Goal: Communication & Community: Share content

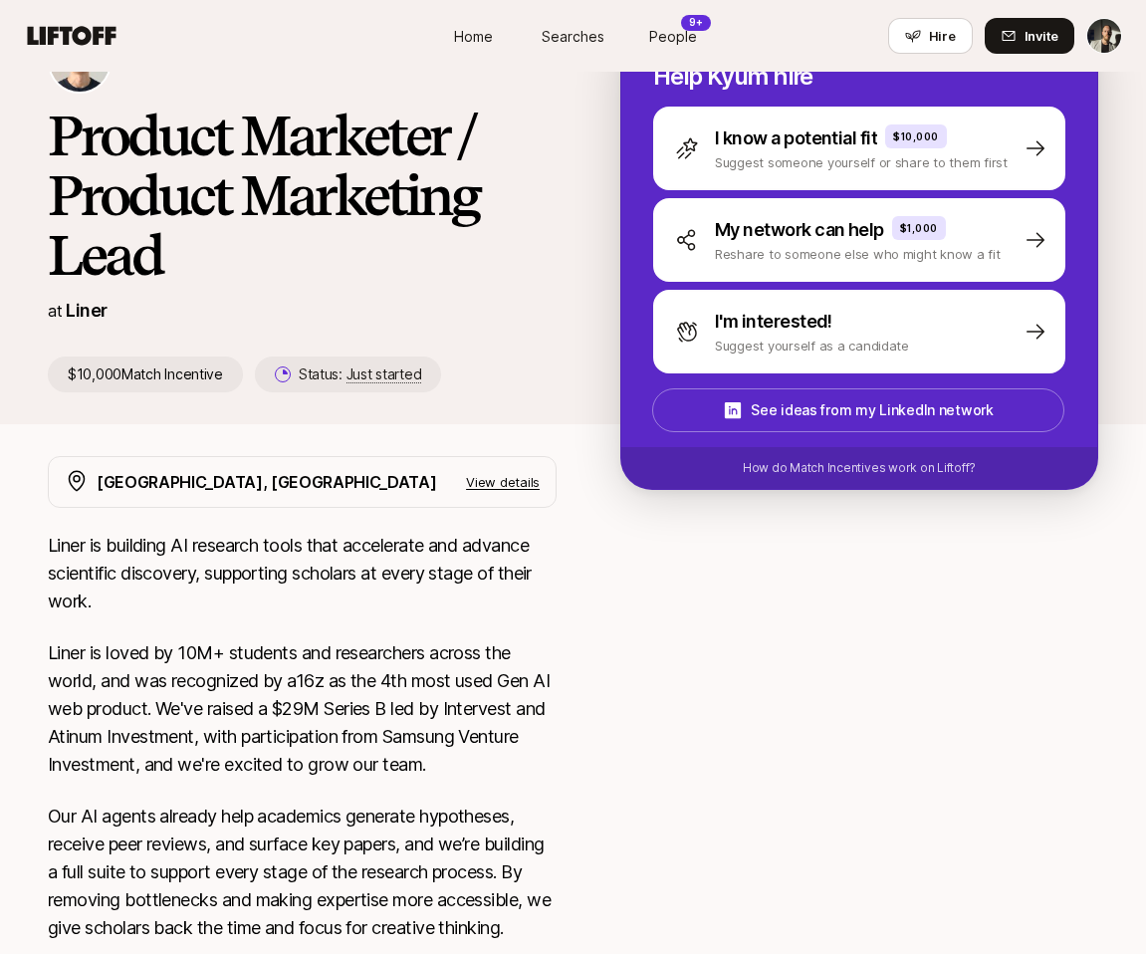
scroll to position [84, 0]
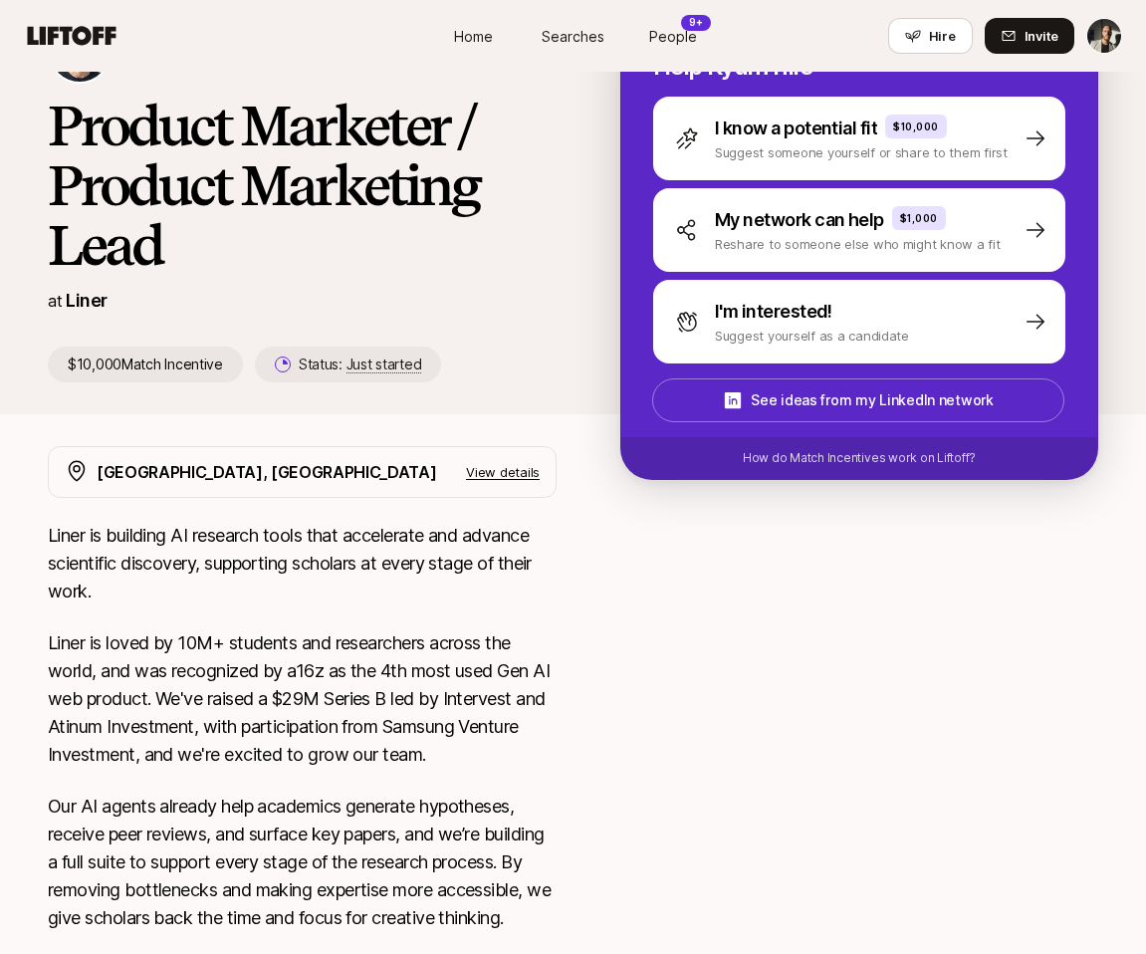
click at [488, 474] on p "View details" at bounding box center [503, 472] width 74 height 20
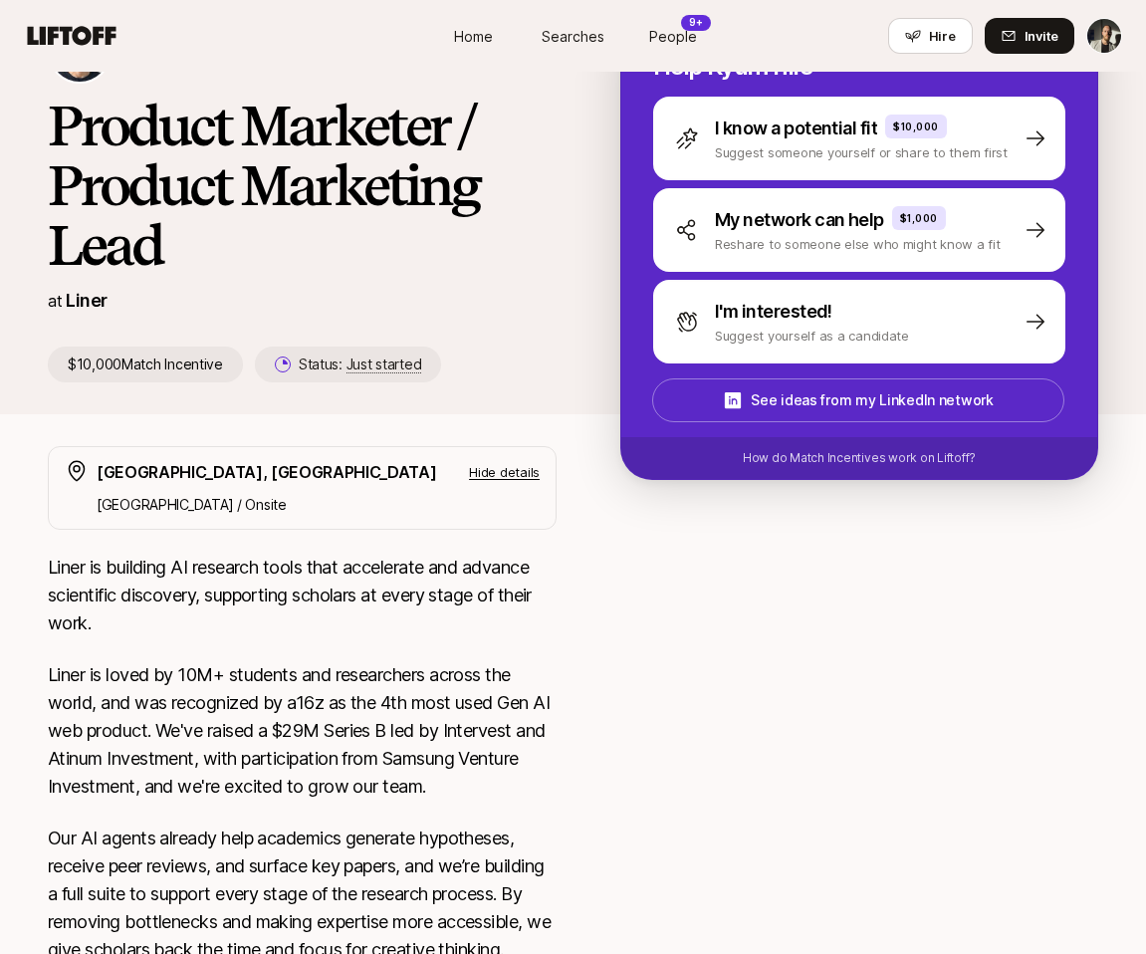
click at [483, 478] on p "Hide details" at bounding box center [504, 472] width 71 height 20
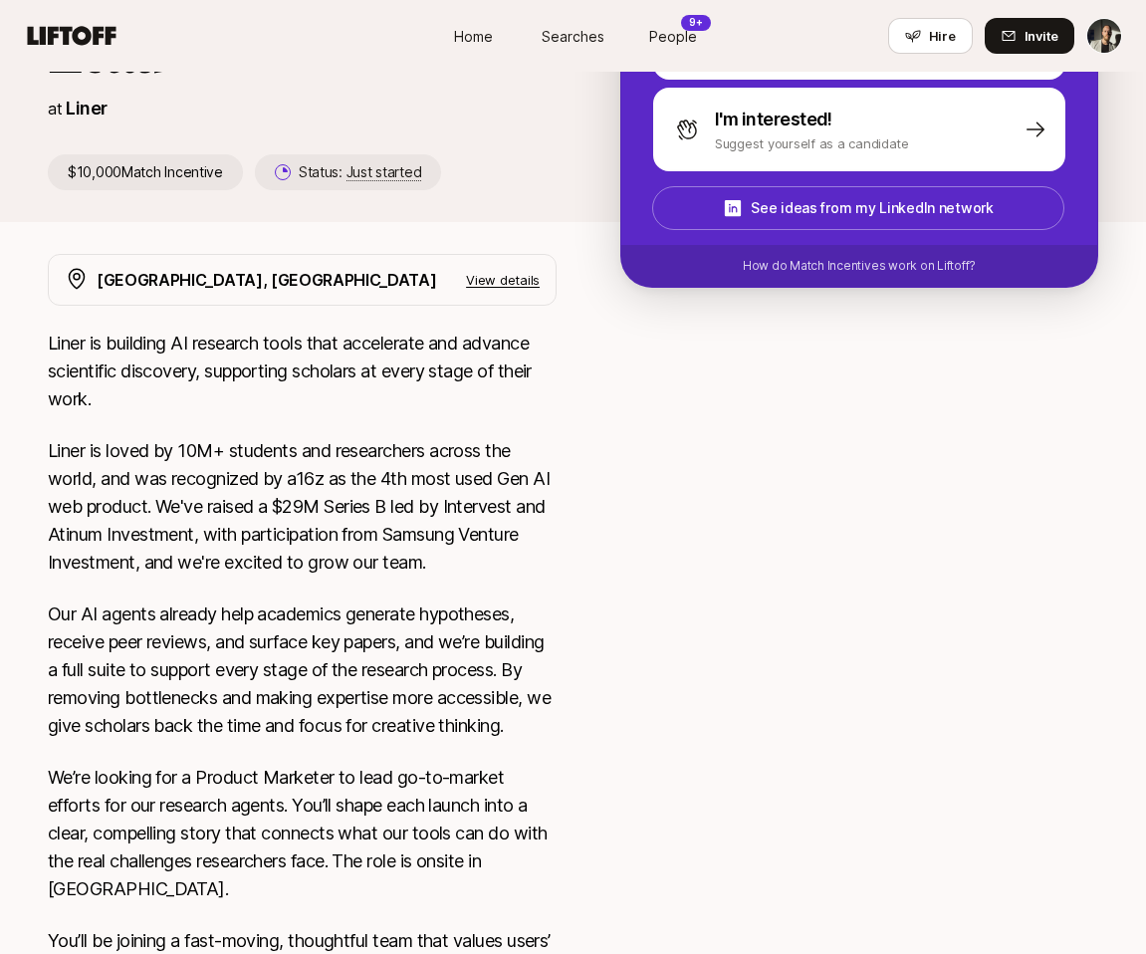
scroll to position [0, 0]
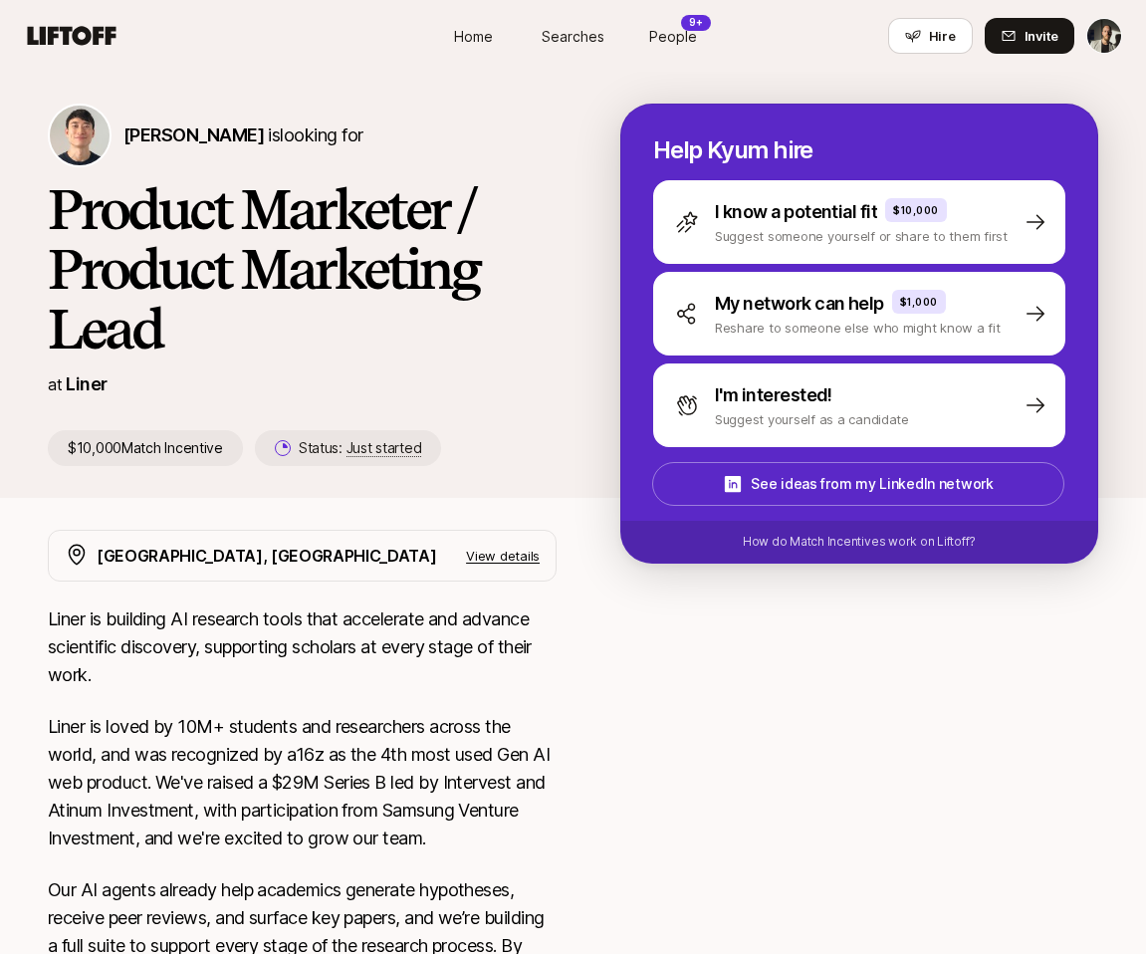
click at [560, 30] on span "Searches" at bounding box center [573, 36] width 63 height 21
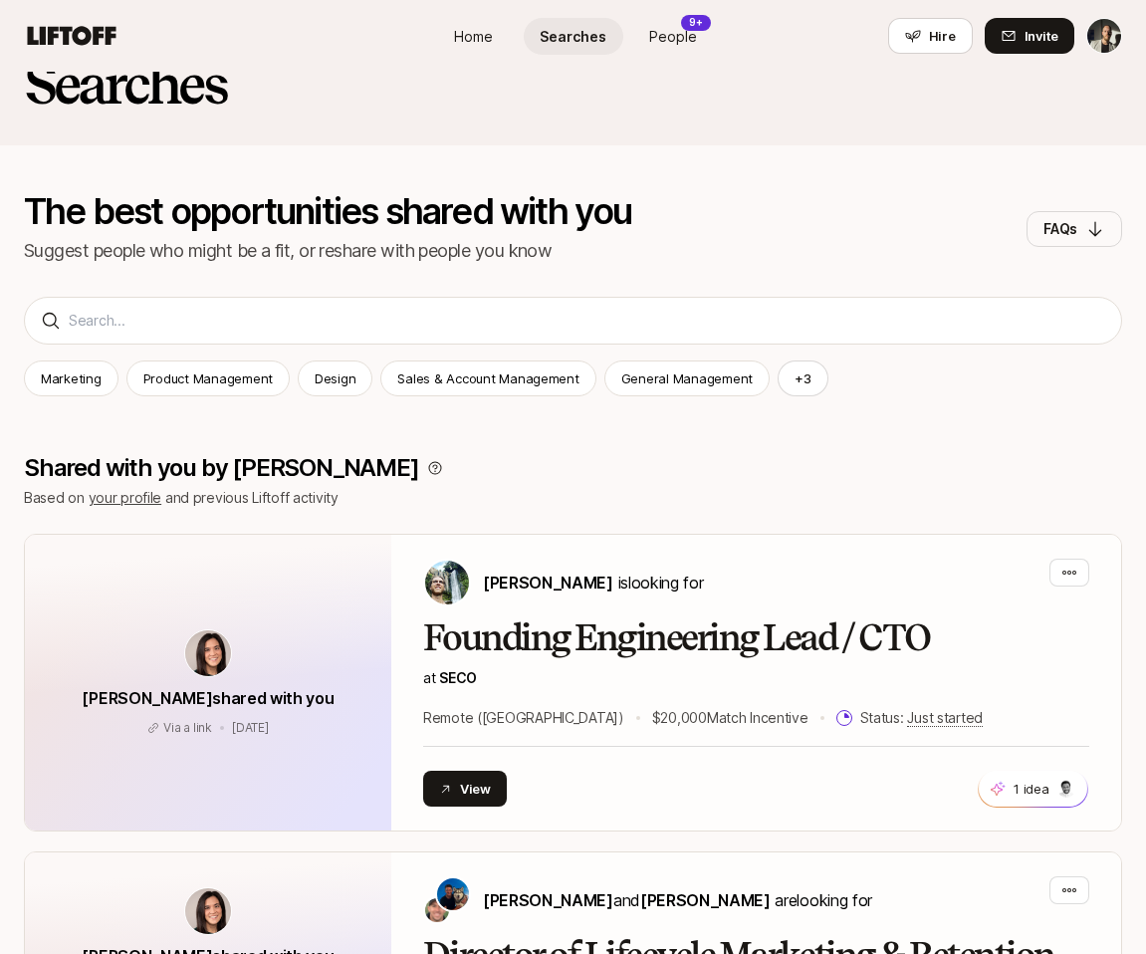
scroll to position [52, 0]
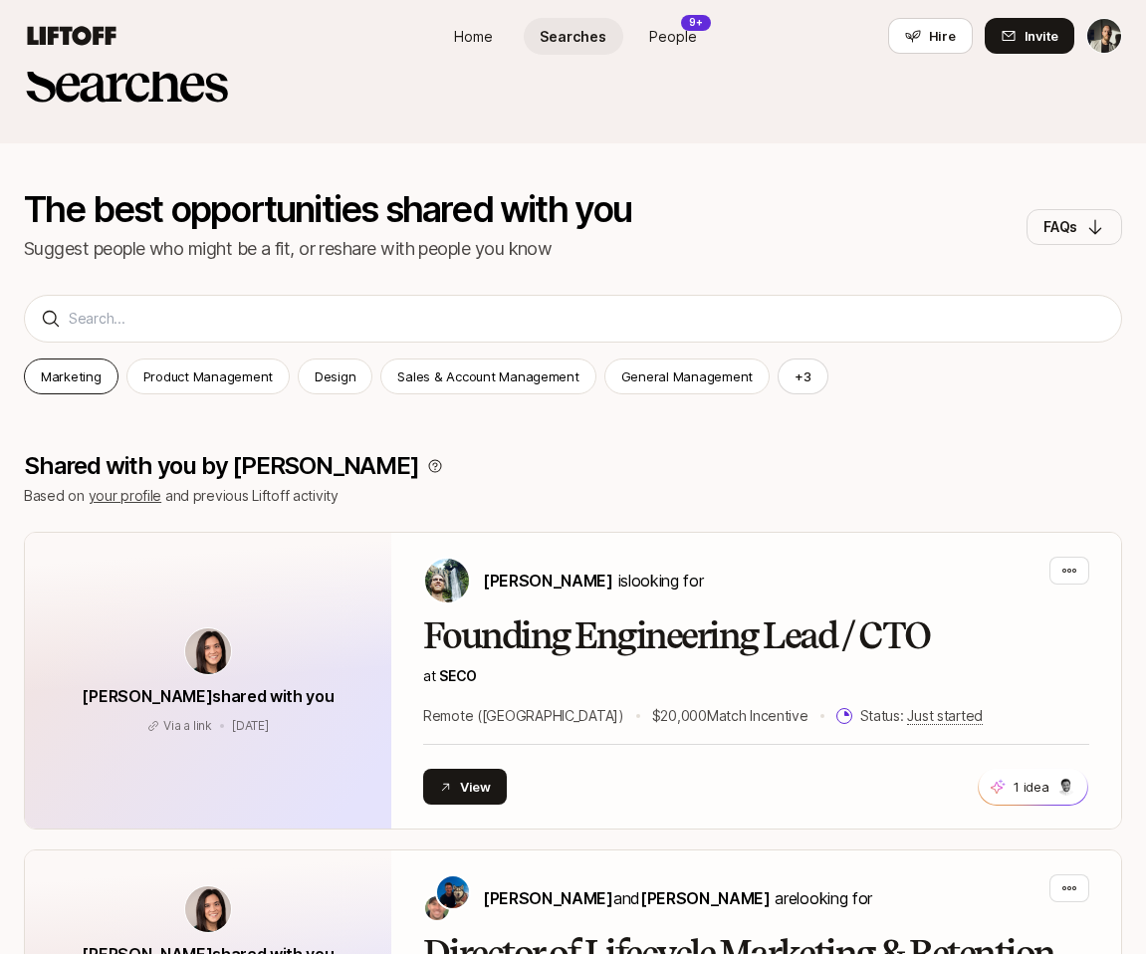
click at [59, 370] on p "Marketing" at bounding box center [71, 377] width 61 height 20
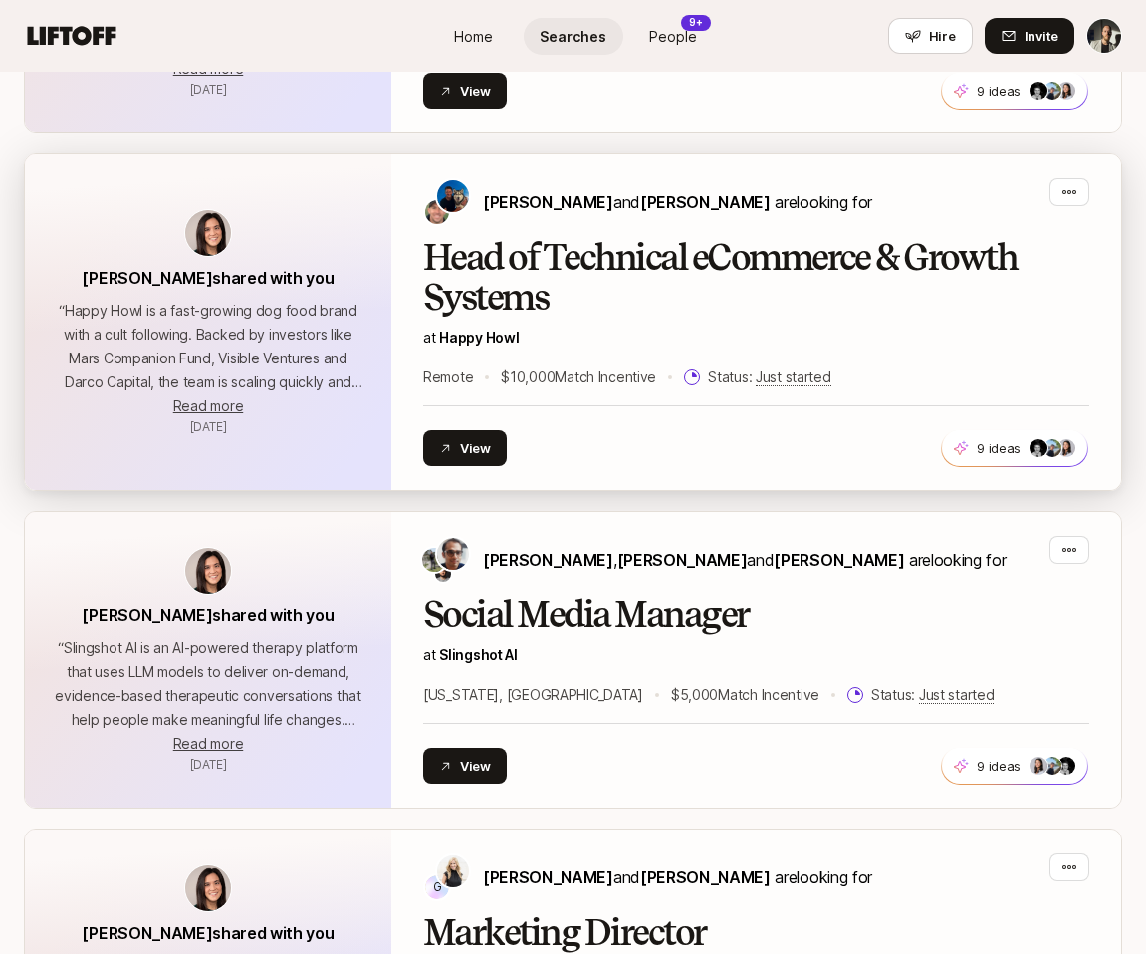
scroll to position [718, 0]
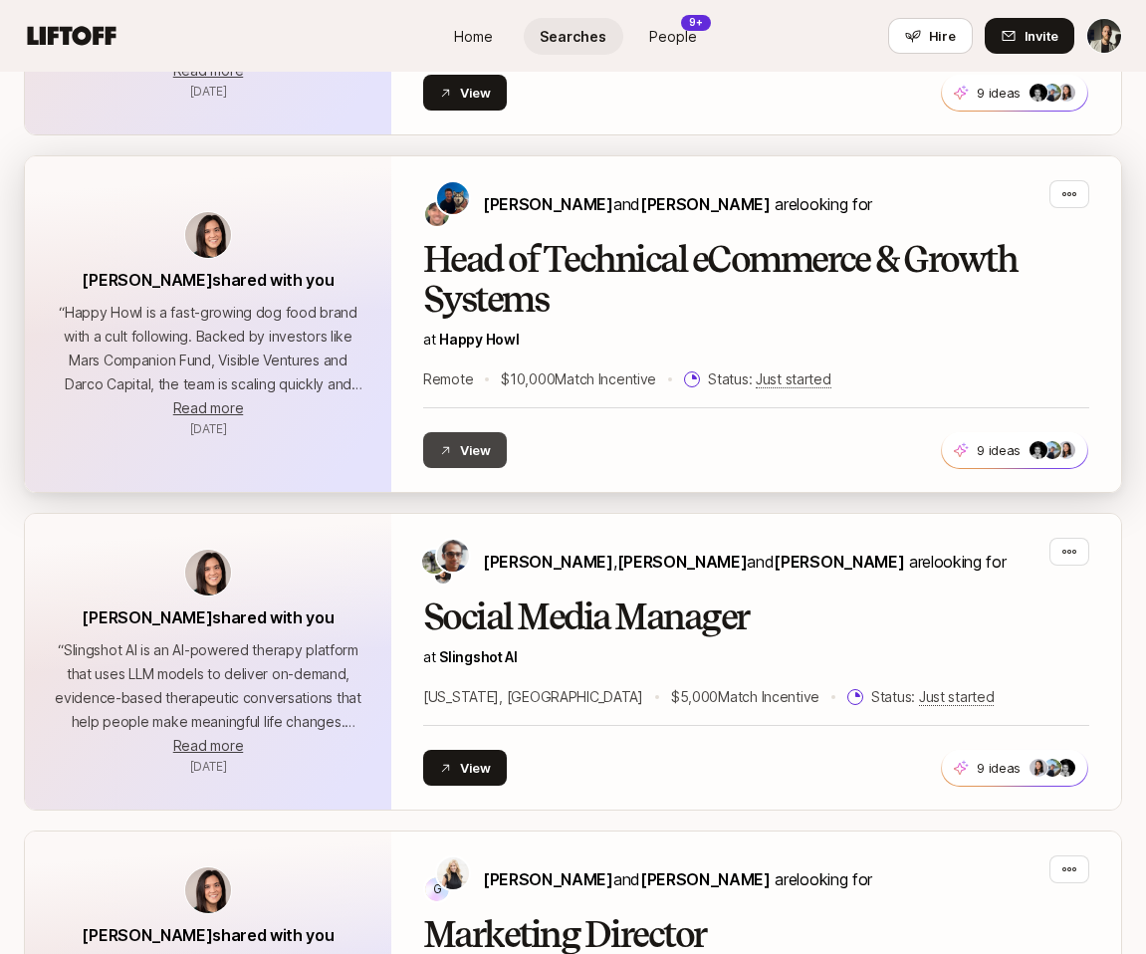
click at [478, 448] on button "View" at bounding box center [465, 450] width 84 height 36
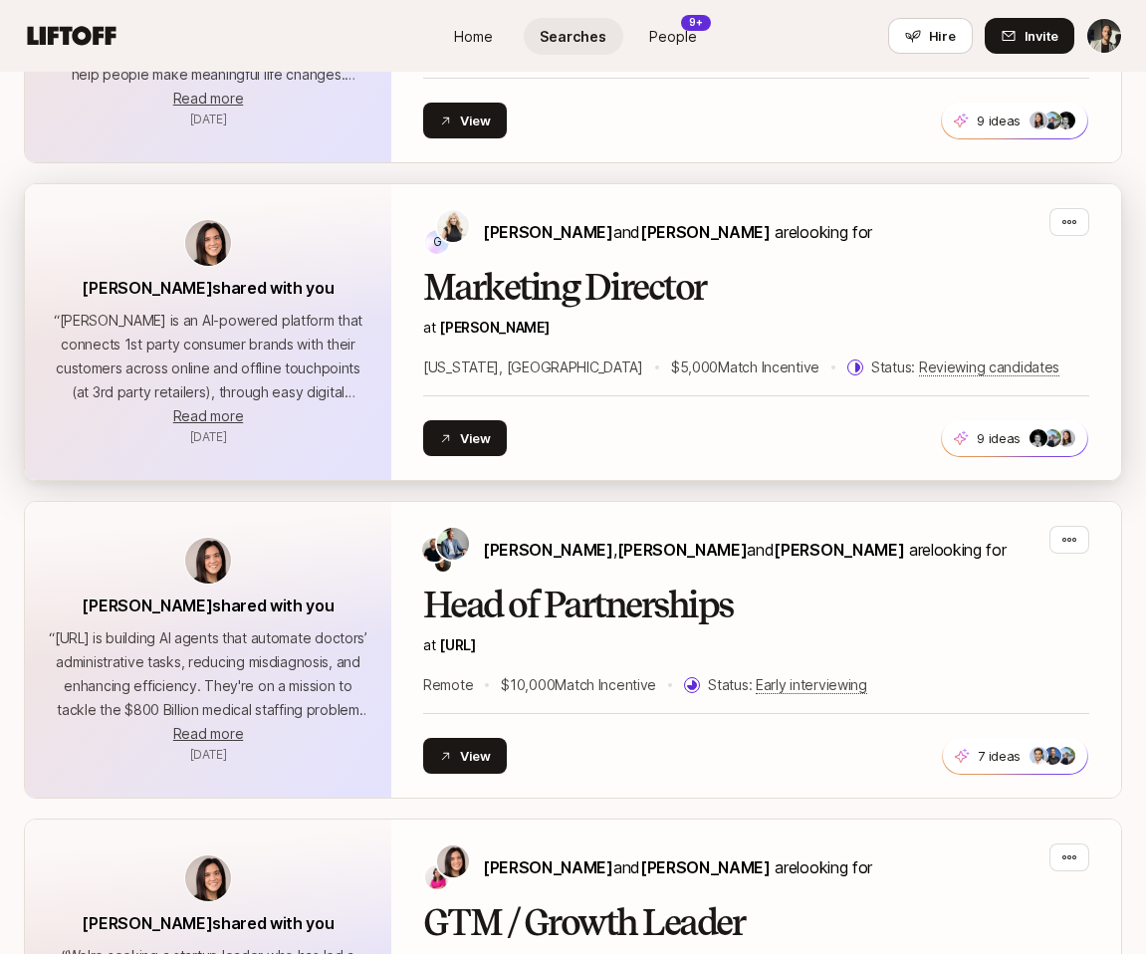
scroll to position [1376, 0]
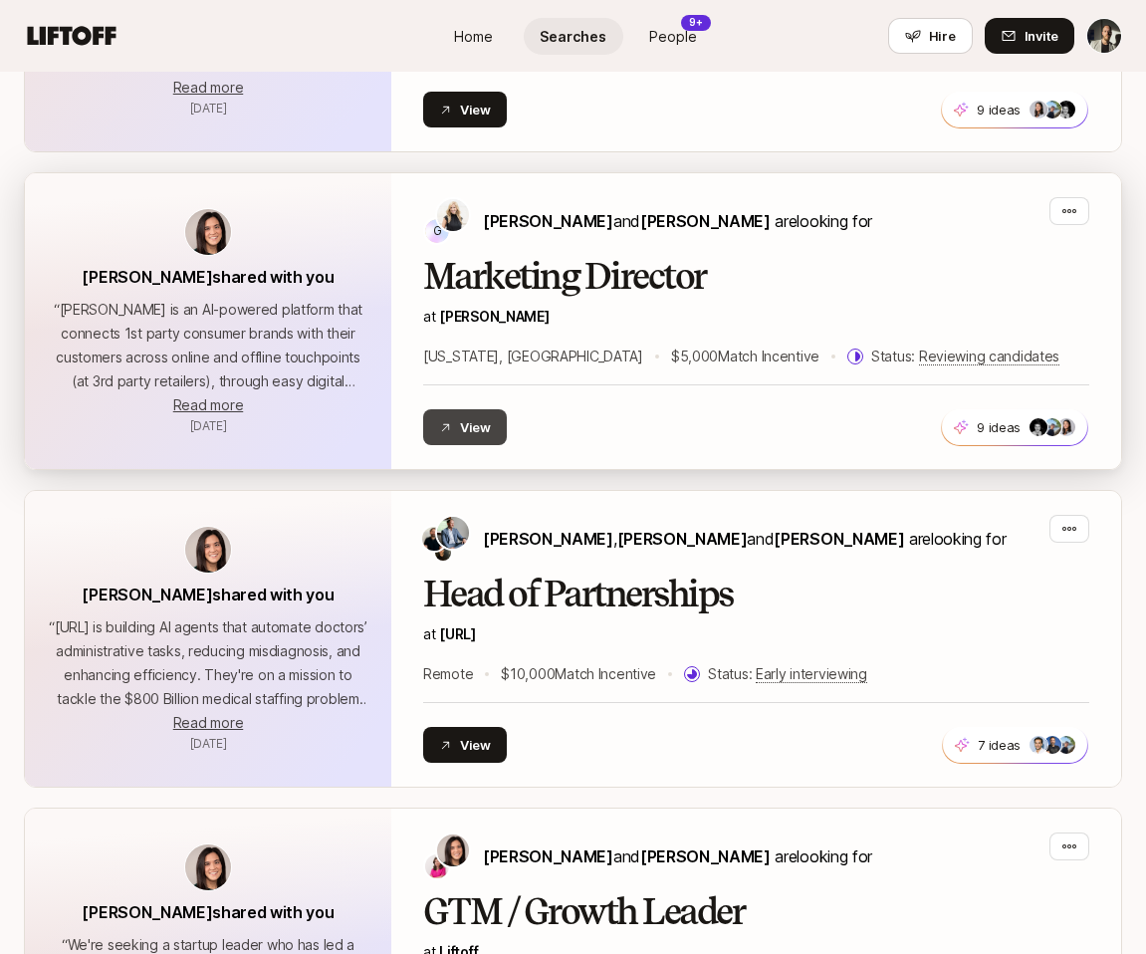
click at [471, 418] on button "View" at bounding box center [465, 427] width 84 height 36
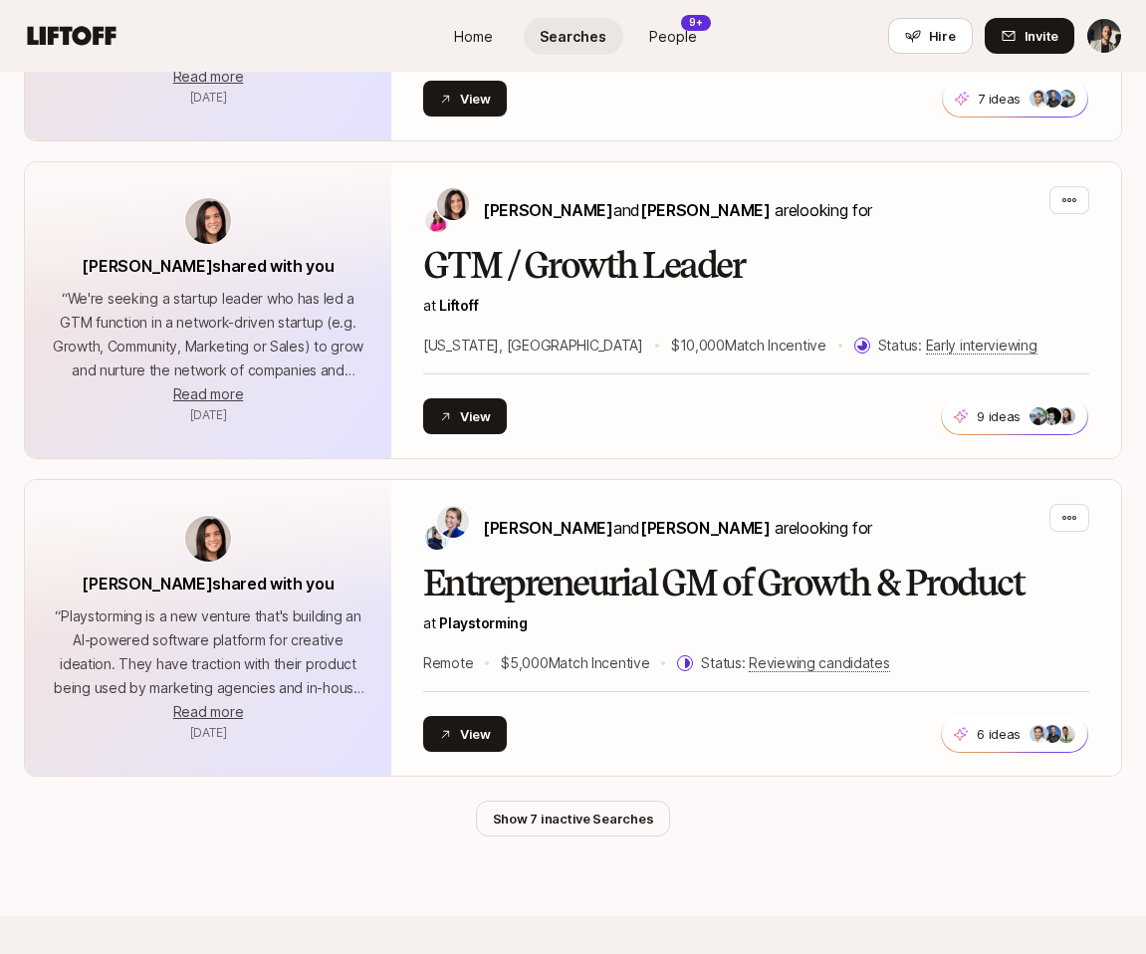
scroll to position [2025, 0]
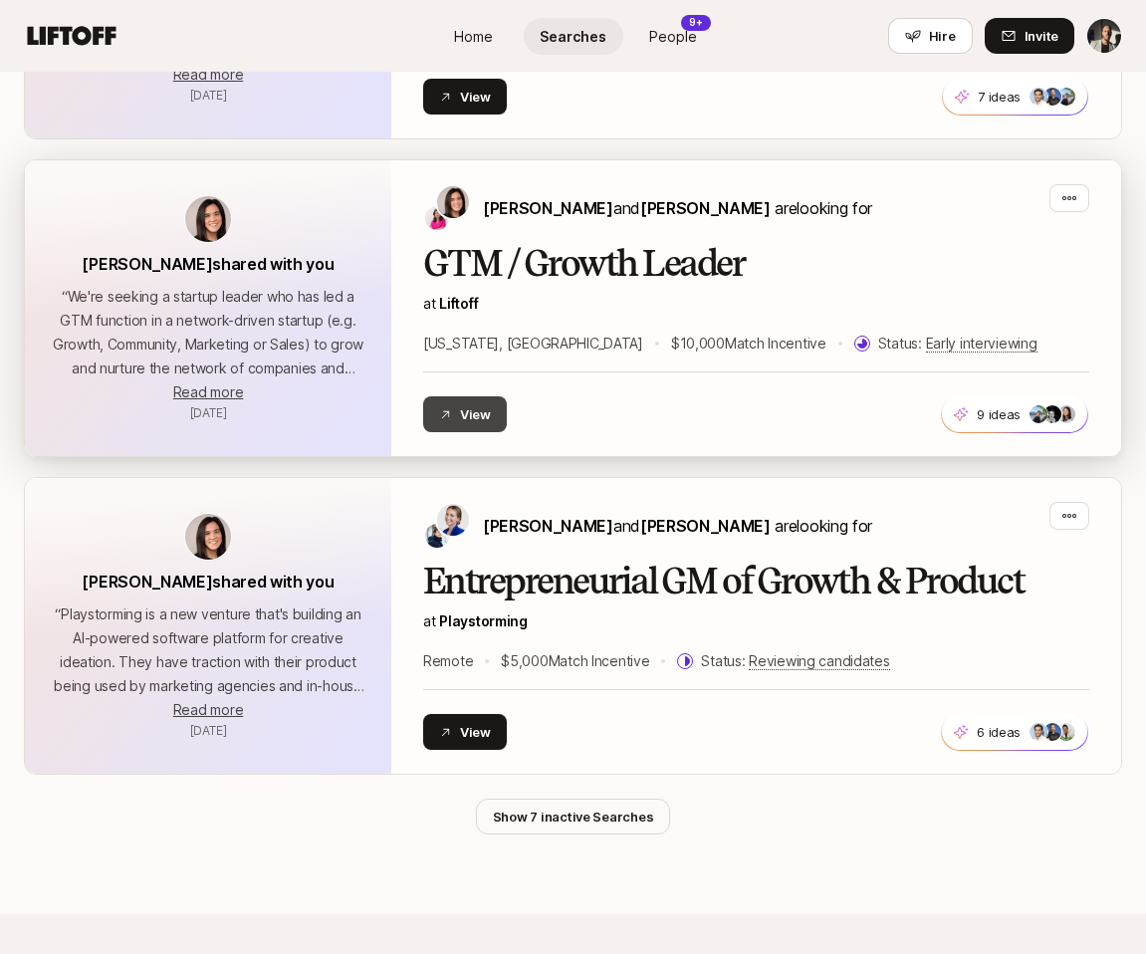
click at [458, 426] on button "View" at bounding box center [465, 414] width 84 height 36
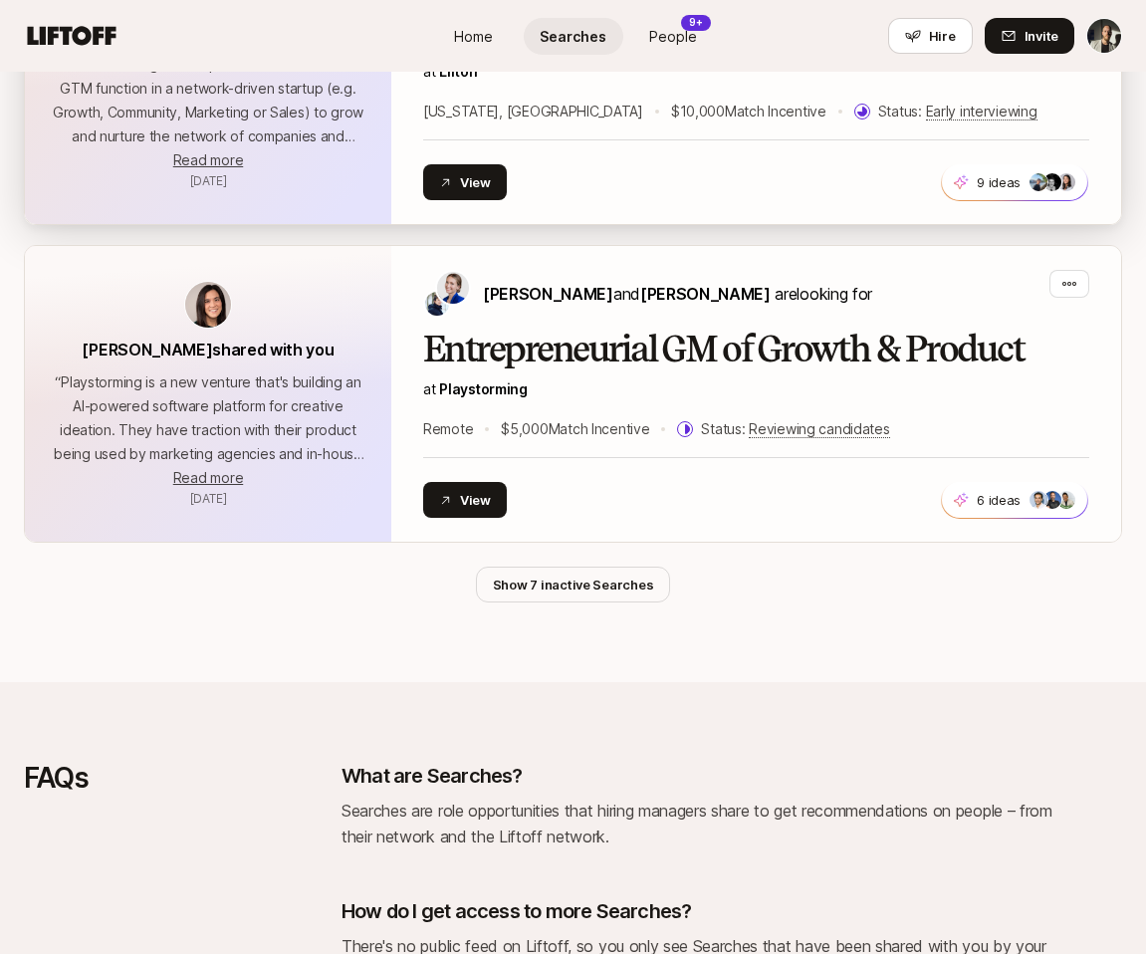
scroll to position [2408, 0]
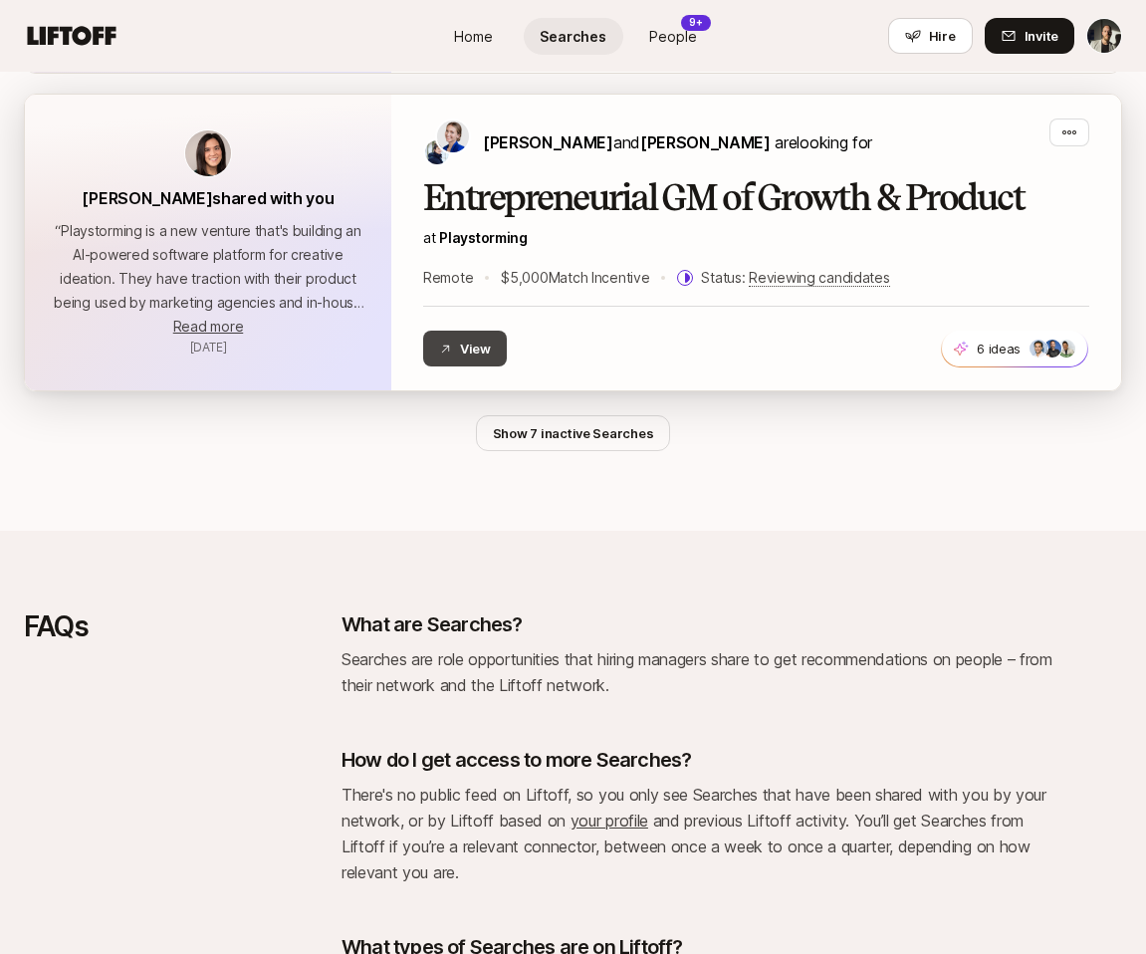
click at [439, 361] on button "View" at bounding box center [465, 349] width 84 height 36
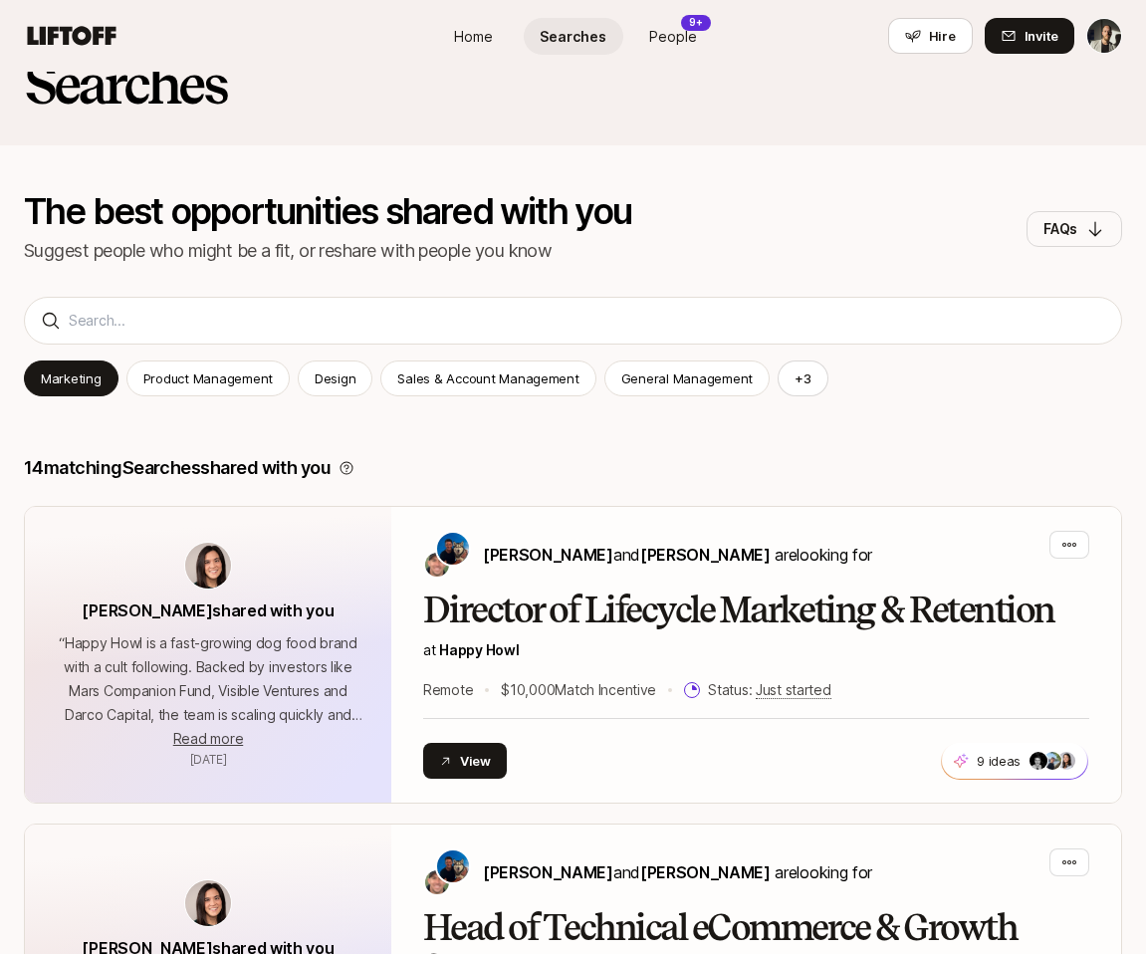
scroll to position [53, 0]
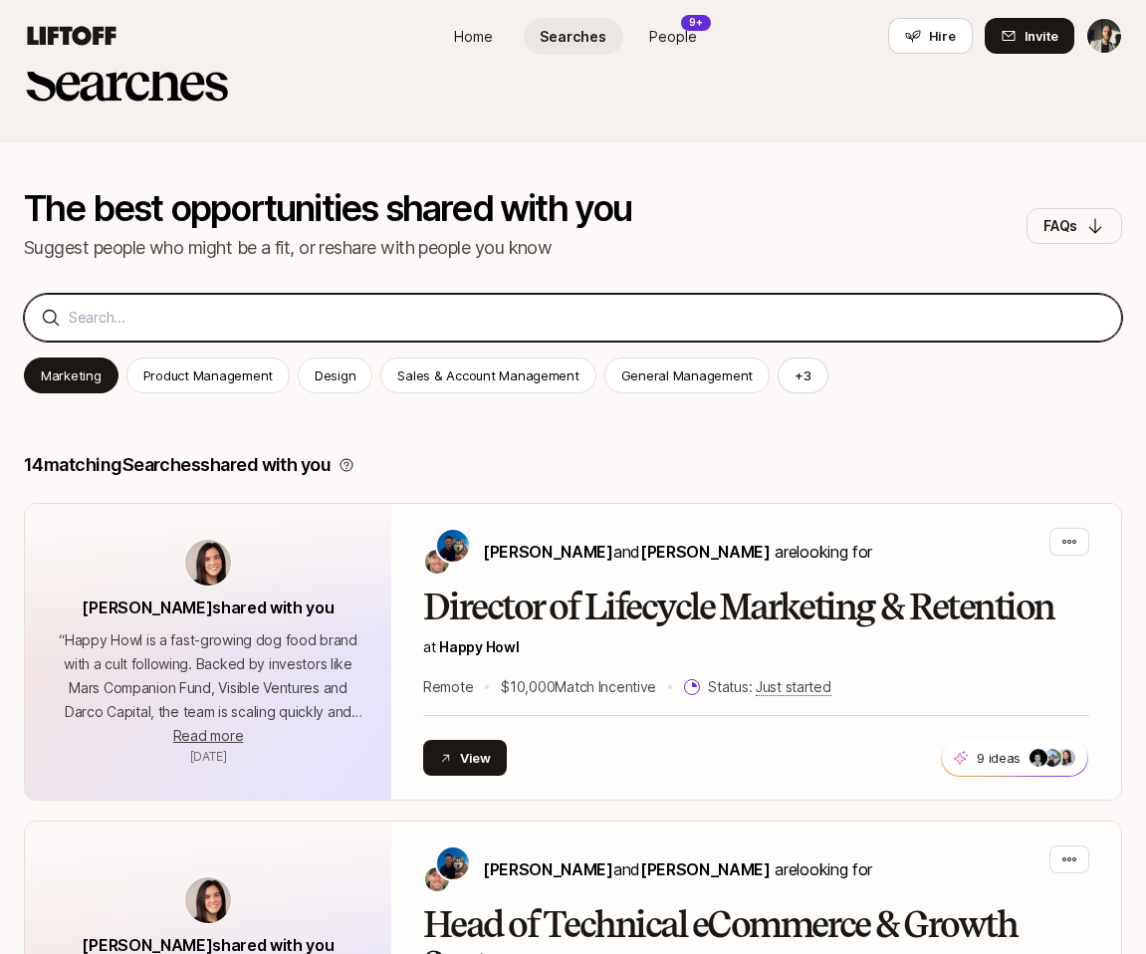
click at [321, 312] on input at bounding box center [587, 318] width 1037 height 24
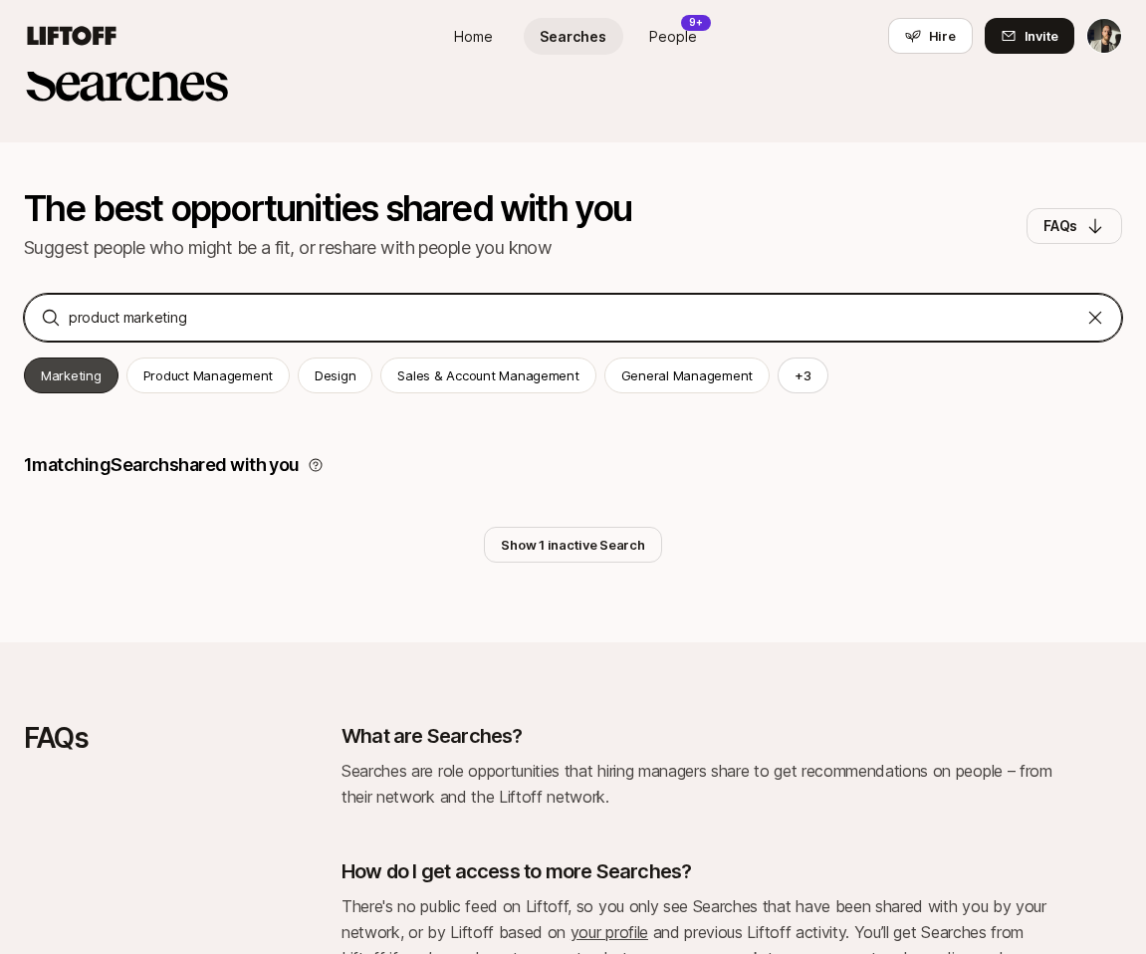
type input "product marketing"
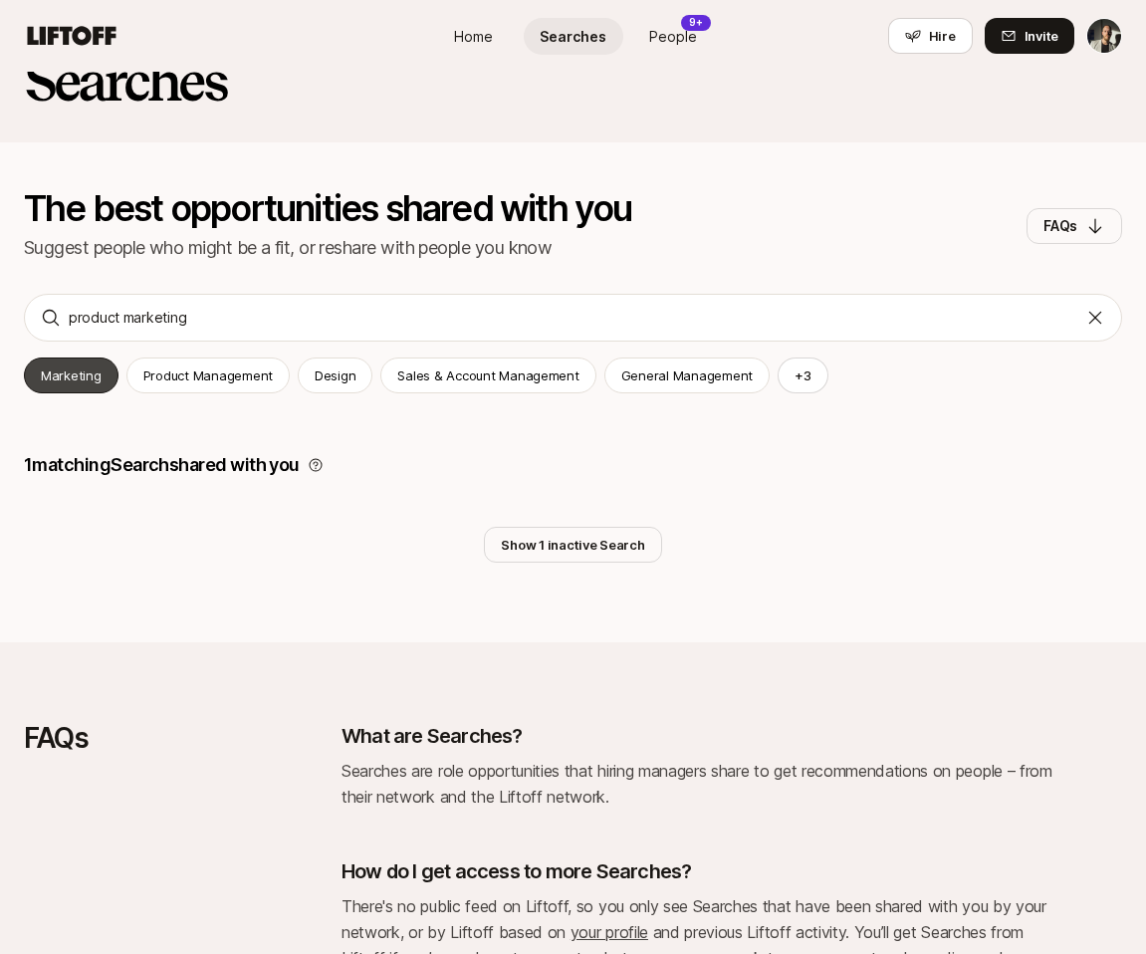
click at [71, 376] on p "Marketing" at bounding box center [71, 376] width 61 height 20
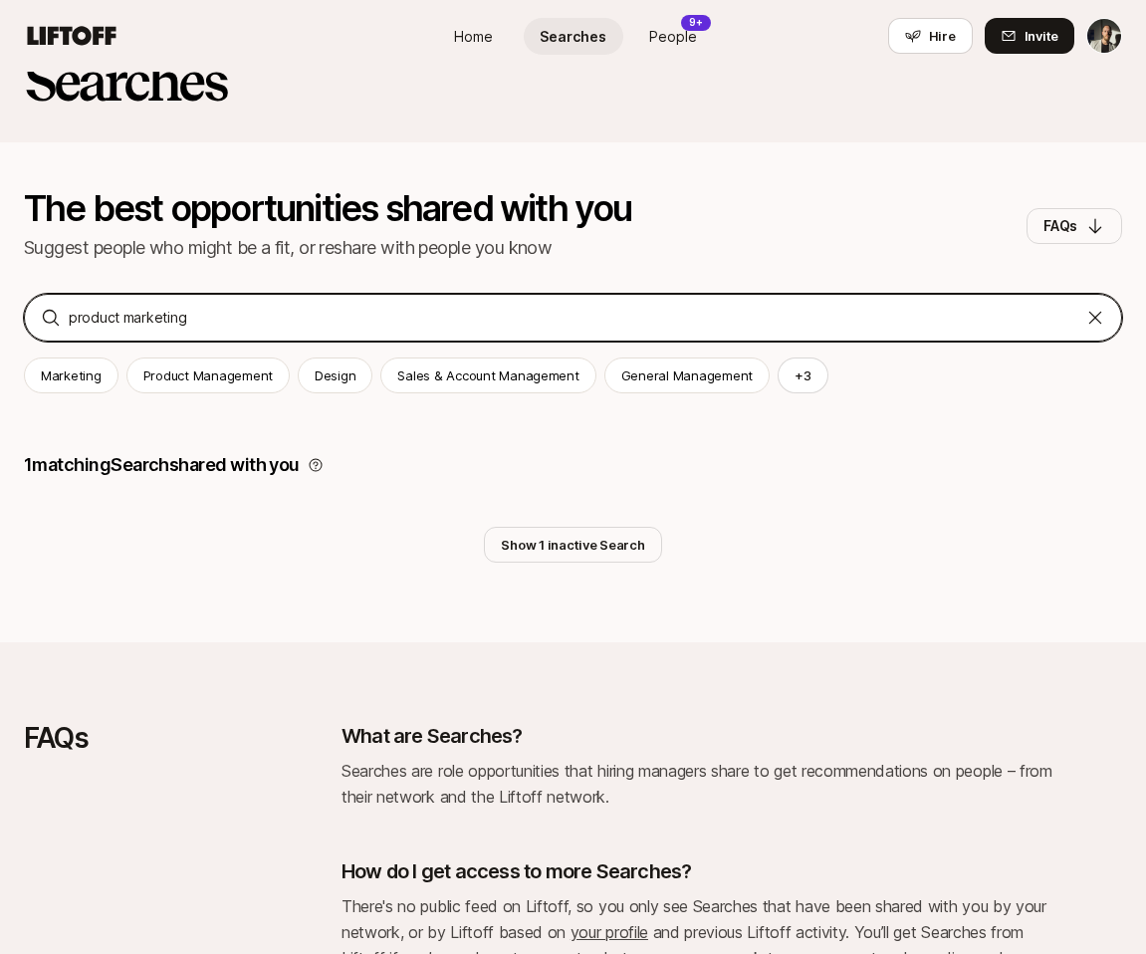
click at [202, 322] on input "product marketing" at bounding box center [573, 318] width 1009 height 24
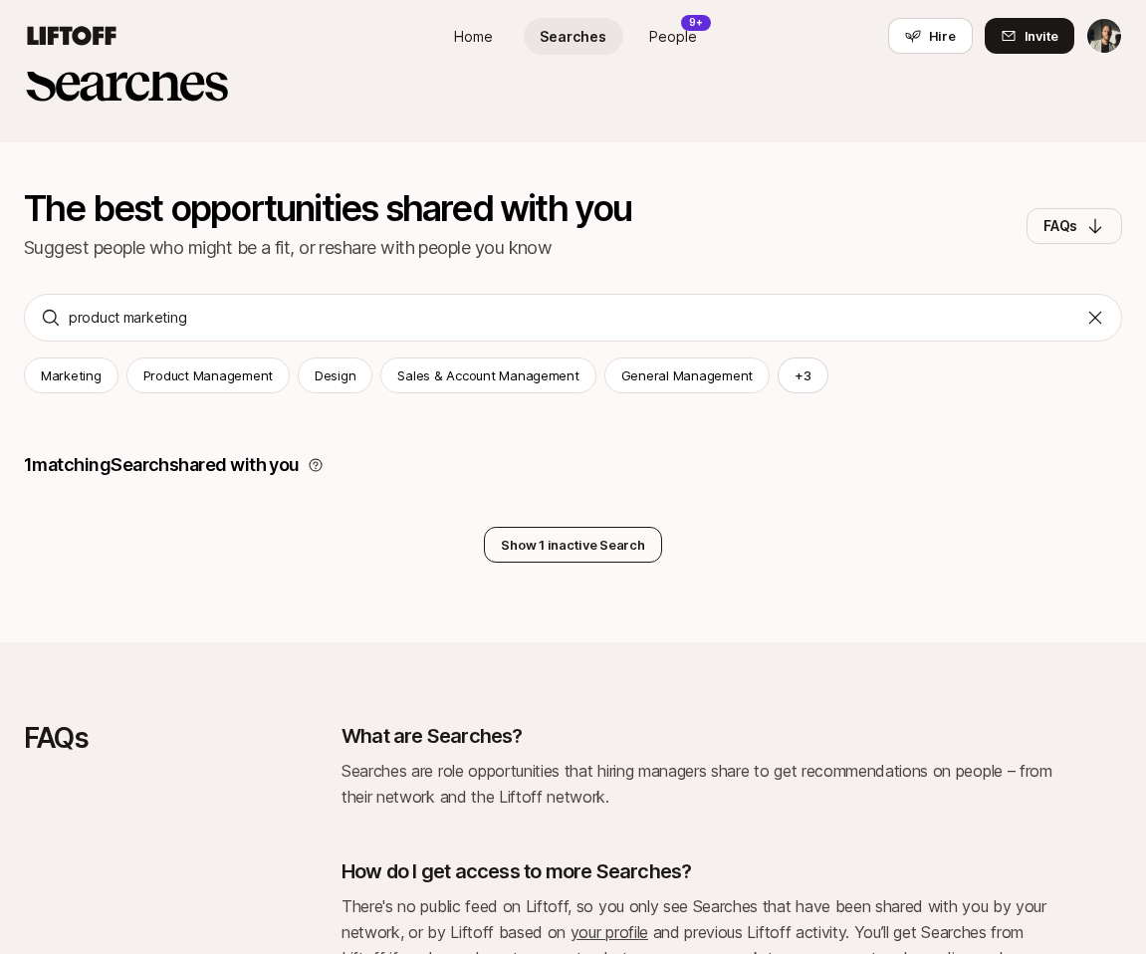
click at [544, 550] on button "Show 1 inactive Search" at bounding box center [572, 545] width 177 height 36
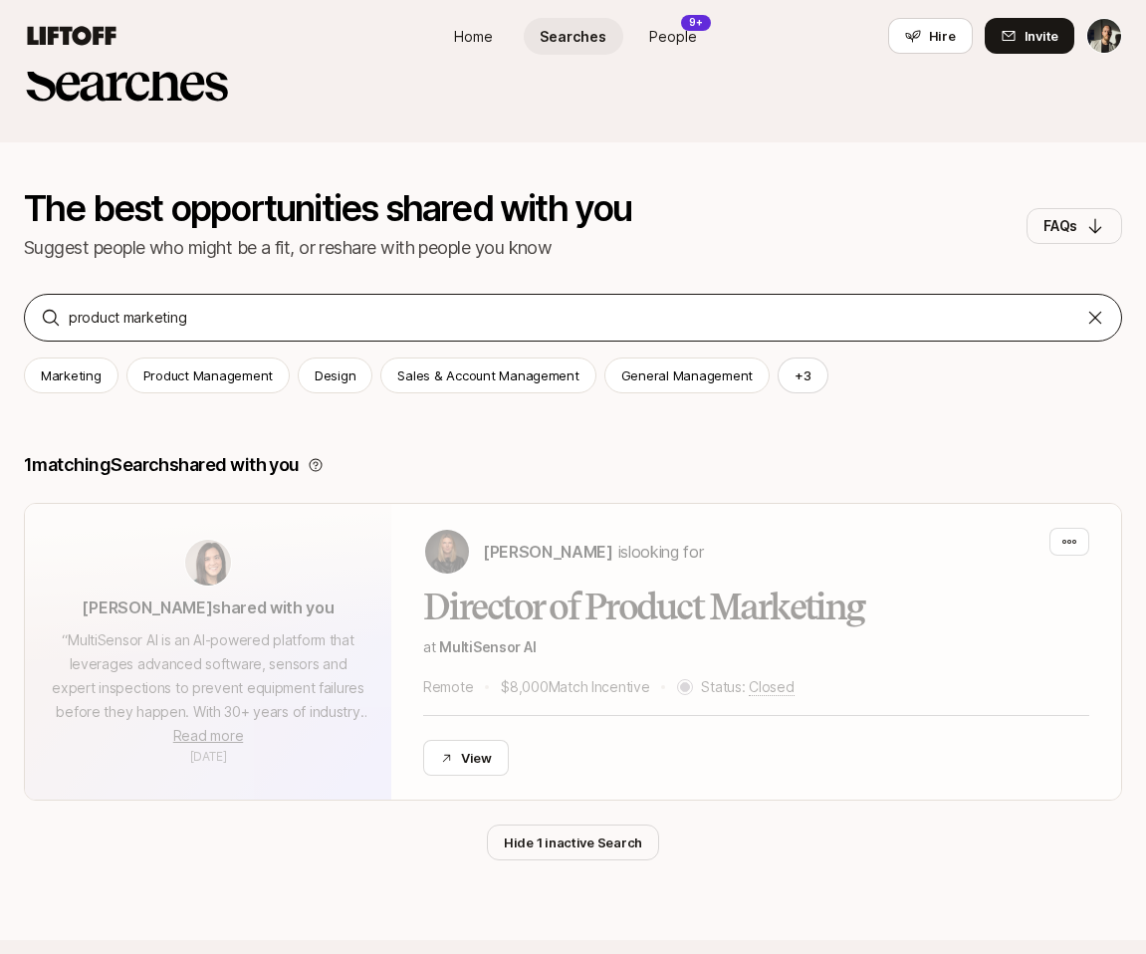
click at [1101, 315] on icon at bounding box center [1096, 318] width 20 height 20
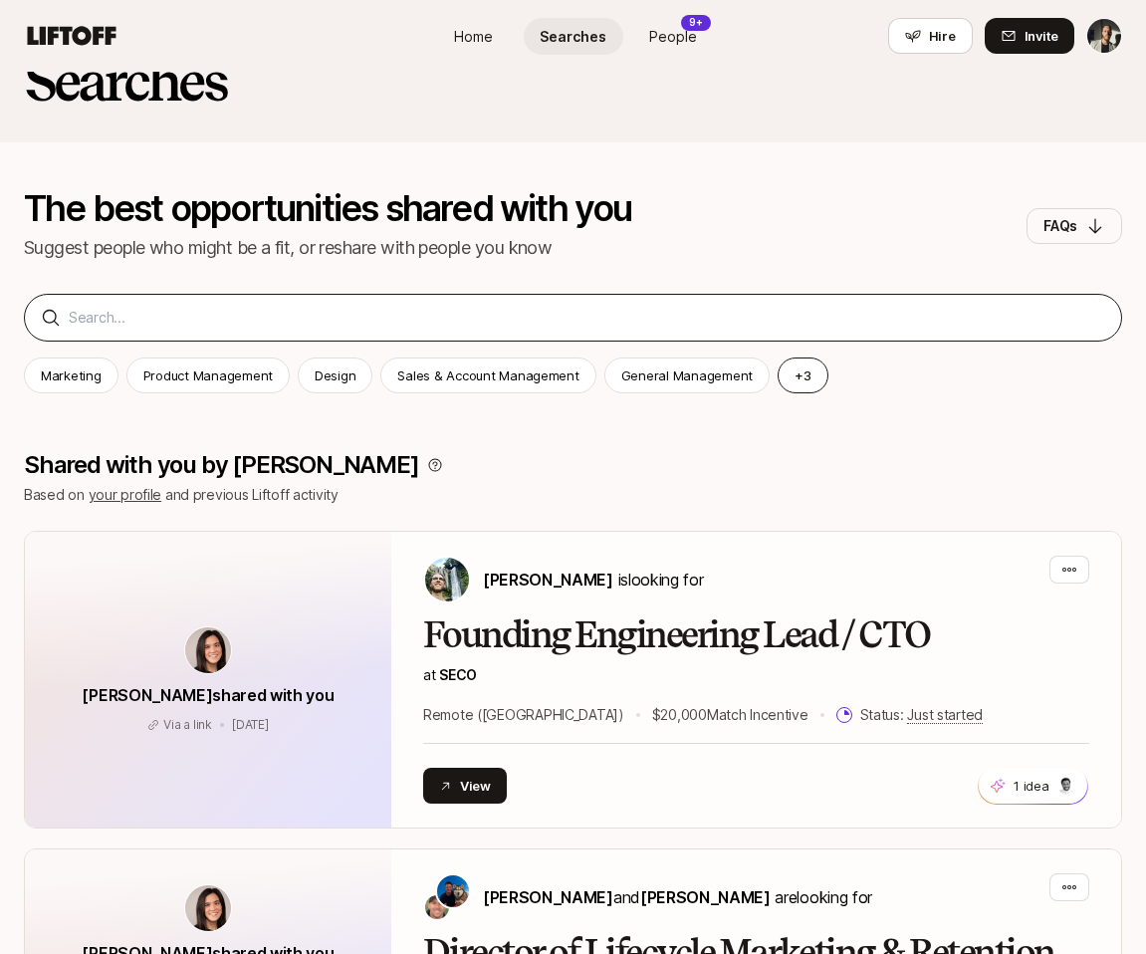
click at [798, 373] on button "+ 3" at bounding box center [803, 376] width 51 height 36
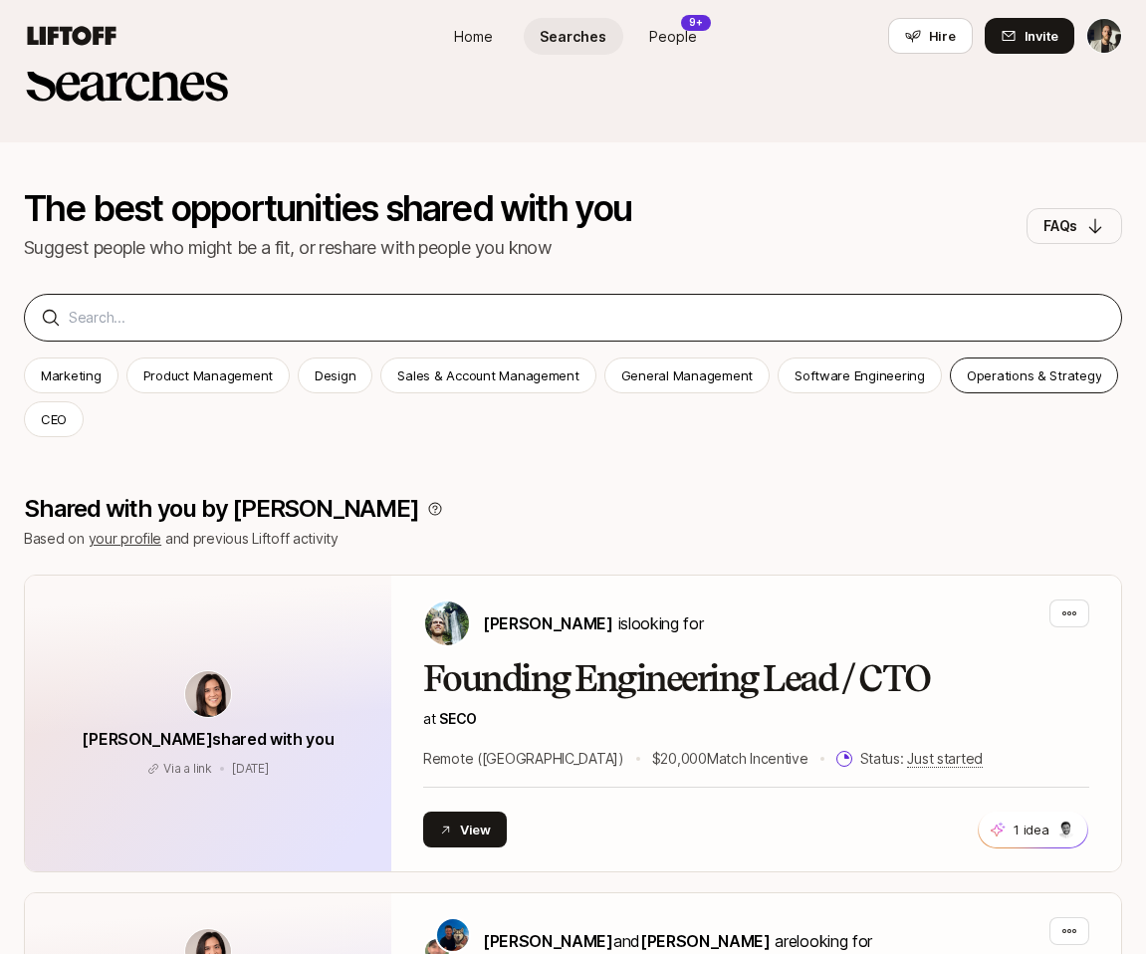
click at [991, 379] on p "Operations & Strategy" at bounding box center [1034, 376] width 135 height 20
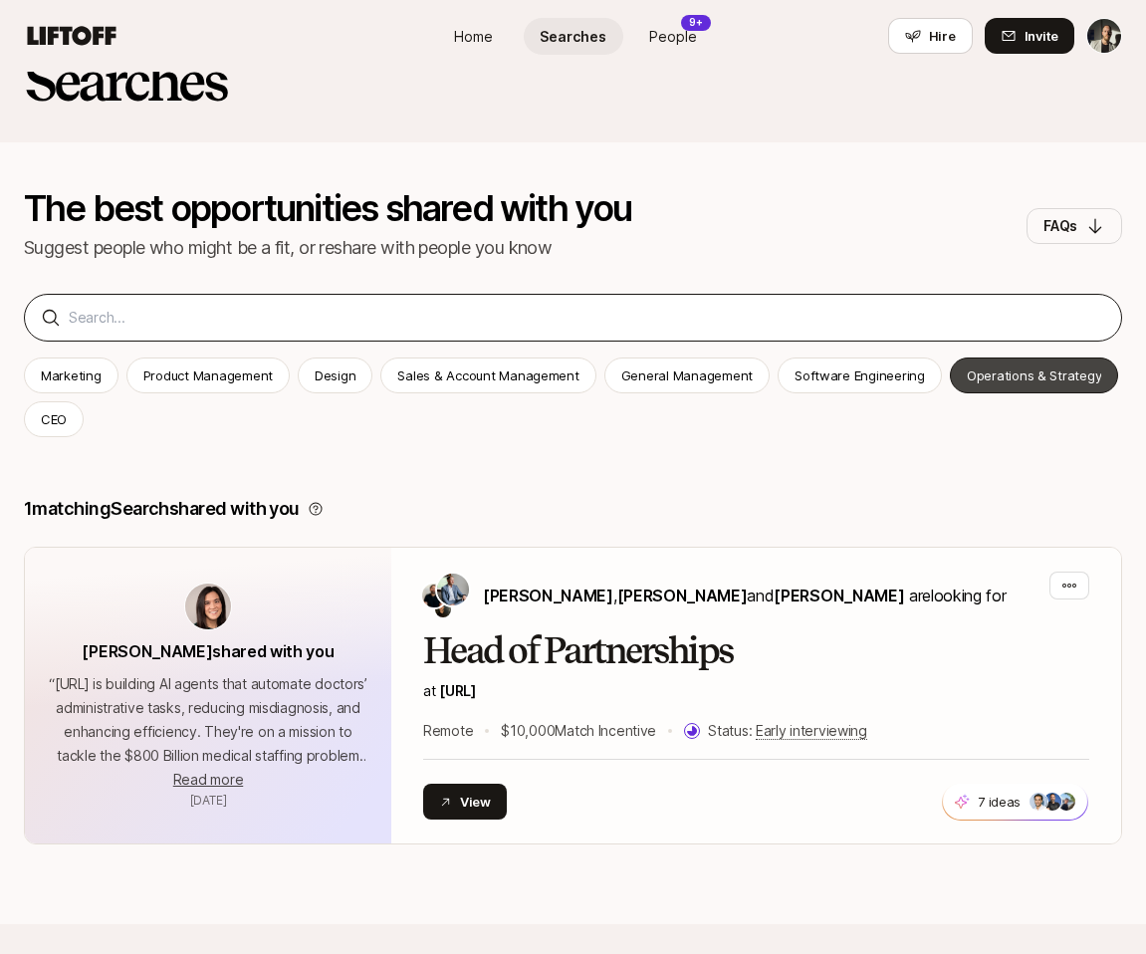
click at [1035, 377] on p "Operations & Strategy" at bounding box center [1034, 376] width 135 height 20
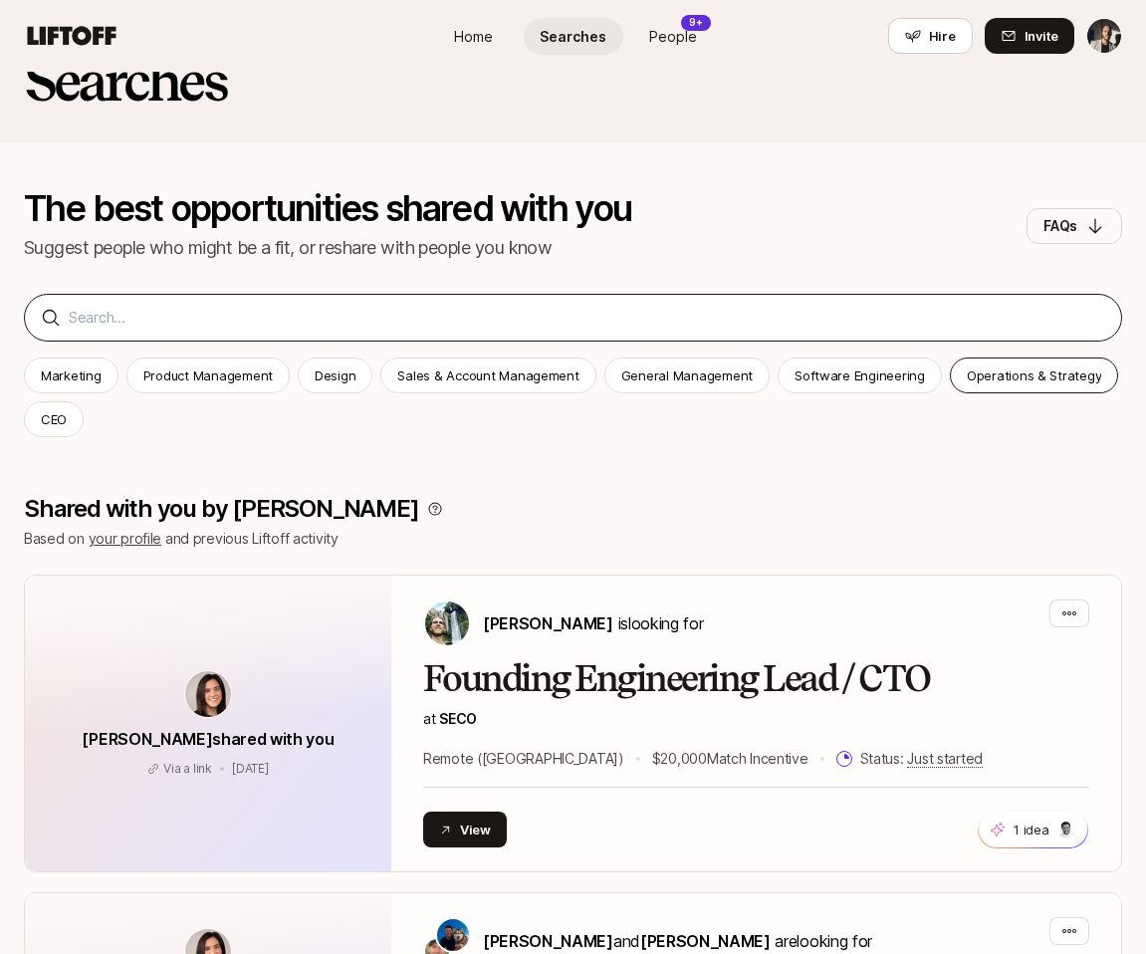
click at [1029, 385] on div "Operations & Strategy" at bounding box center [1034, 376] width 169 height 36
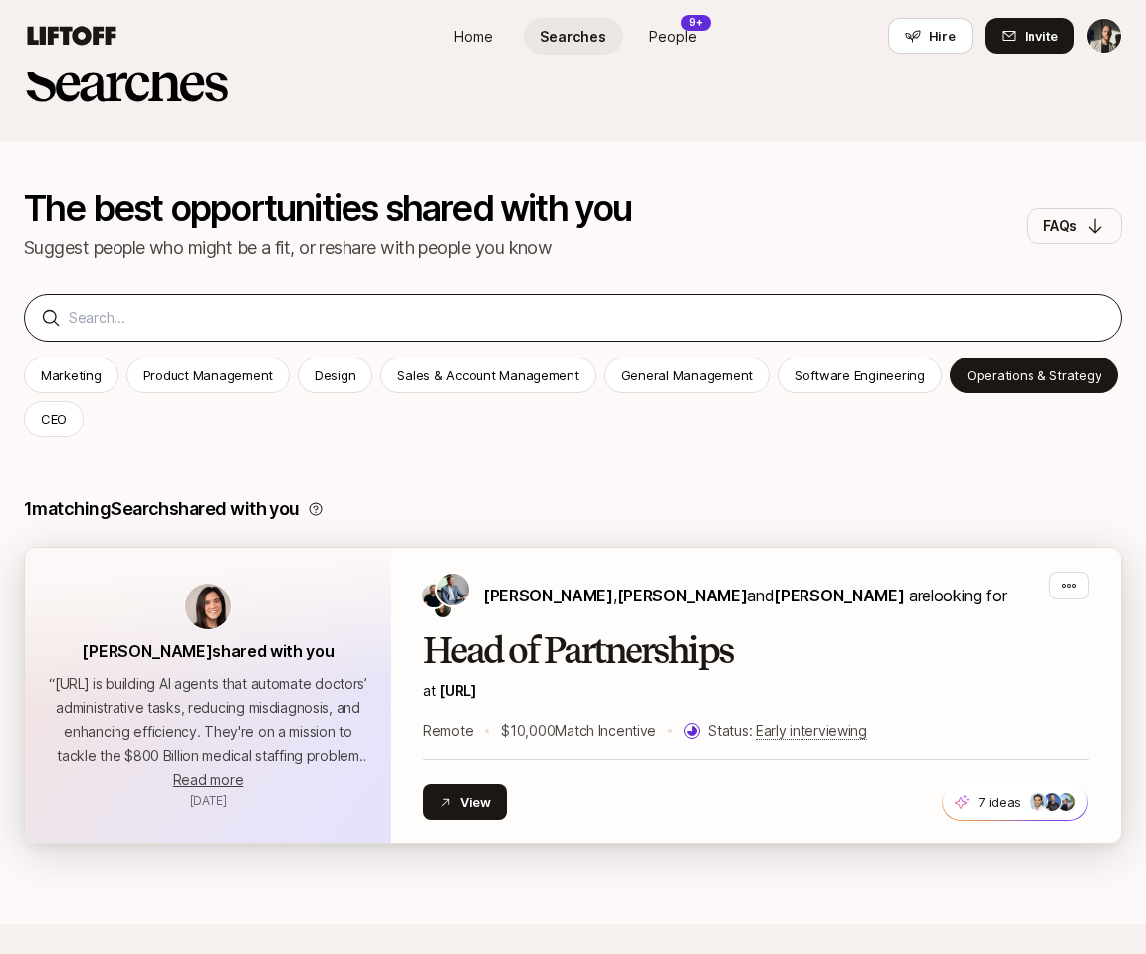
click at [614, 641] on h2 "Head of Partnerships" at bounding box center [756, 651] width 666 height 40
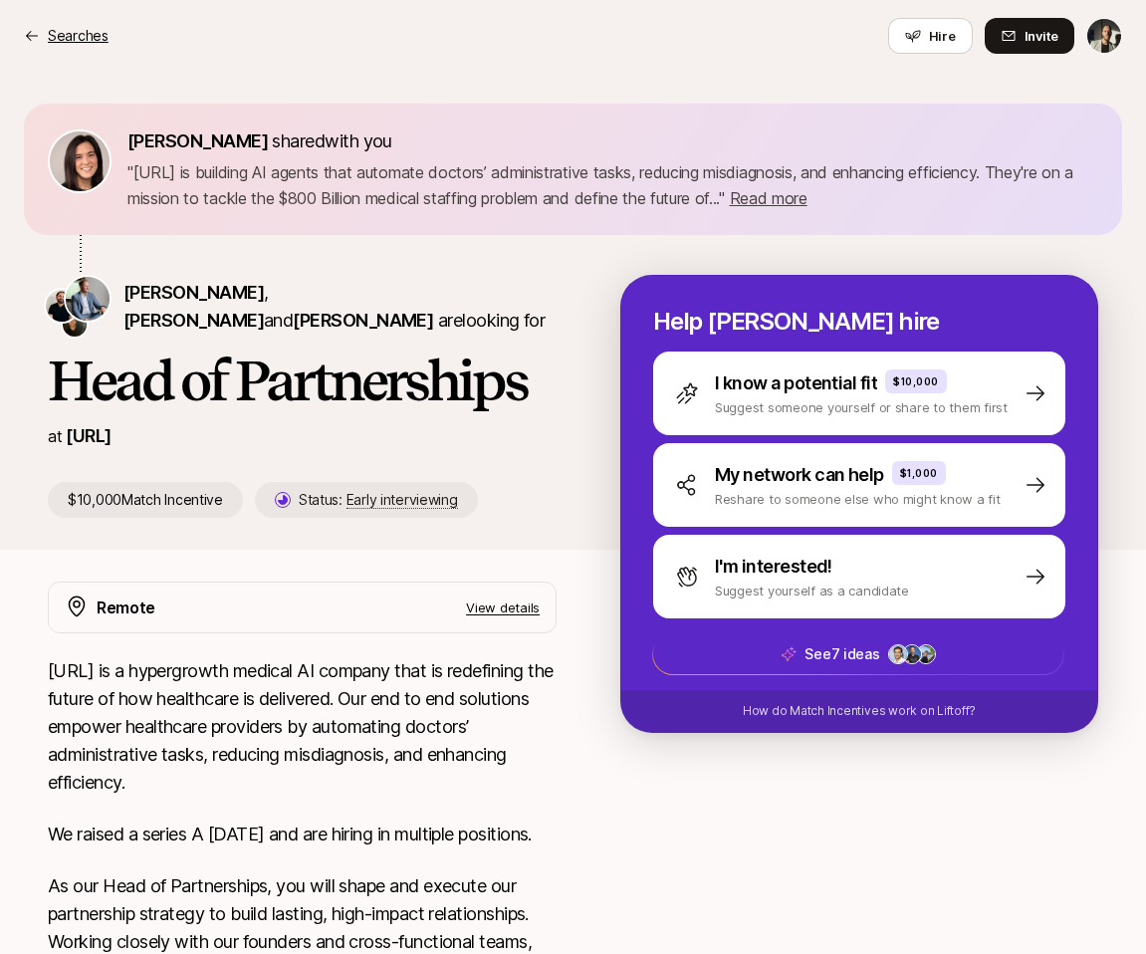
click at [87, 43] on p "Searches" at bounding box center [78, 36] width 61 height 24
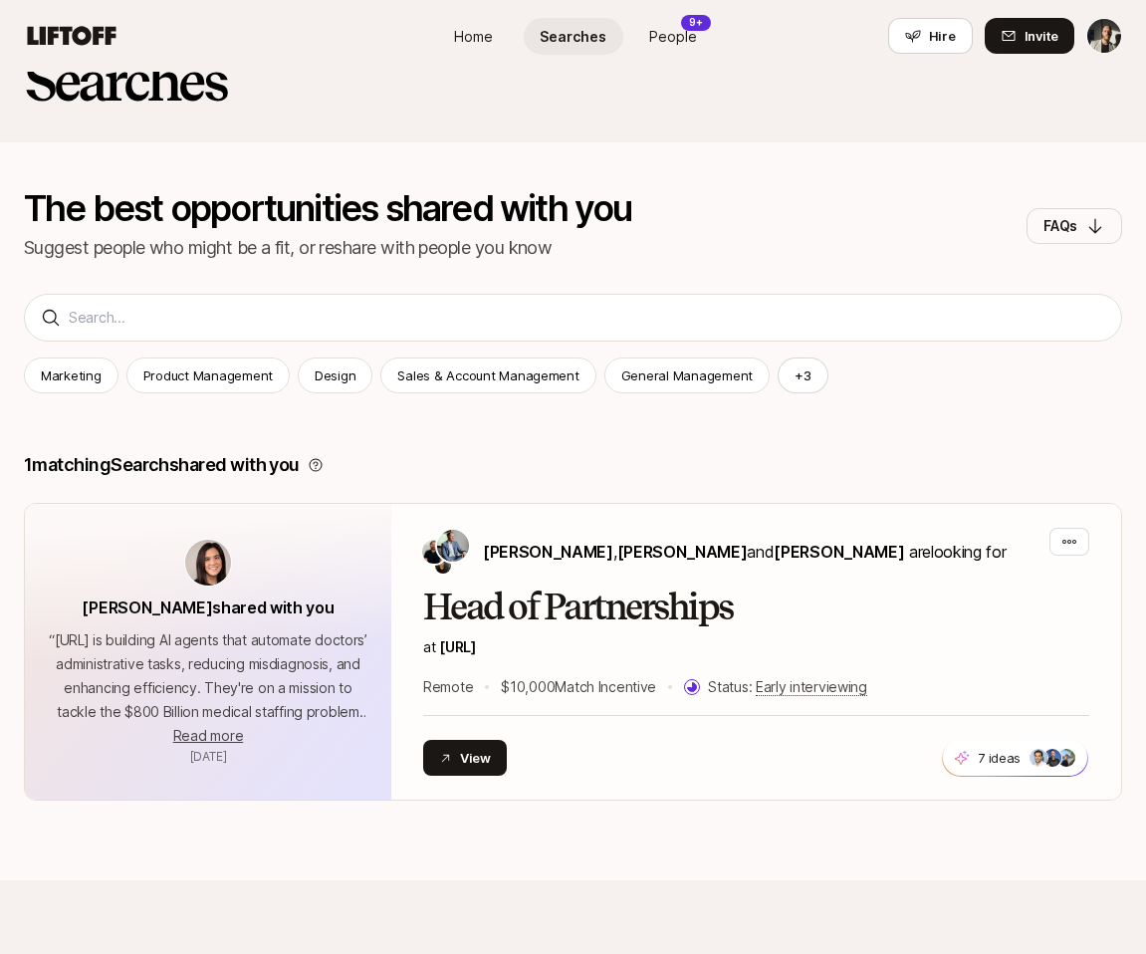
scroll to position [21, 0]
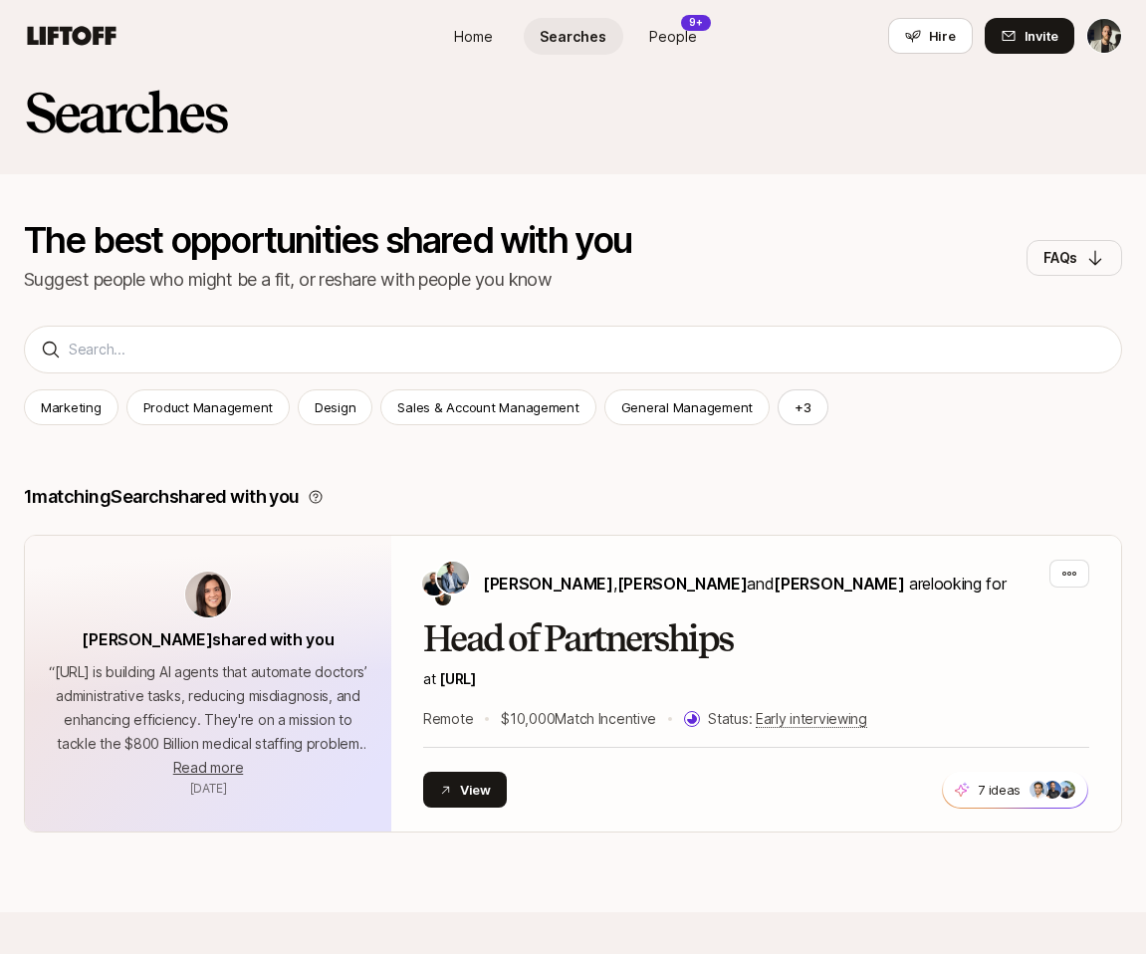
click at [467, 45] on span "Home" at bounding box center [473, 36] width 39 height 21
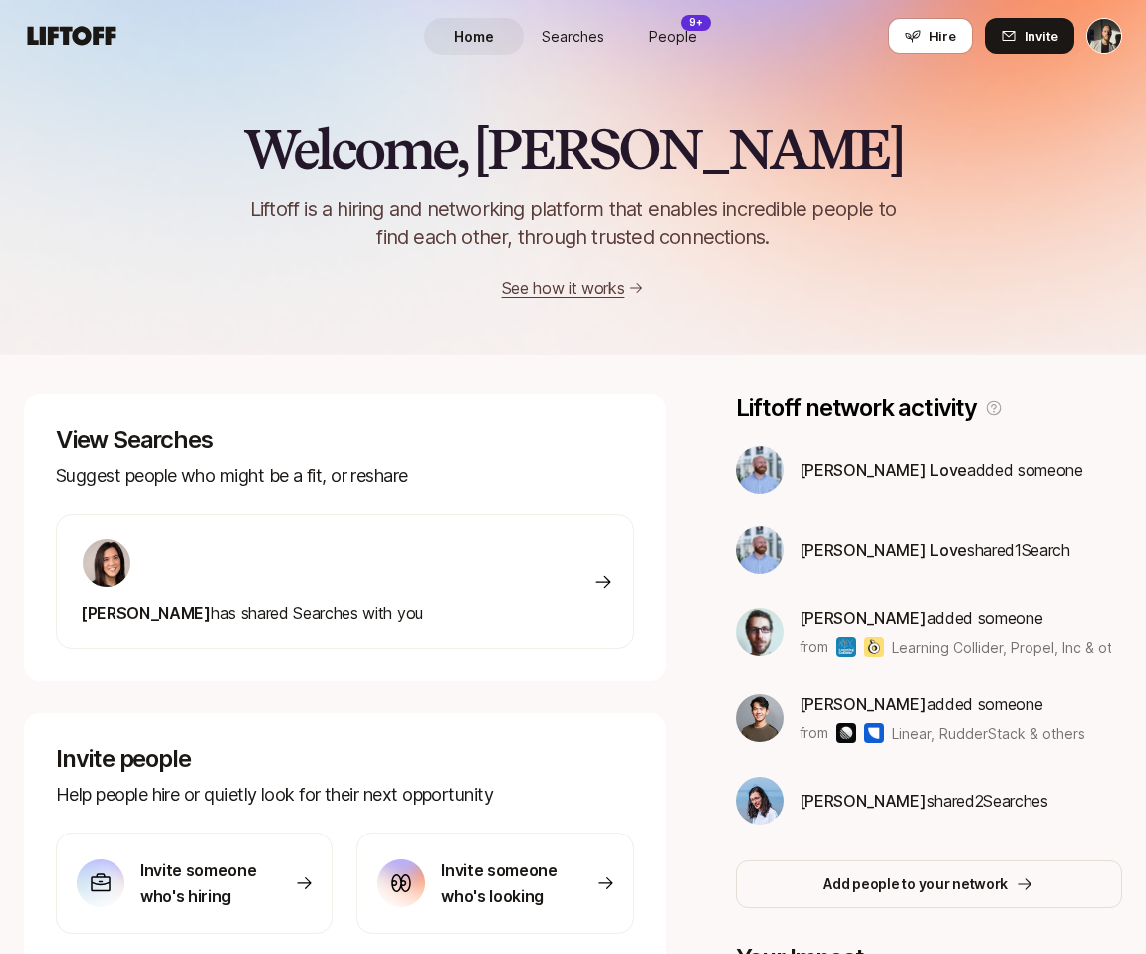
click at [561, 35] on span "Searches" at bounding box center [573, 36] width 63 height 21
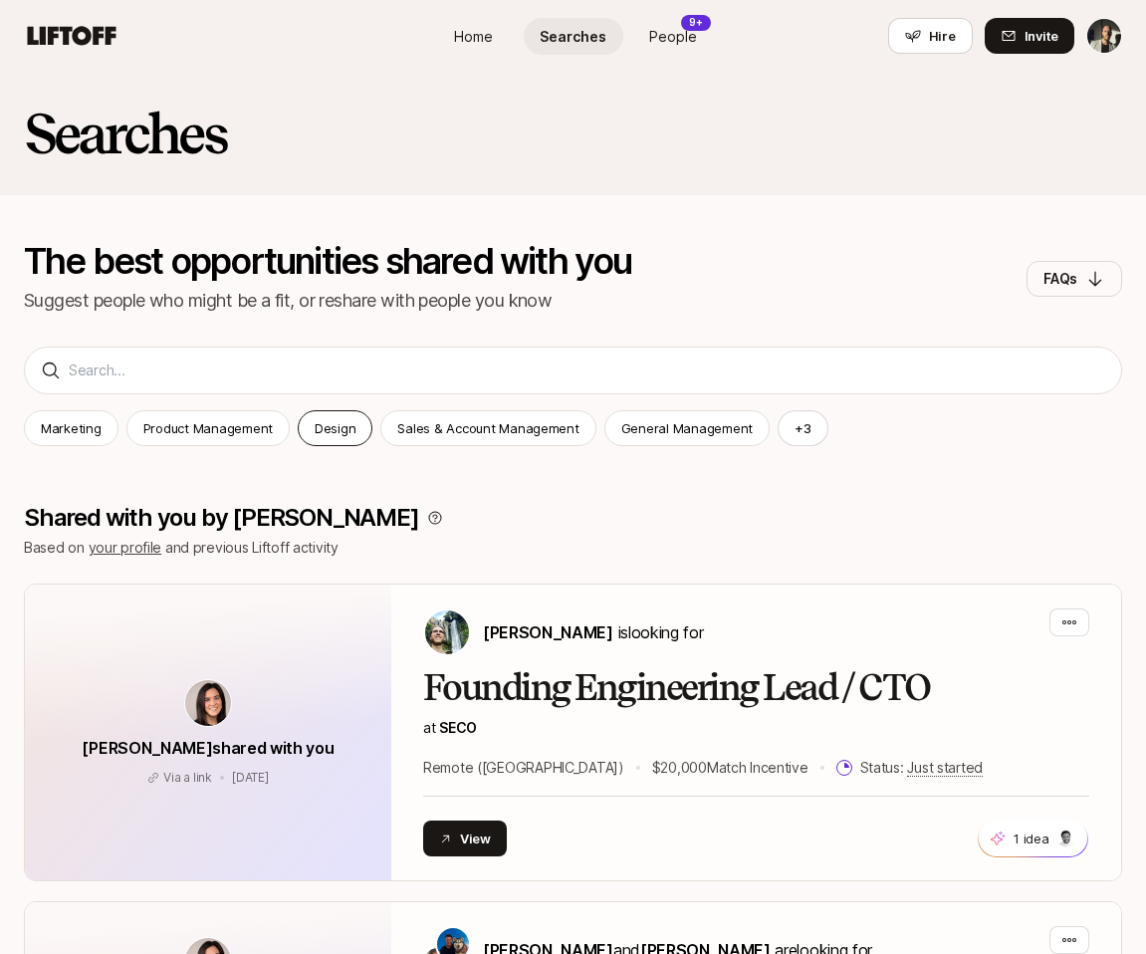
click at [300, 434] on div "Design" at bounding box center [335, 428] width 75 height 36
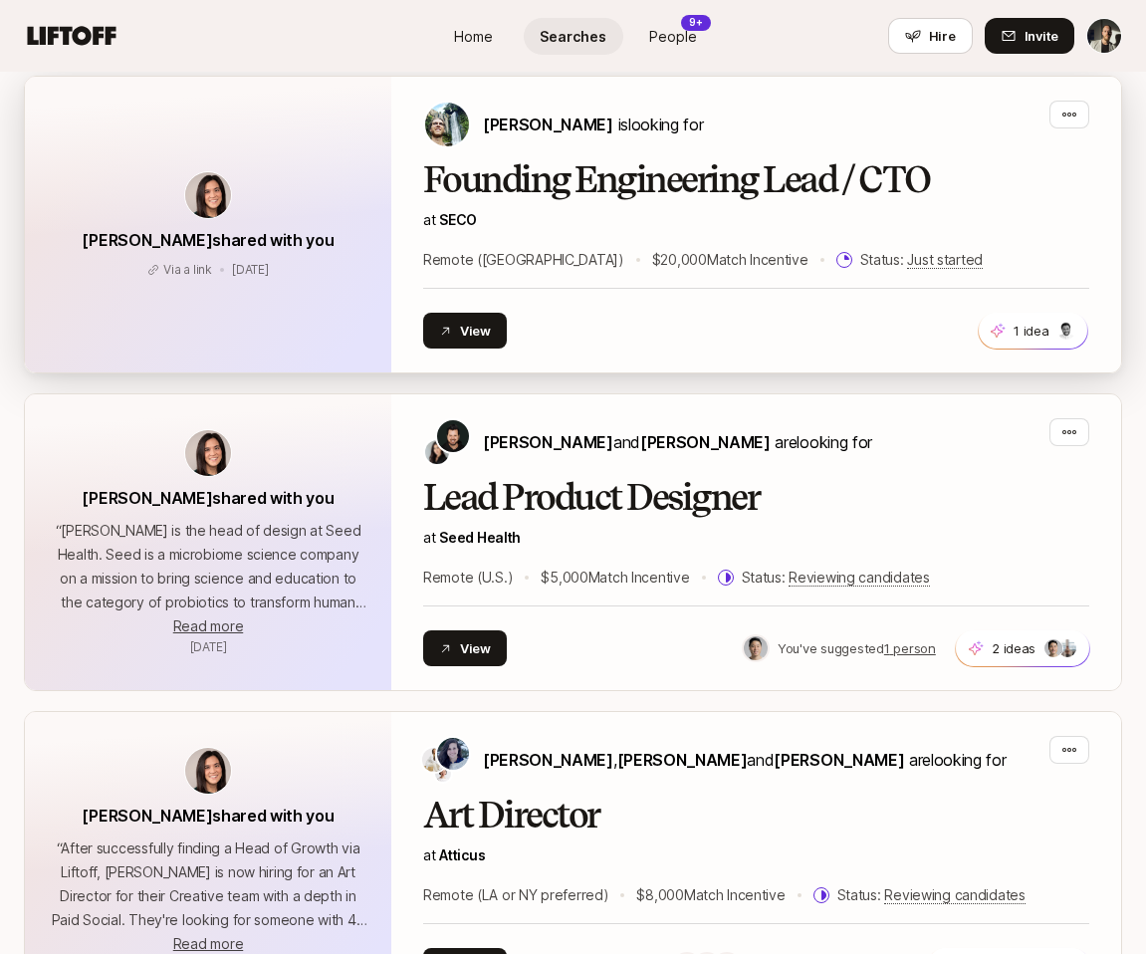
scroll to position [471, 0]
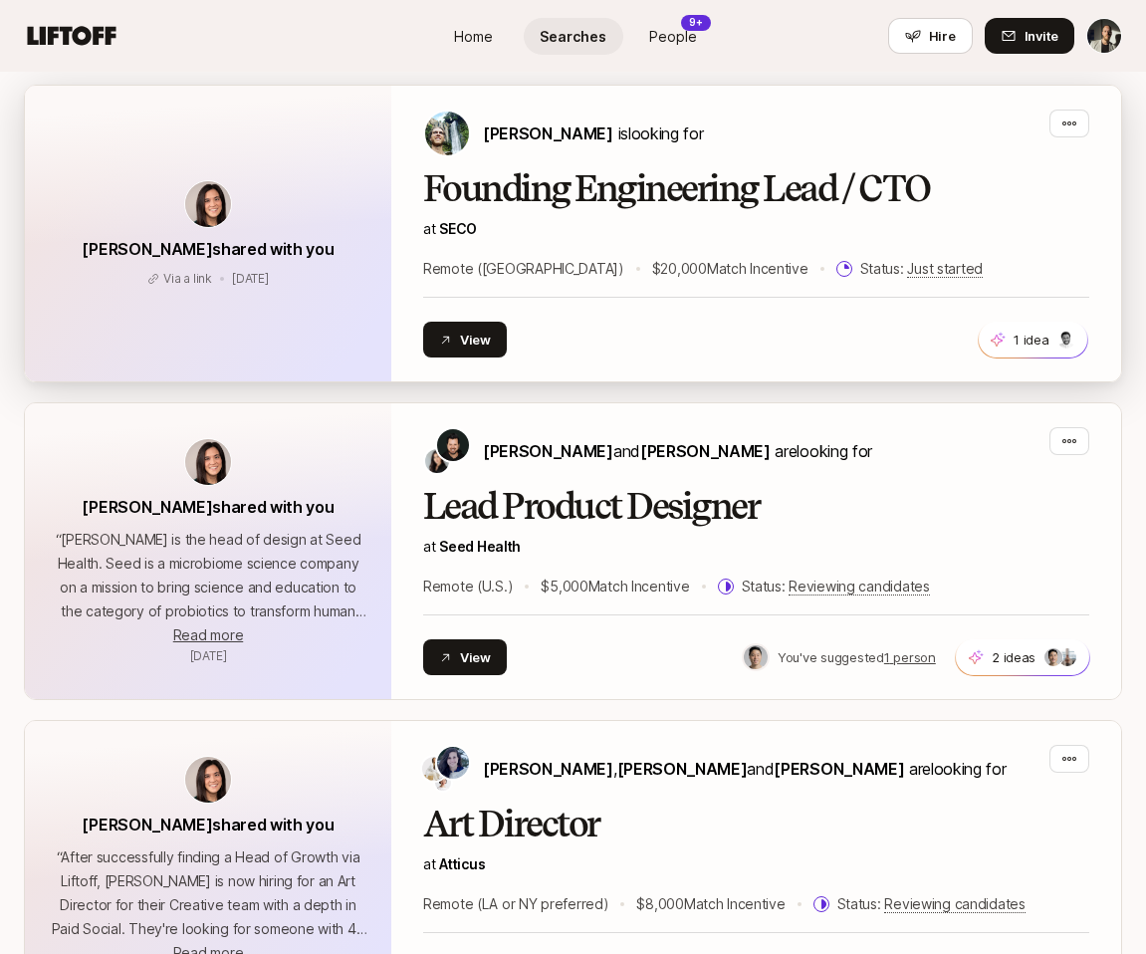
click at [549, 194] on h2 "Founding Engineering Lead / CTO" at bounding box center [756, 189] width 666 height 40
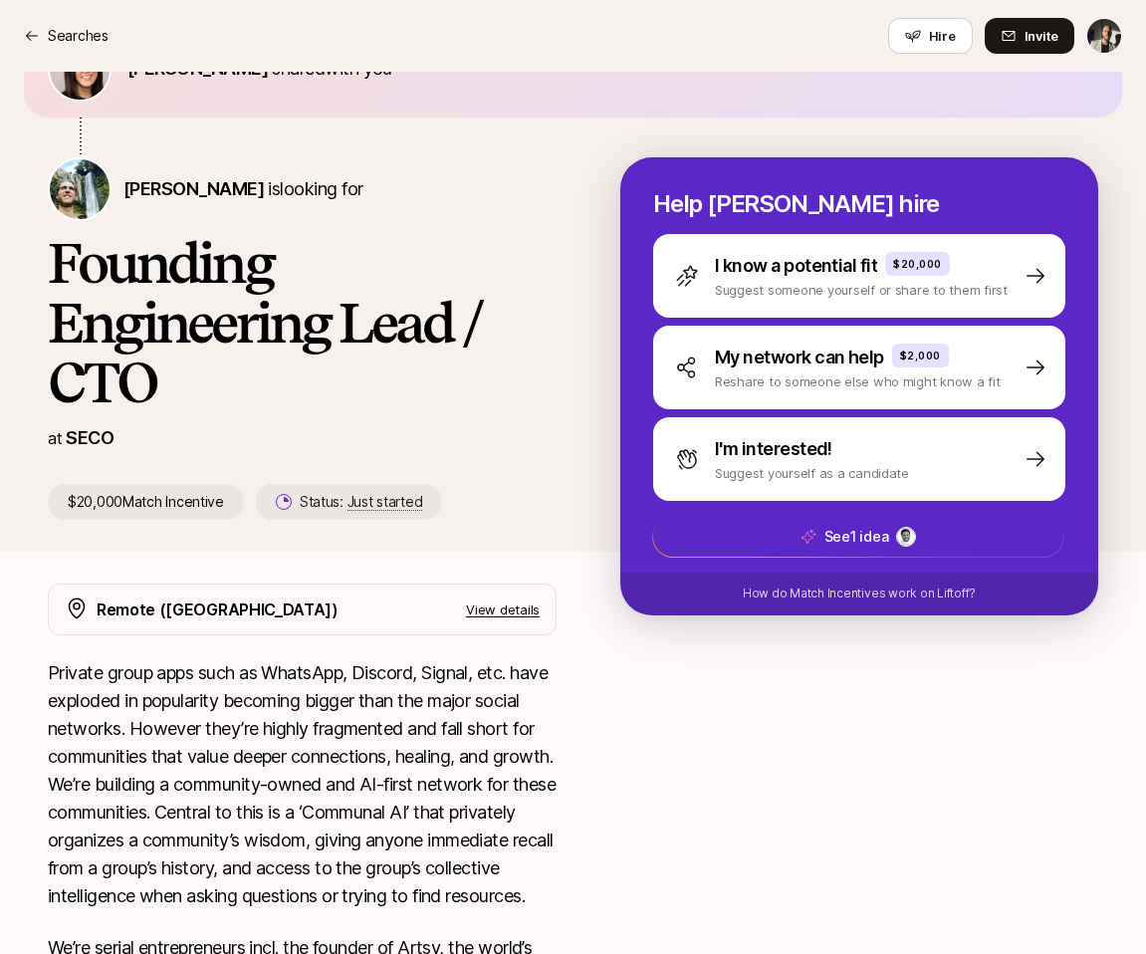
scroll to position [105, 0]
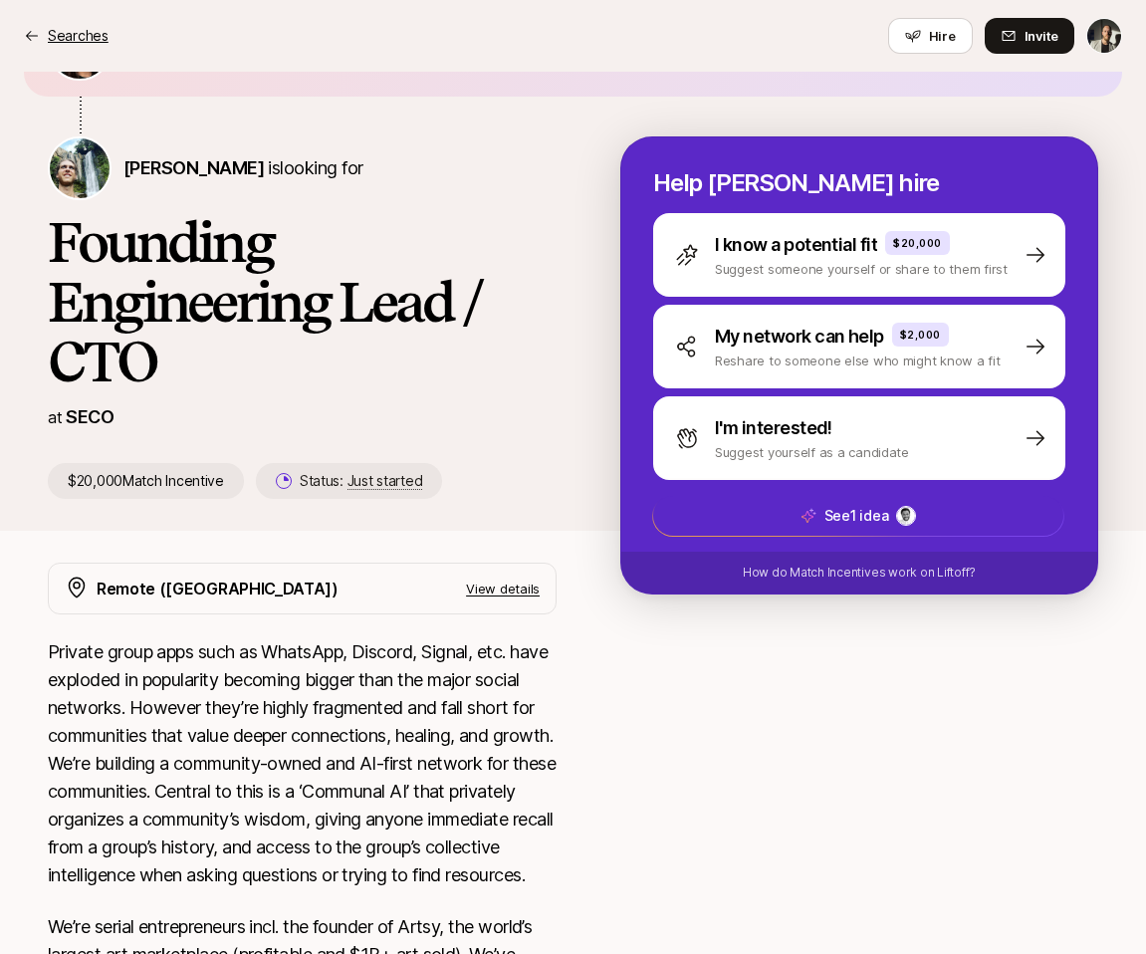
click at [27, 28] on icon at bounding box center [32, 36] width 16 height 16
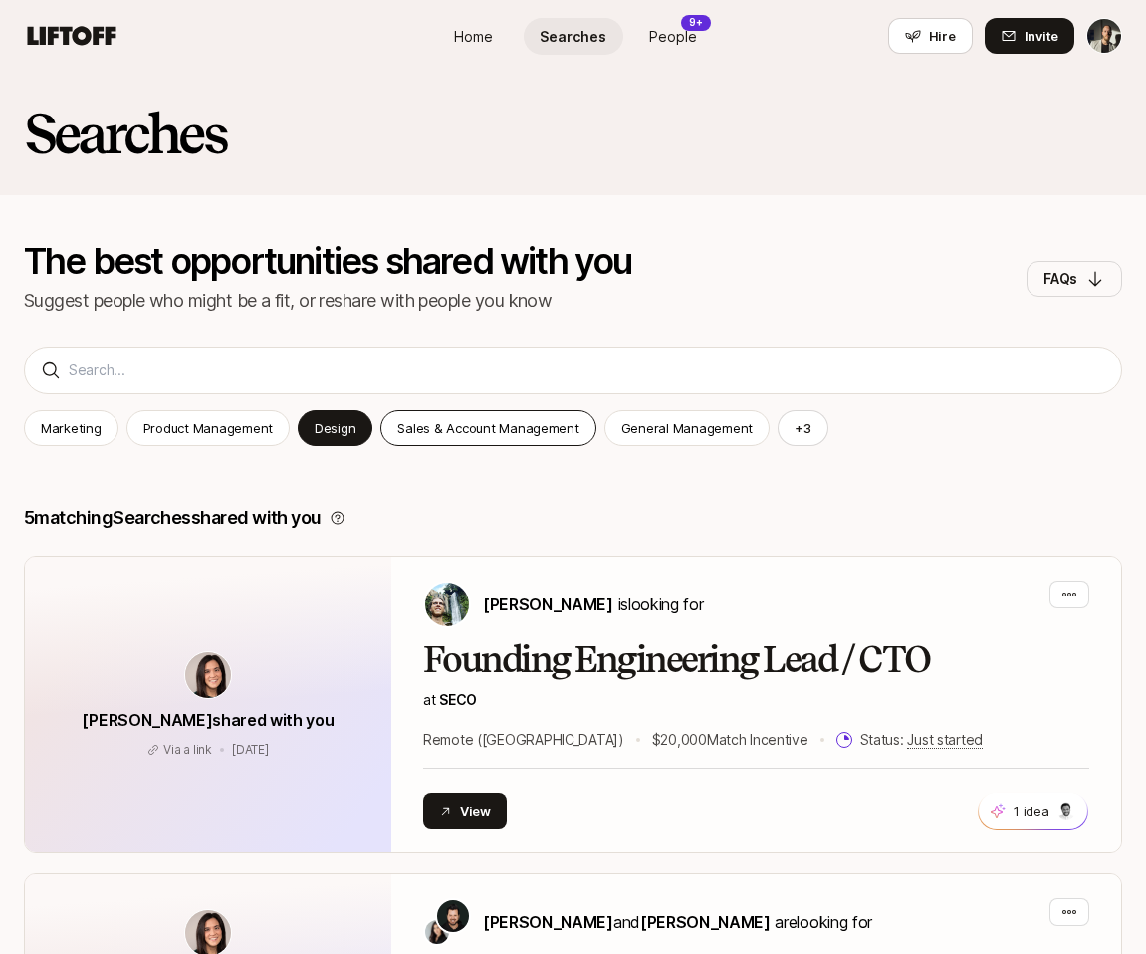
click at [505, 425] on p "Sales & Account Management" at bounding box center [487, 428] width 181 height 20
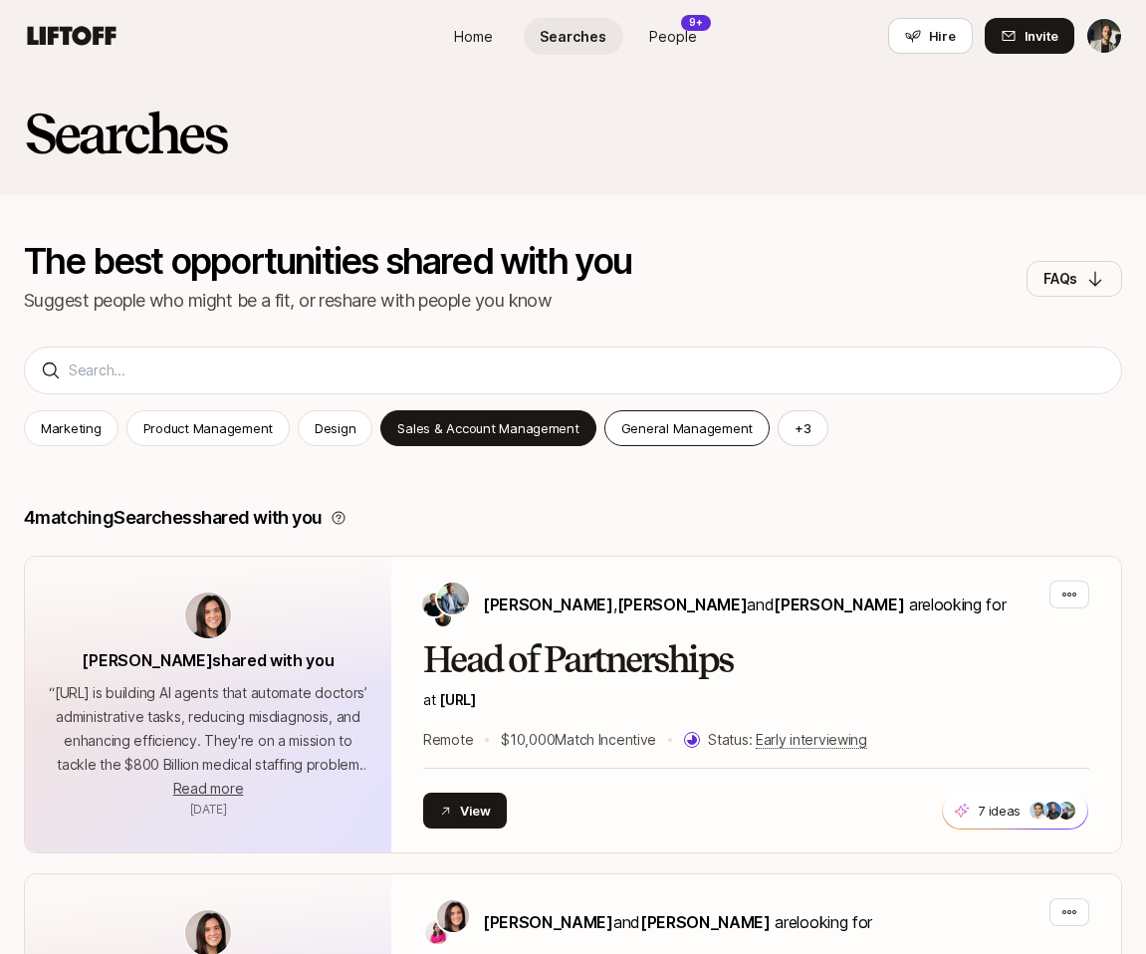
click at [638, 432] on p "General Management" at bounding box center [687, 428] width 131 height 20
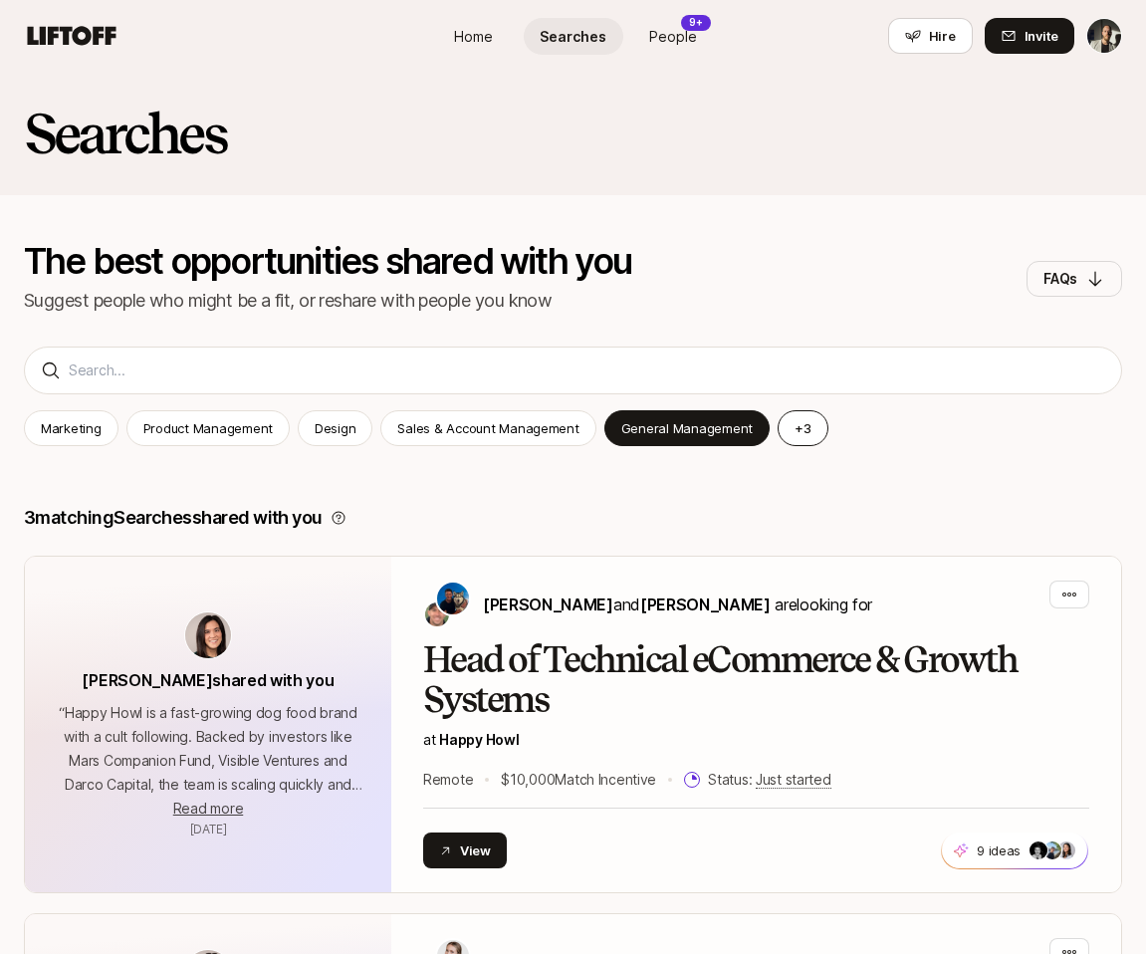
click at [793, 435] on button "+ 3" at bounding box center [803, 428] width 51 height 36
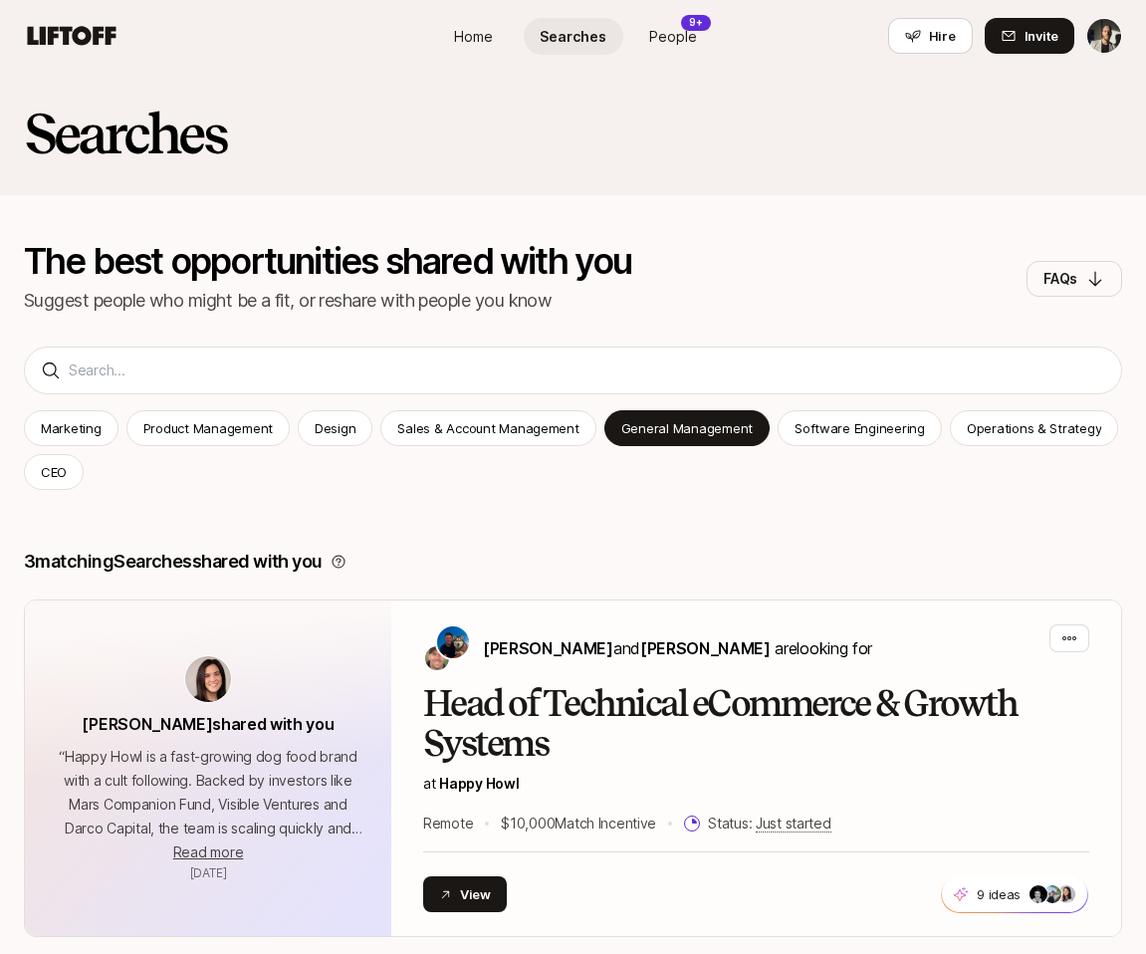
click at [795, 435] on p "Software Engineering" at bounding box center [860, 428] width 130 height 20
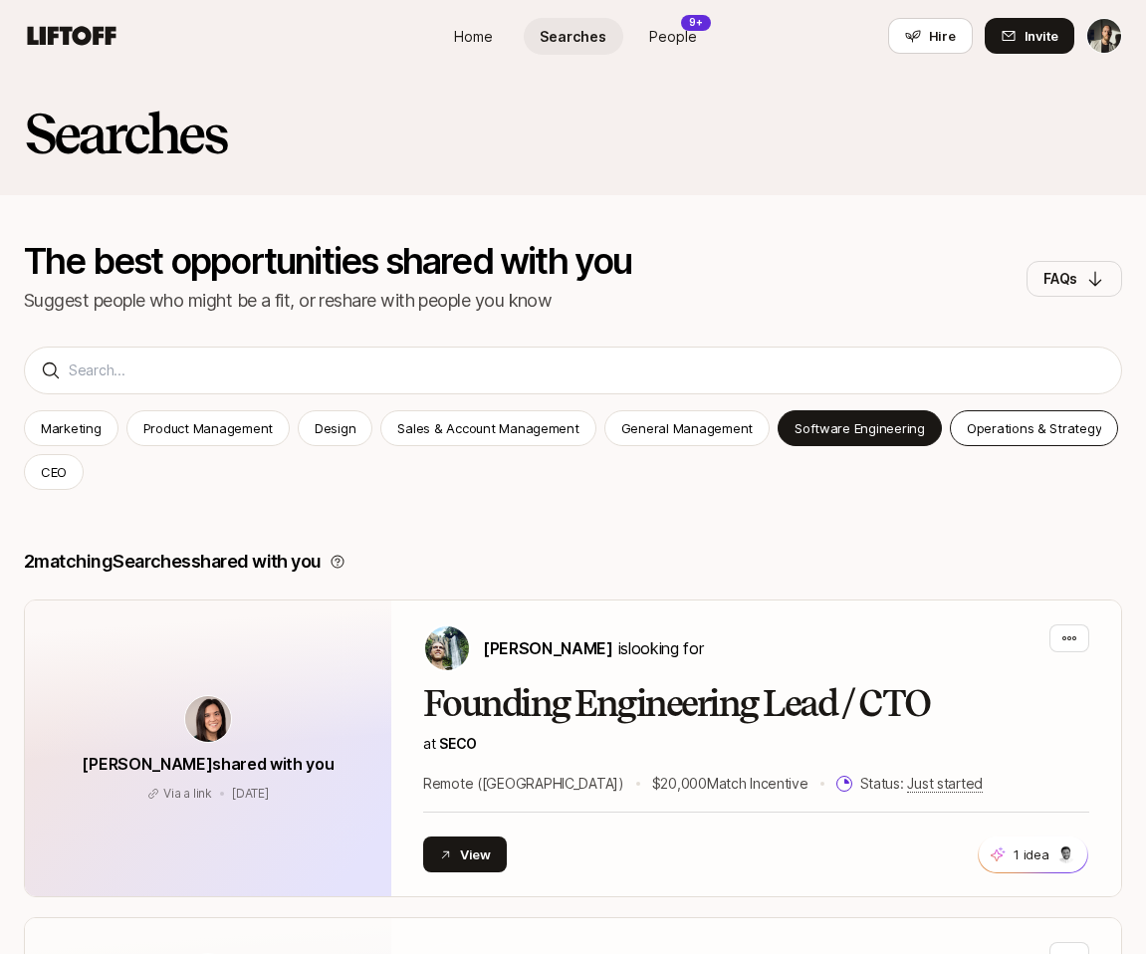
click at [988, 427] on p "Operations & Strategy" at bounding box center [1034, 428] width 135 height 20
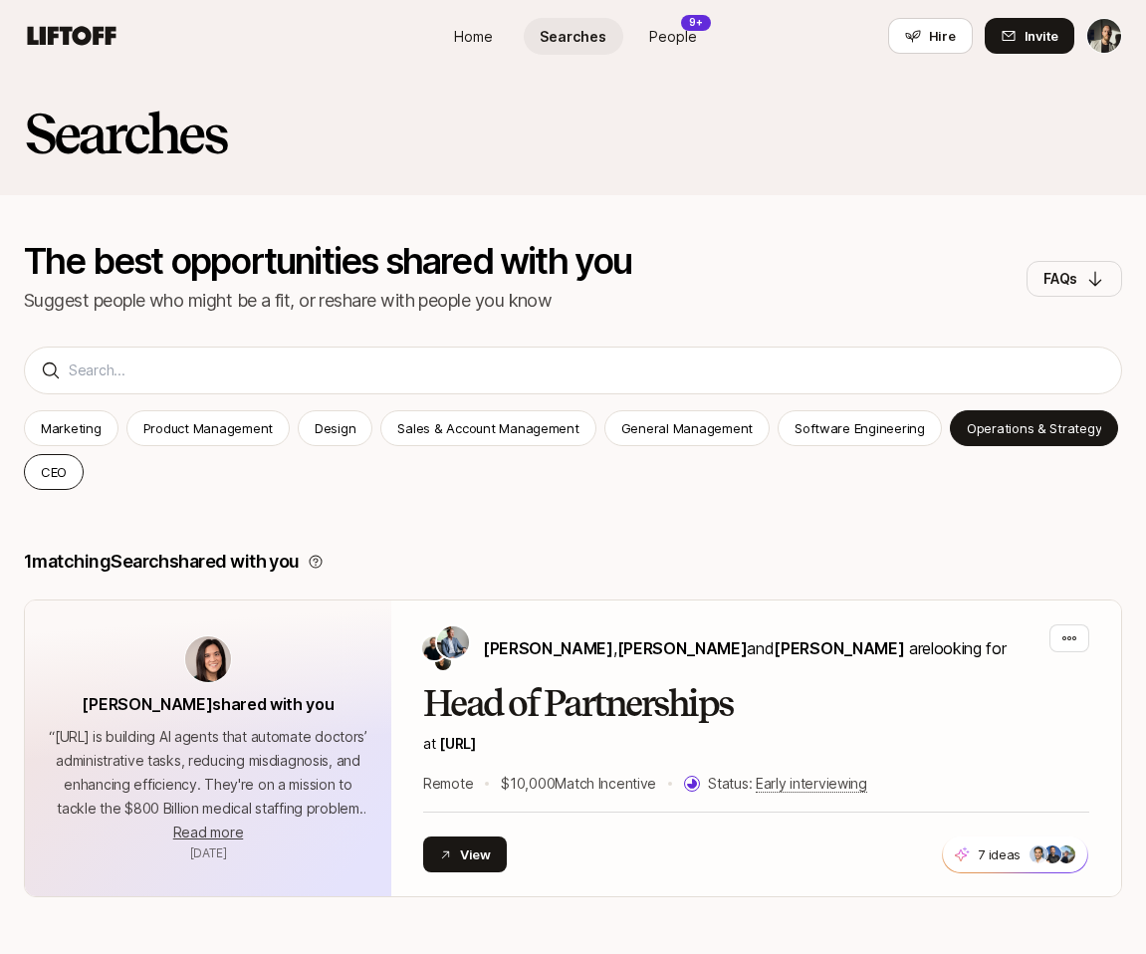
click at [48, 483] on div "CEO" at bounding box center [54, 472] width 60 height 36
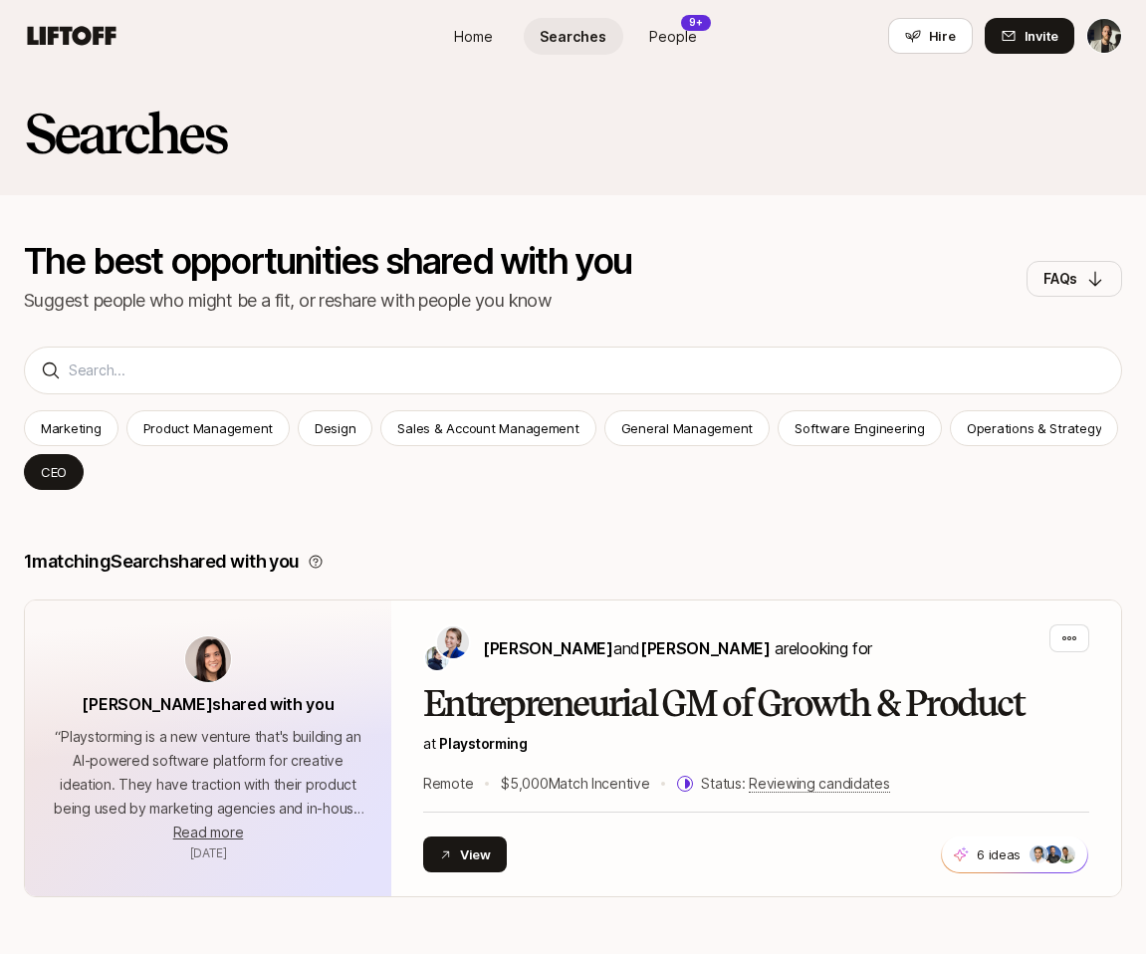
click at [137, 150] on h2 "Searches" at bounding box center [125, 134] width 202 height 60
click at [98, 56] on nav "Home Searches People 9+ Hire Hire Invite" at bounding box center [573, 36] width 1146 height 72
click at [98, 46] on icon at bounding box center [72, 36] width 96 height 28
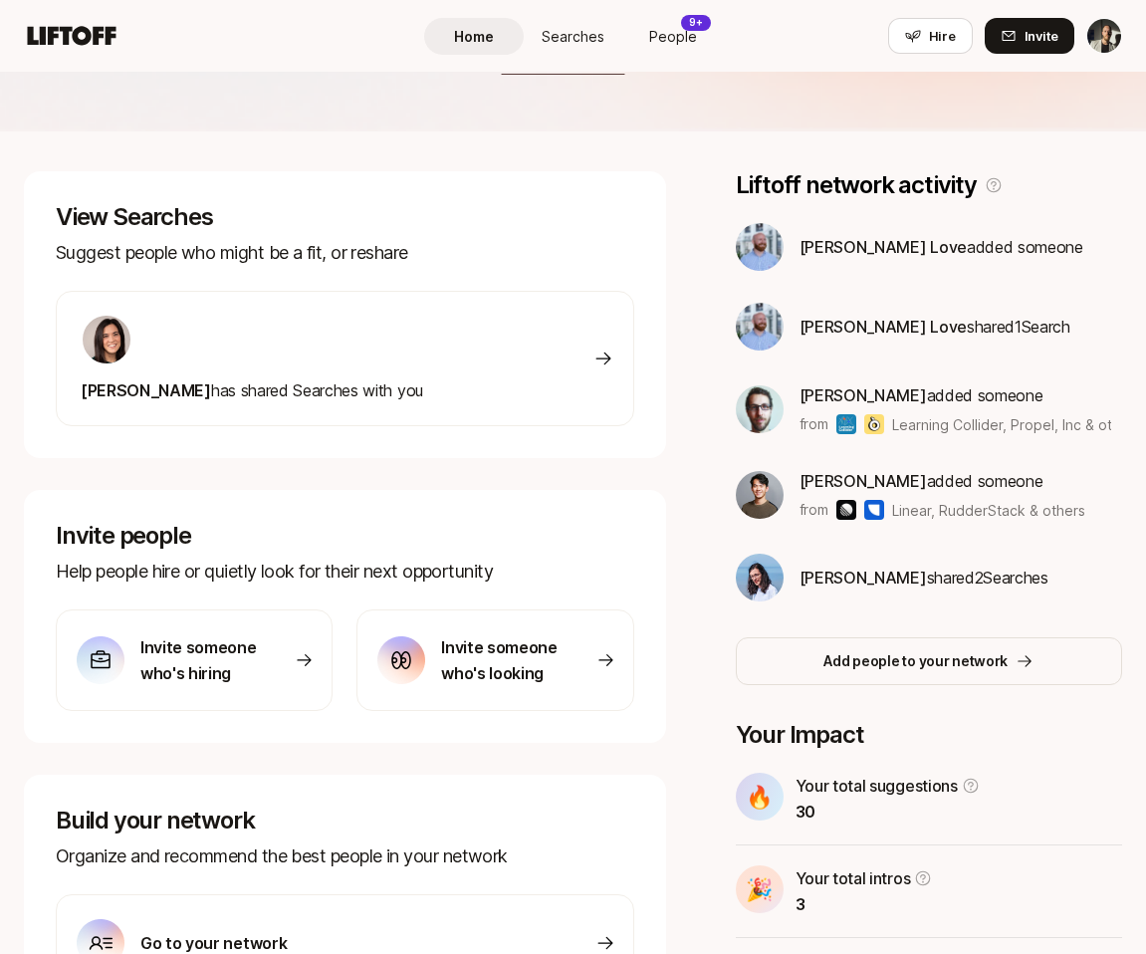
scroll to position [373, 0]
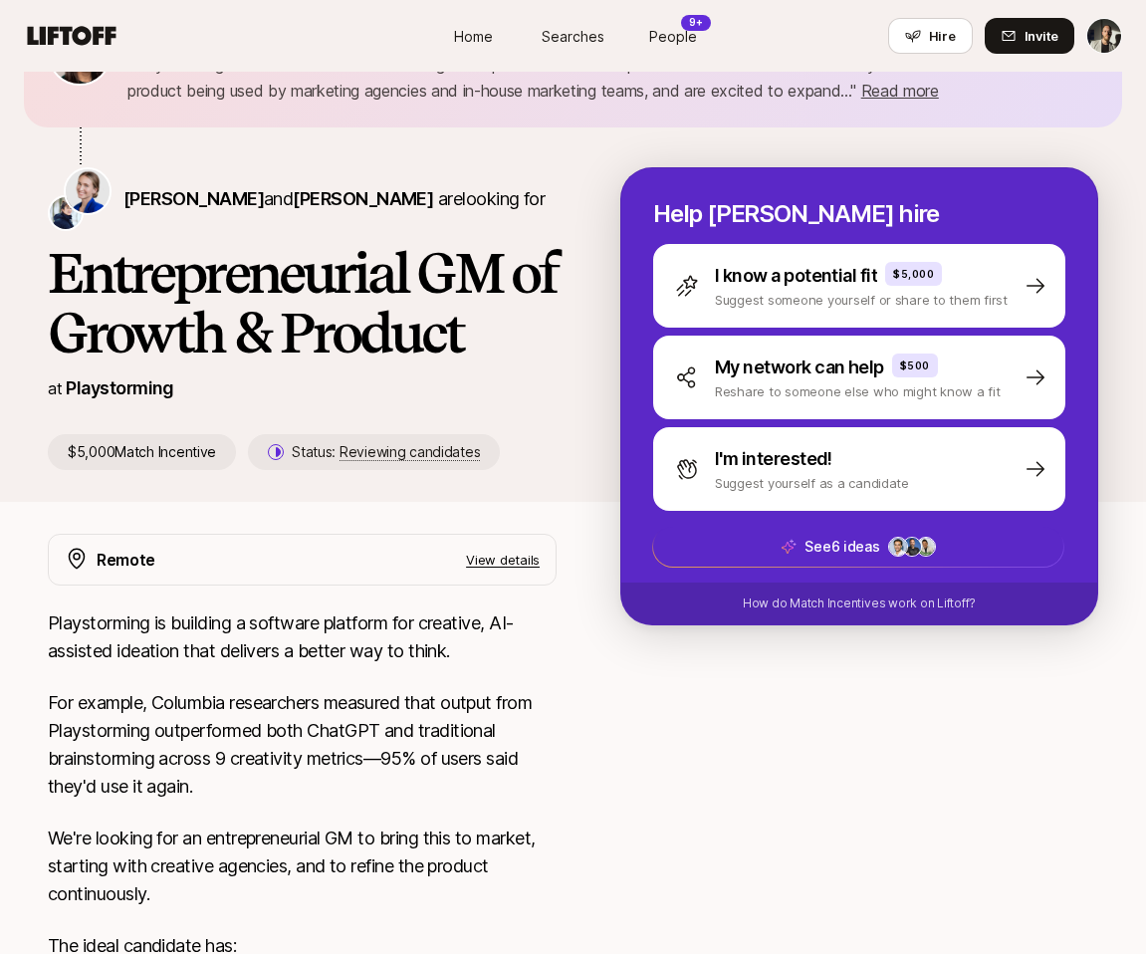
scroll to position [117, 0]
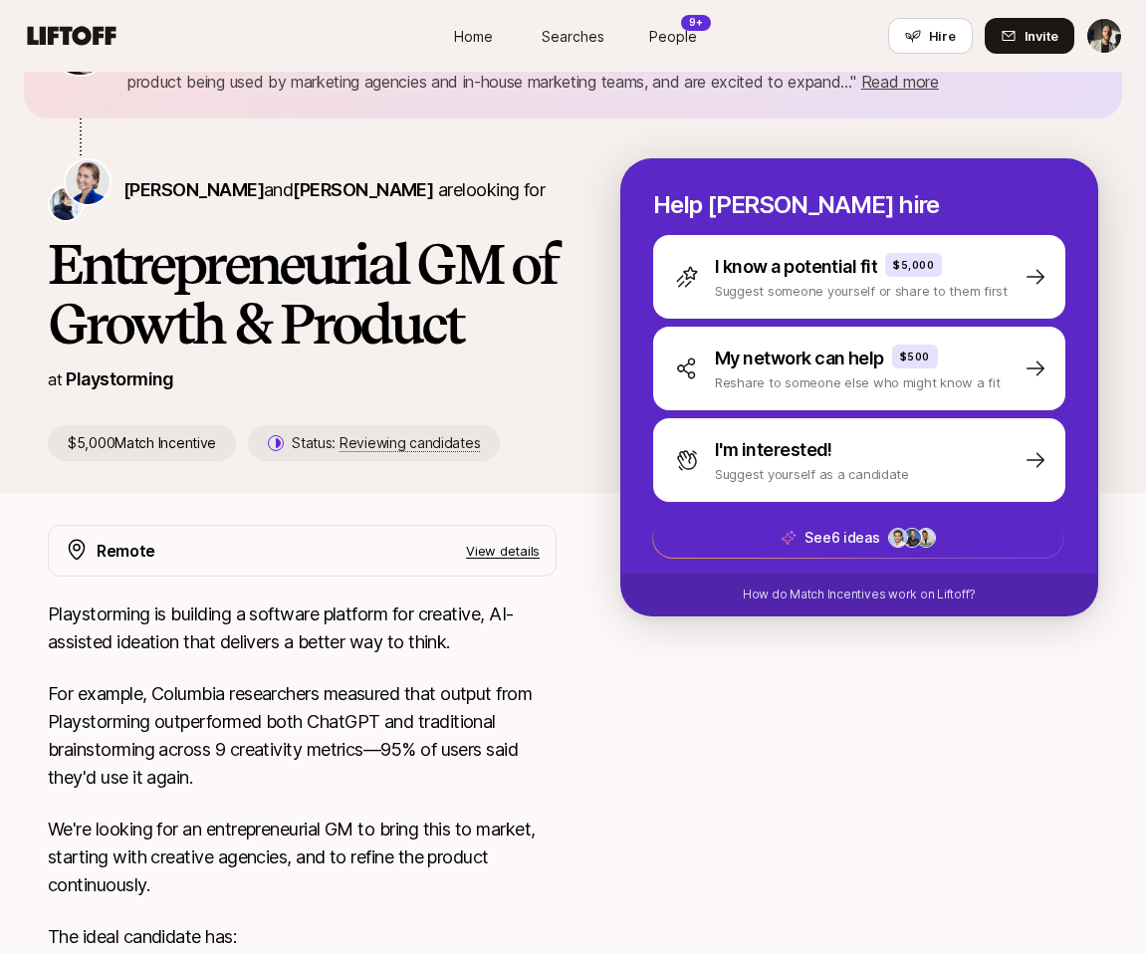
click at [520, 549] on p "View details" at bounding box center [503, 551] width 74 height 20
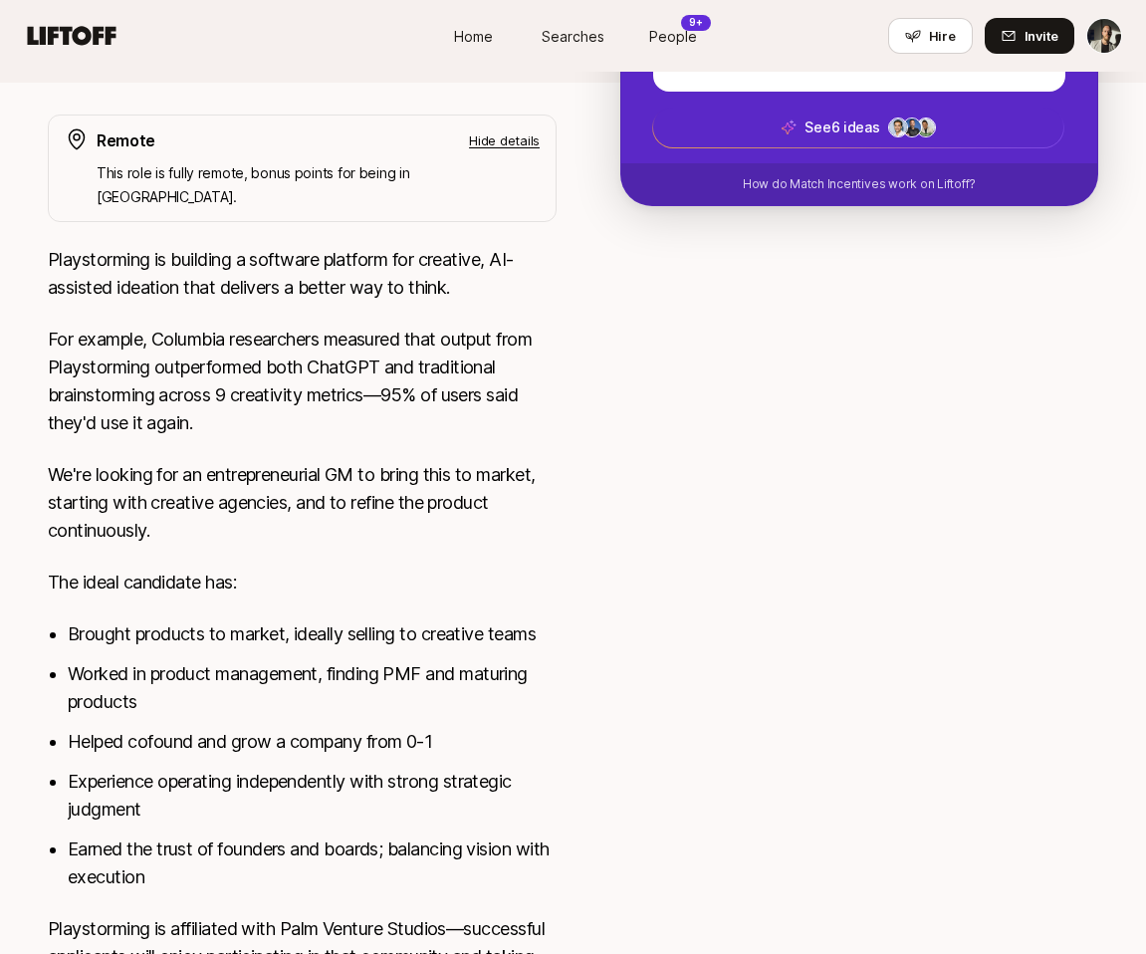
scroll to position [354, 0]
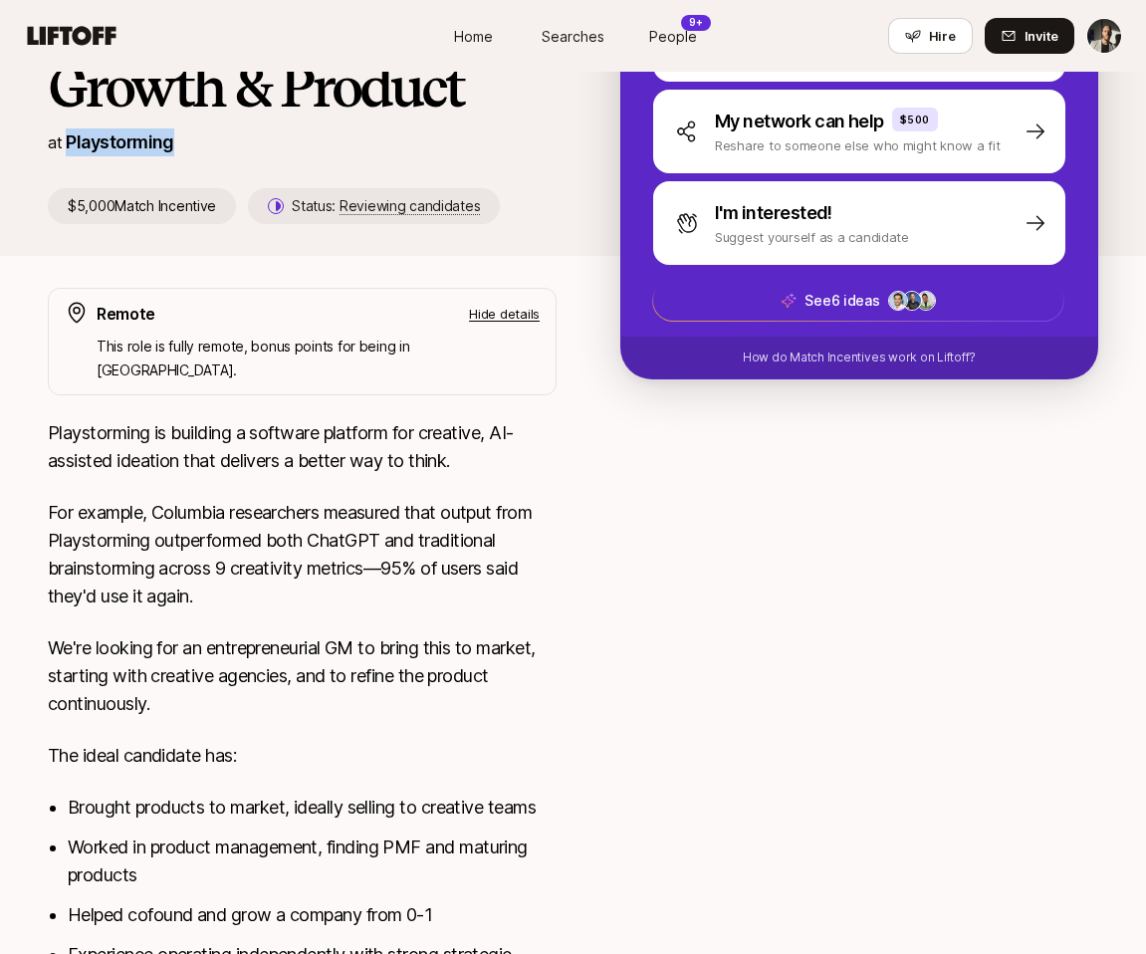
drag, startPoint x: 181, startPoint y: 142, endPoint x: 69, endPoint y: 151, distance: 112.9
click at [69, 151] on div "at Playstorming" at bounding box center [302, 142] width 509 height 28
copy p "Playstorming"
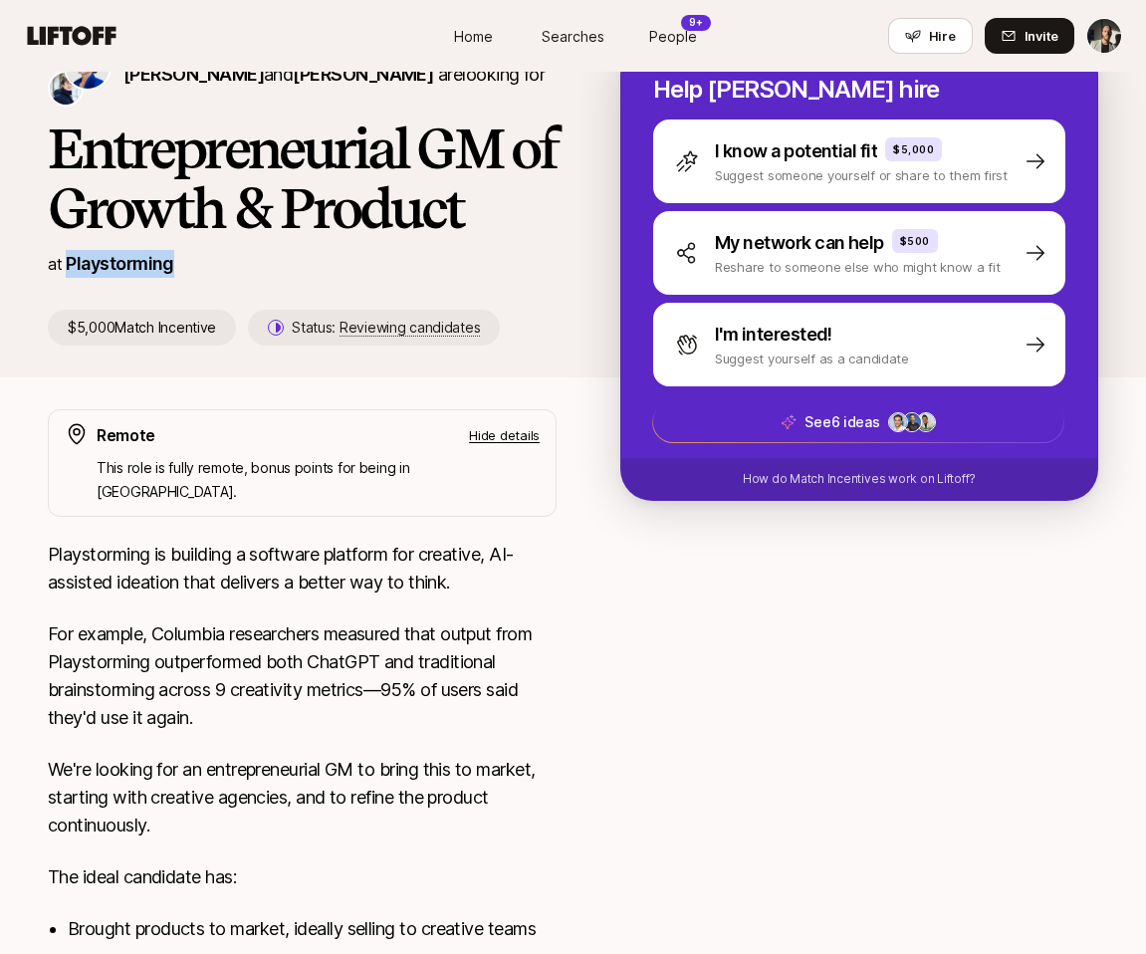
scroll to position [0, 0]
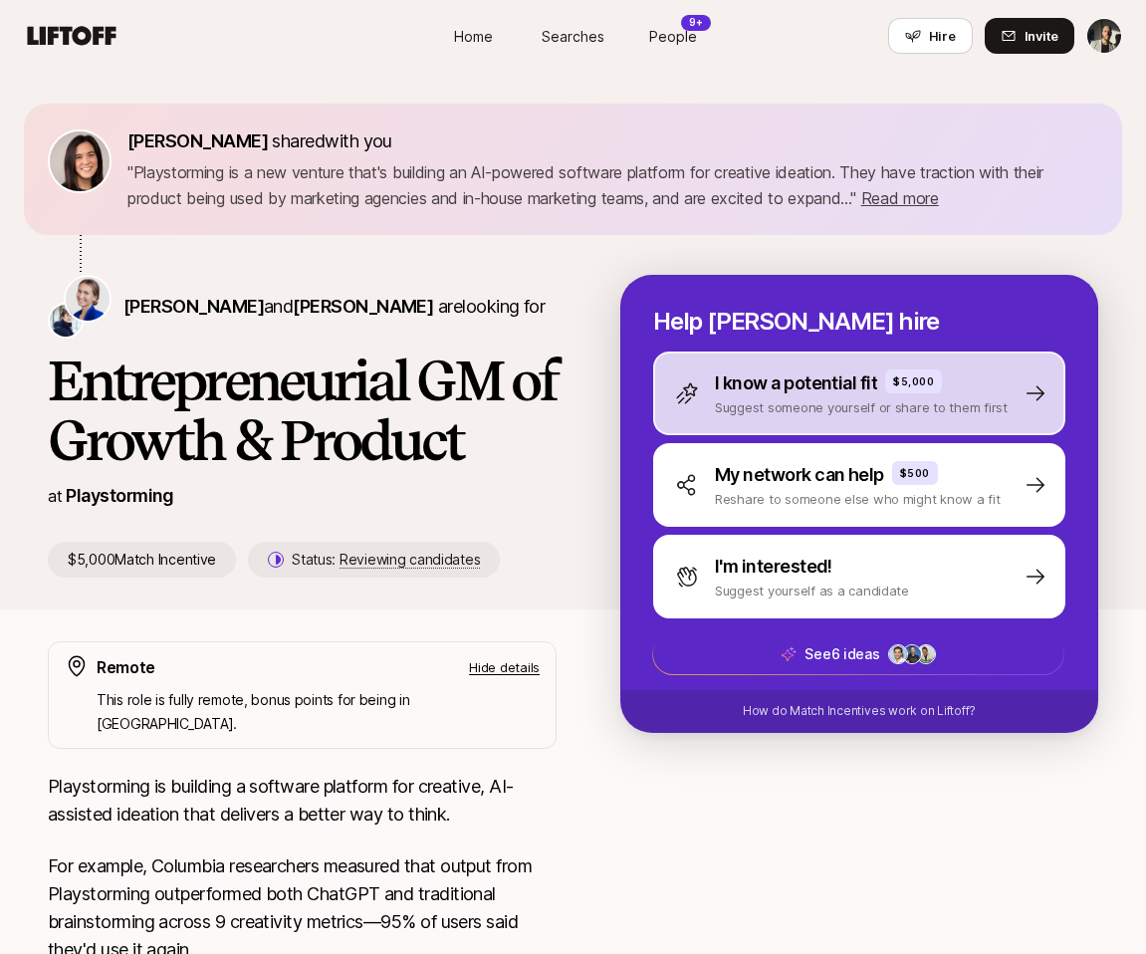
click at [767, 408] on p "Suggest someone yourself or share to them first" at bounding box center [861, 407] width 293 height 20
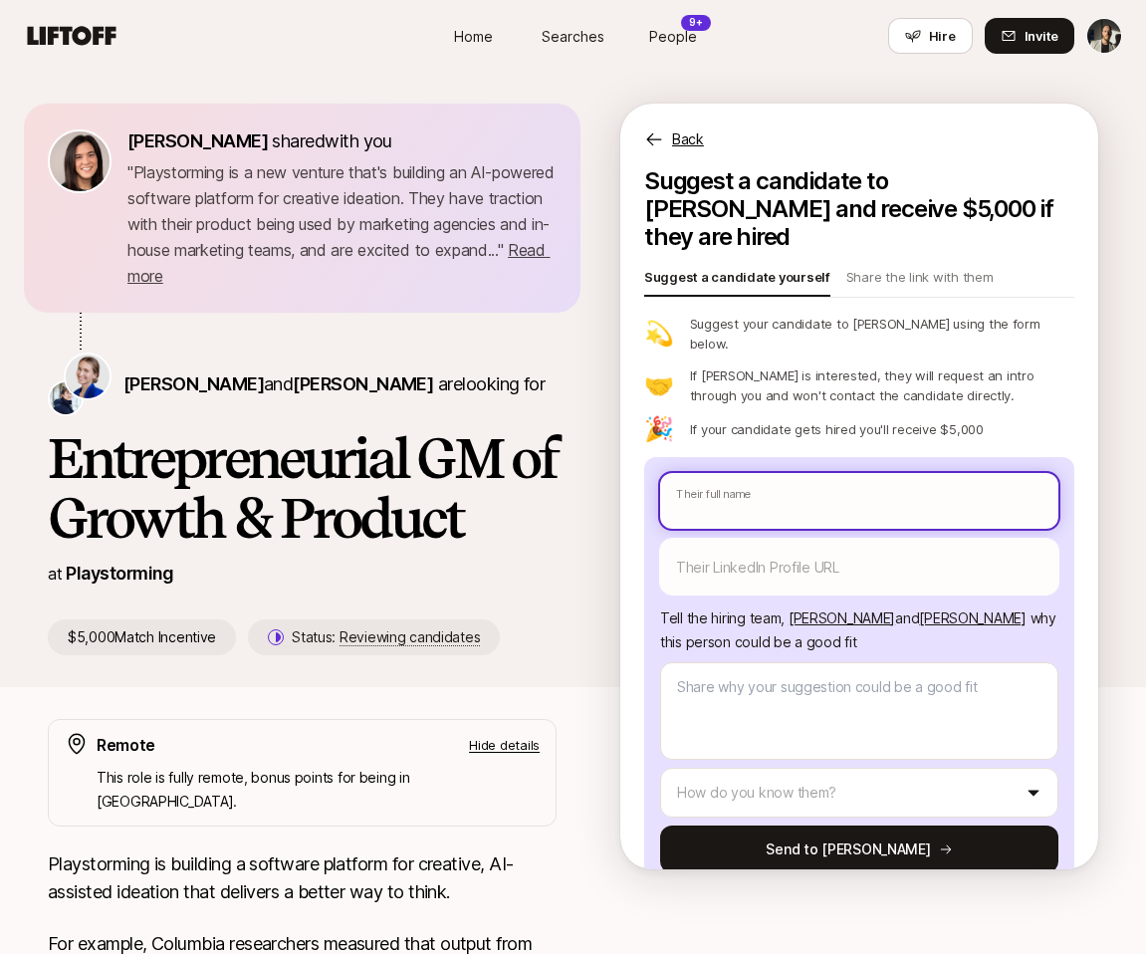
click at [741, 473] on input "text" at bounding box center [859, 501] width 398 height 56
click at [766, 473] on input "text" at bounding box center [859, 501] width 398 height 56
paste input "Steph Alinsug"
type textarea "x"
type input "Steph Alinsug"
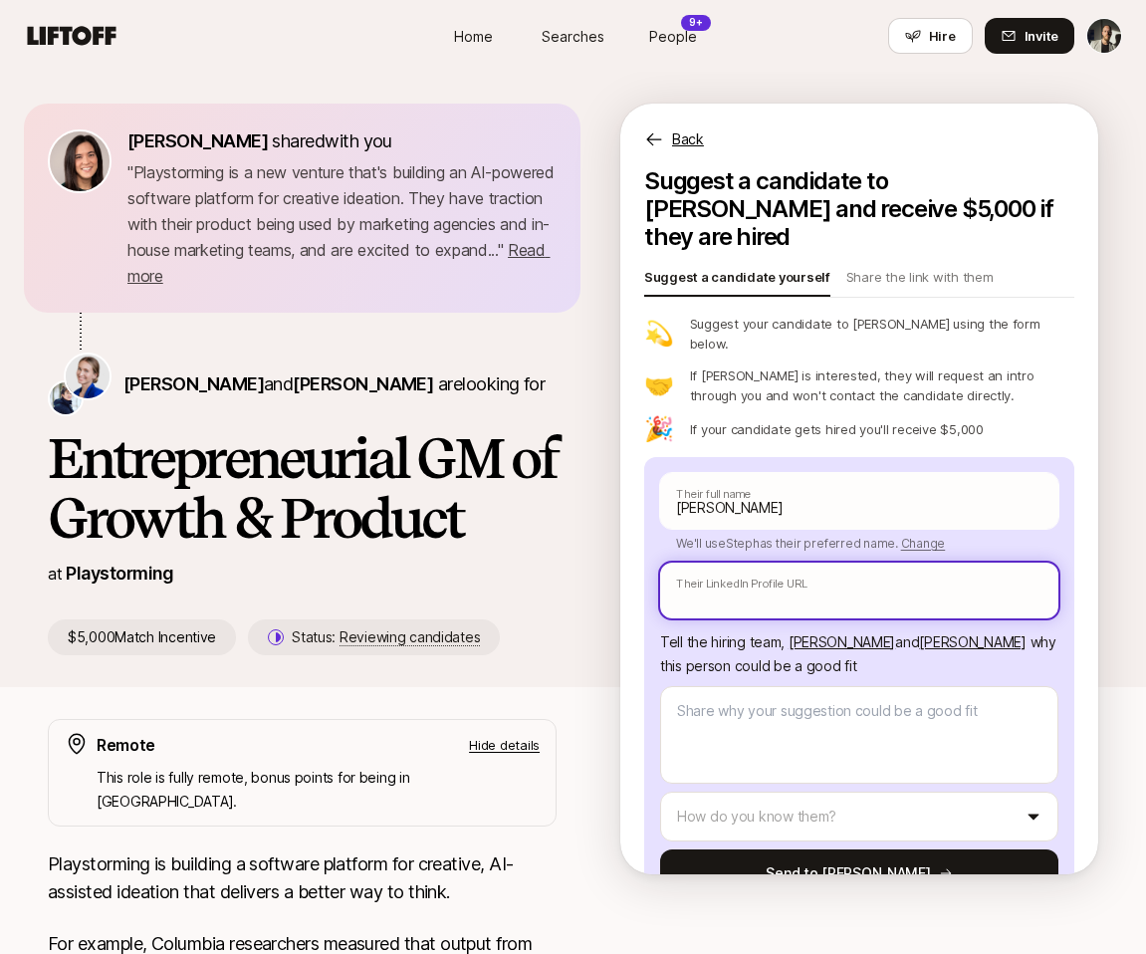
click at [757, 563] on input "text" at bounding box center [859, 591] width 398 height 56
paste input "https://www.linkedin.com/in/stephalinsug/"
type textarea "x"
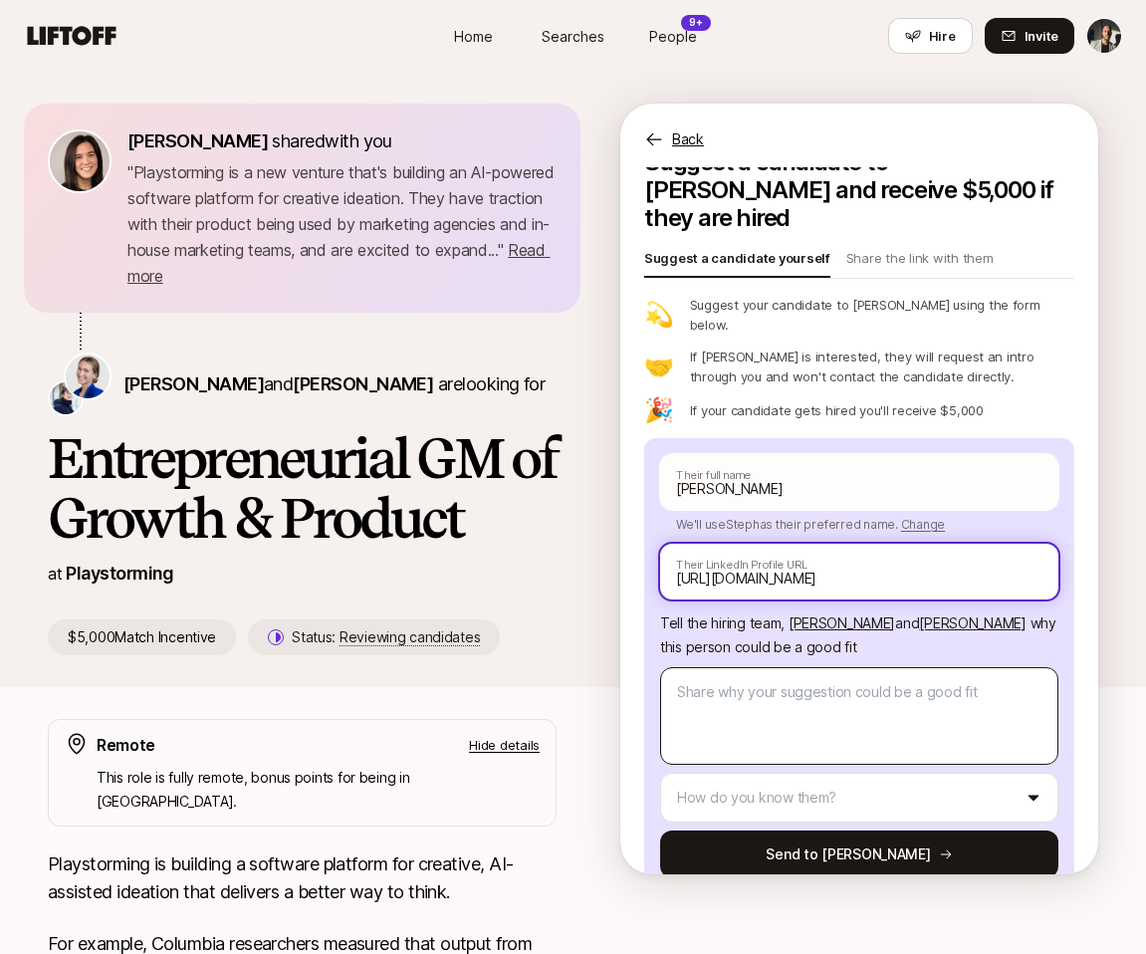
type input "https://www.linkedin.com/in/stephalinsug/"
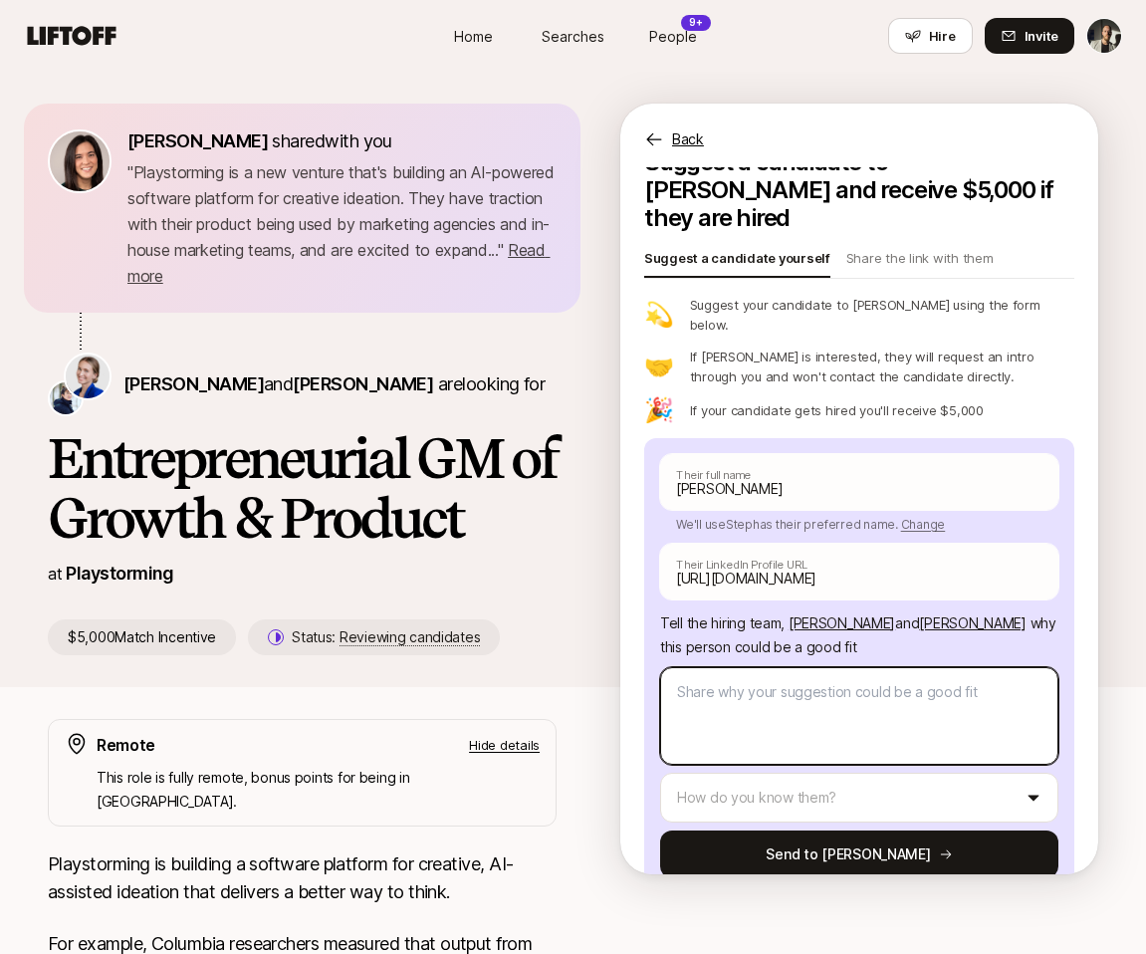
click at [694, 667] on textarea at bounding box center [859, 716] width 398 height 98
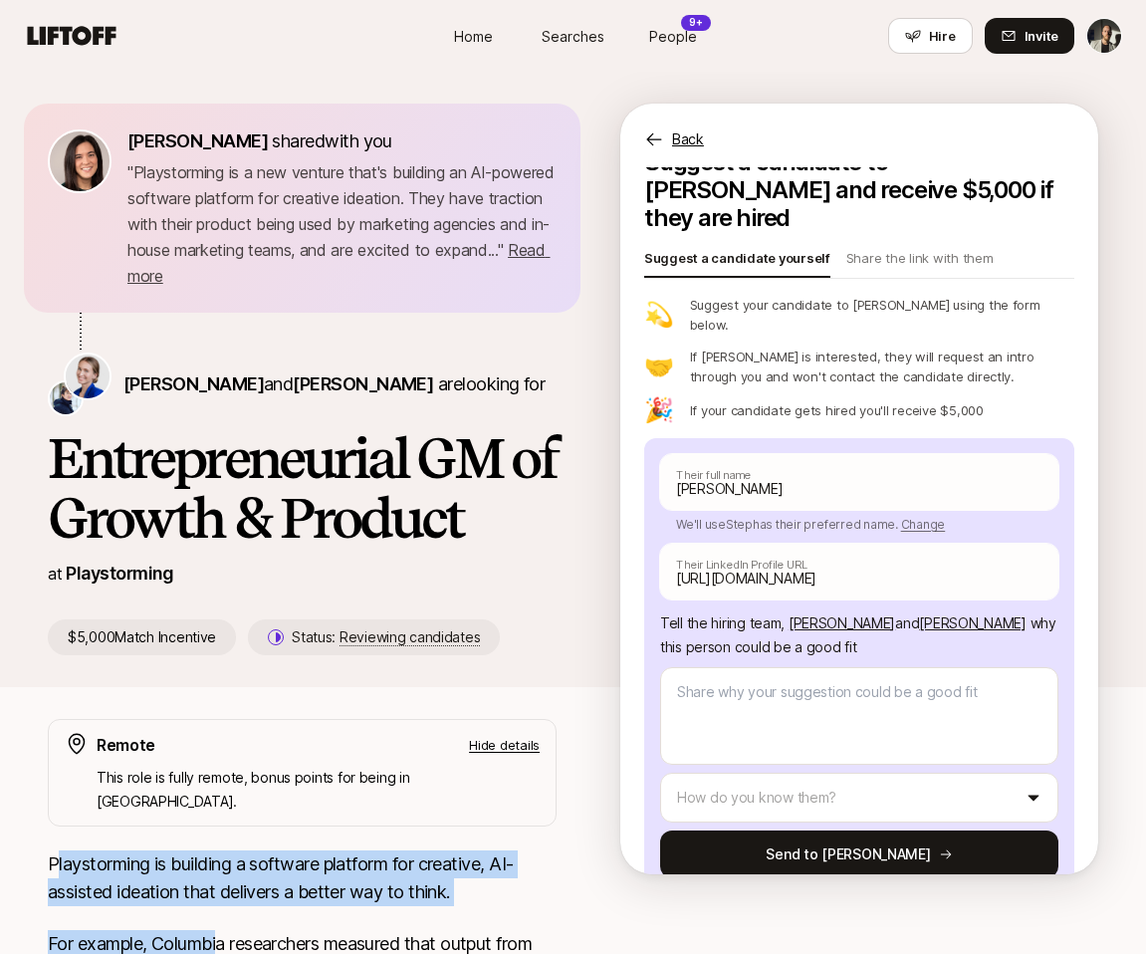
drag, startPoint x: 55, startPoint y: 842, endPoint x: 218, endPoint y: 930, distance: 185.8
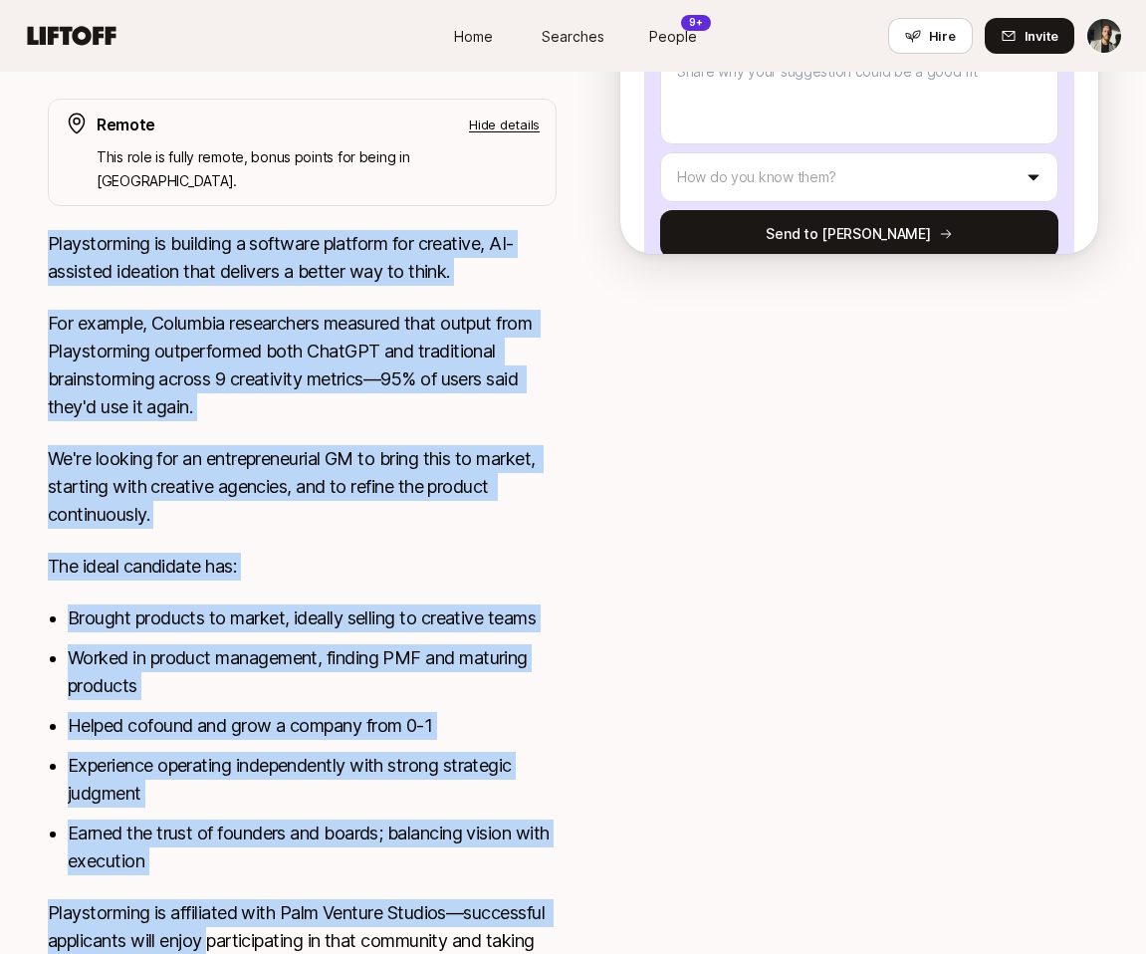
scroll to position [781, 0]
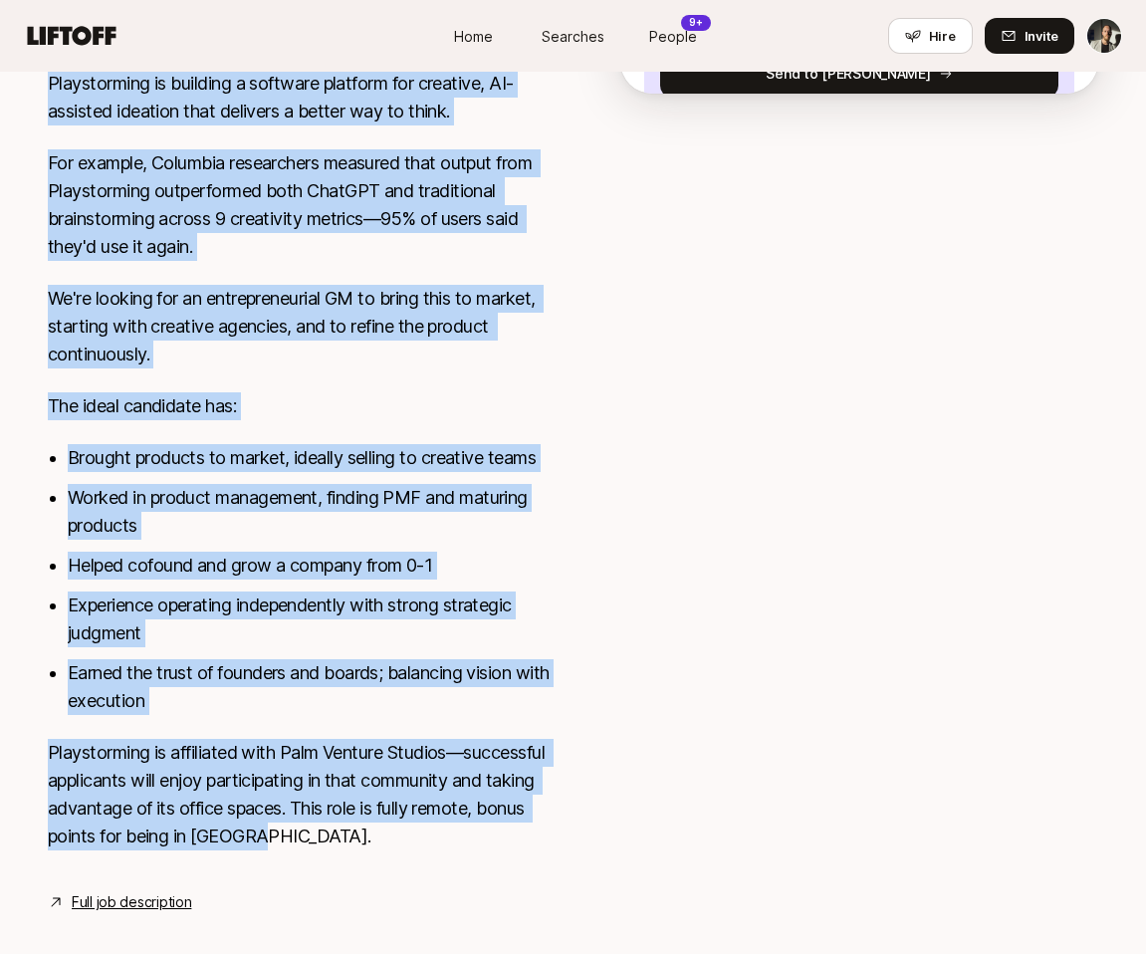
drag, startPoint x: 49, startPoint y: 846, endPoint x: 269, endPoint y: 820, distance: 221.6
click at [269, 820] on div "Playstorming is building a software platform for creative, AI-assisted ideation…" at bounding box center [302, 472] width 509 height 805
copy div "Playstorming is building a software platform for creative, AI-assisted ideation…"
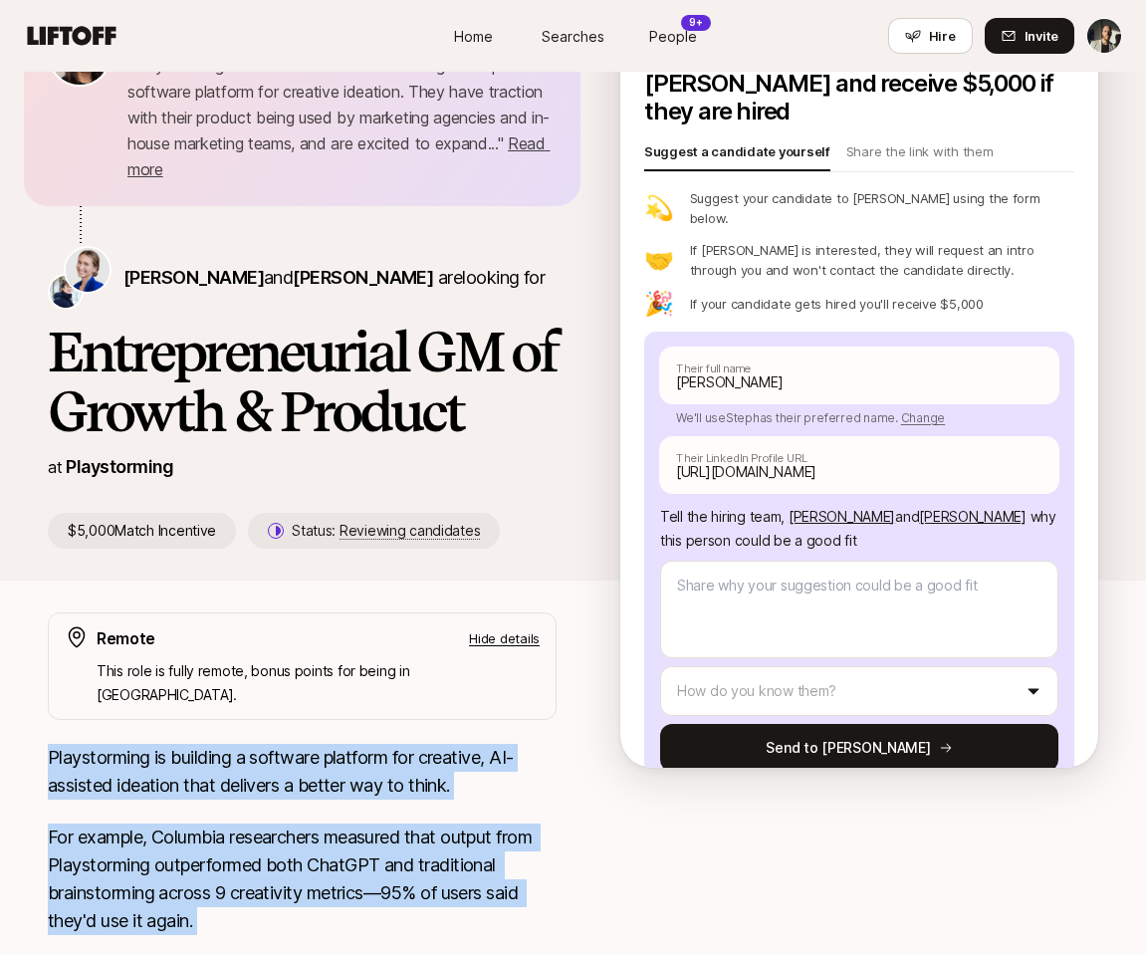
scroll to position [316, 0]
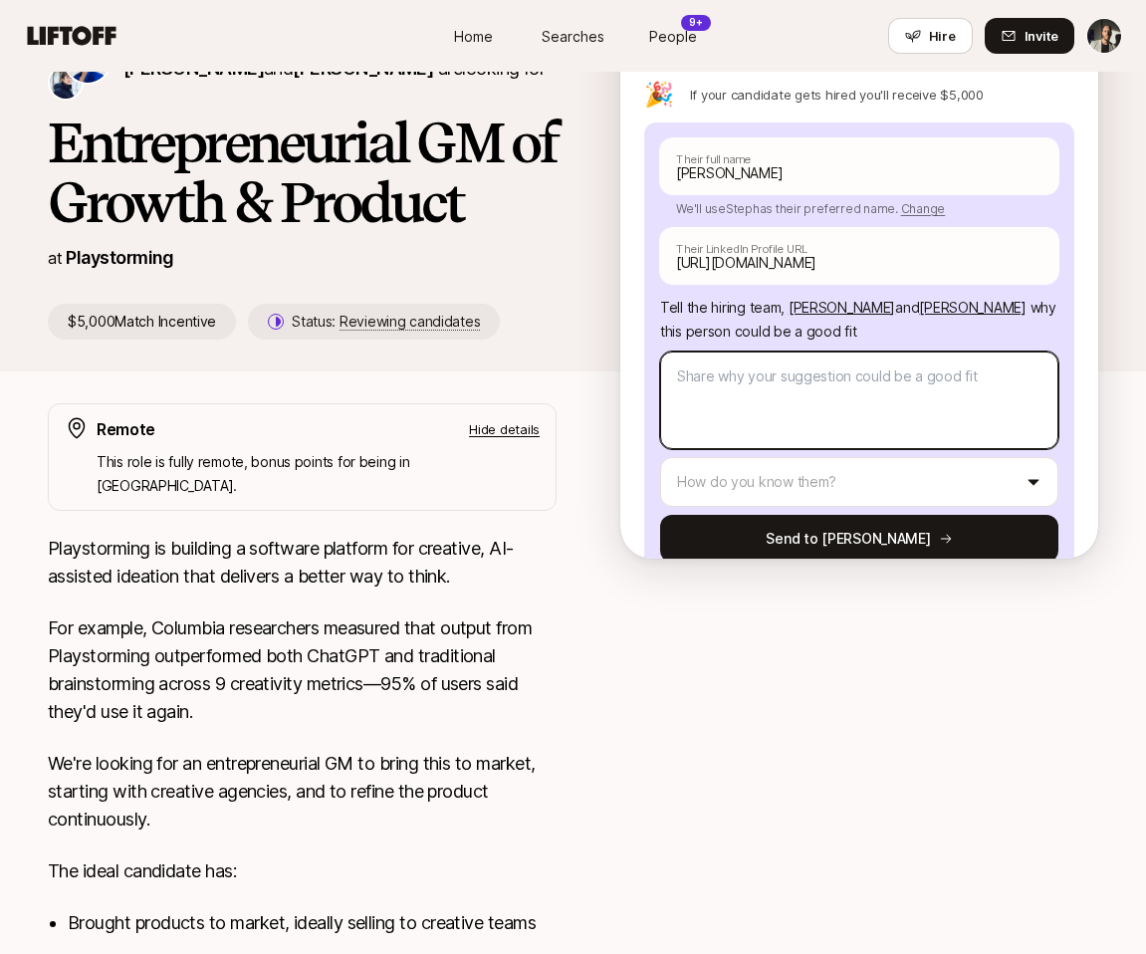
click at [685, 352] on textarea at bounding box center [859, 401] width 398 height 98
paste textarea "Proven track record bringing products to market and scaling them with creative …"
type textarea "x"
type textarea "Proven track record bringing products to market and scaling them with creative …"
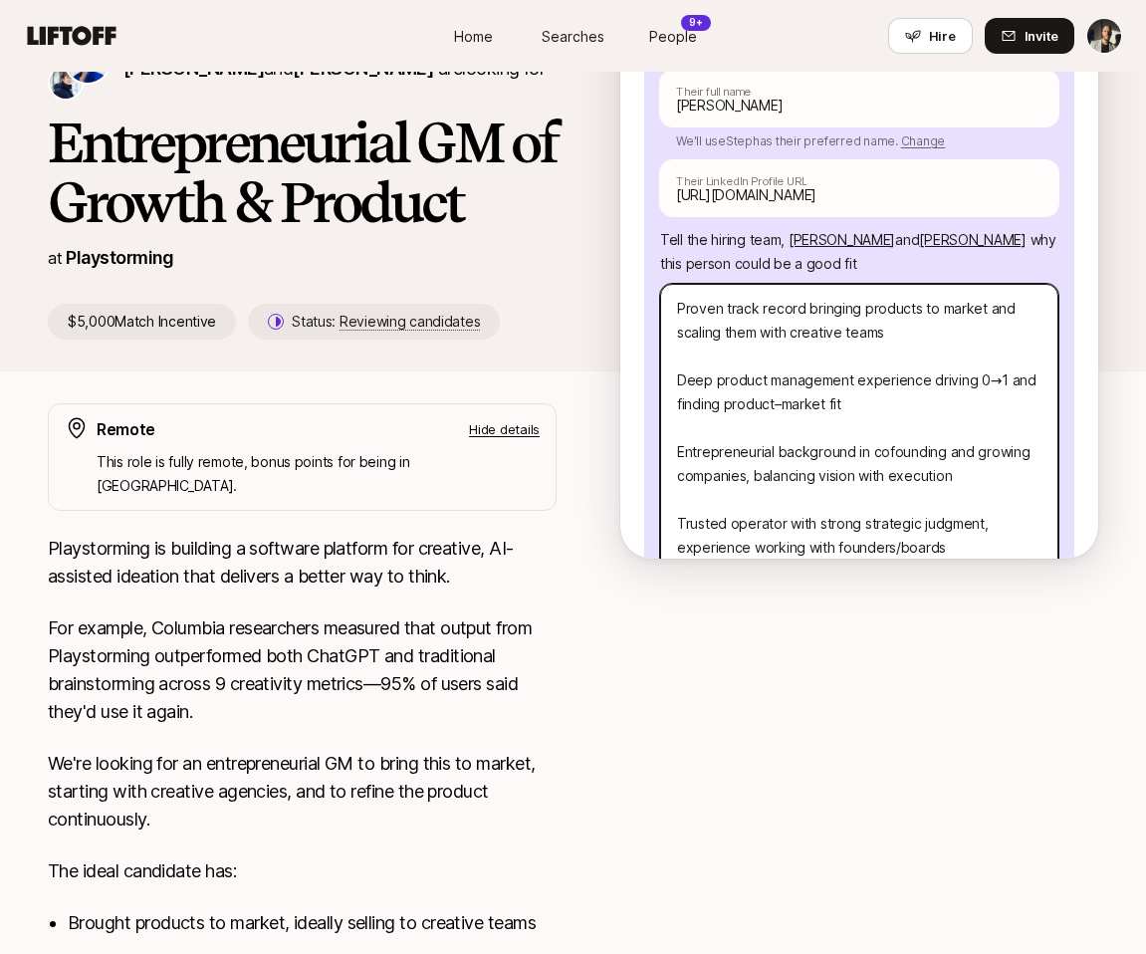
scroll to position [80, 0]
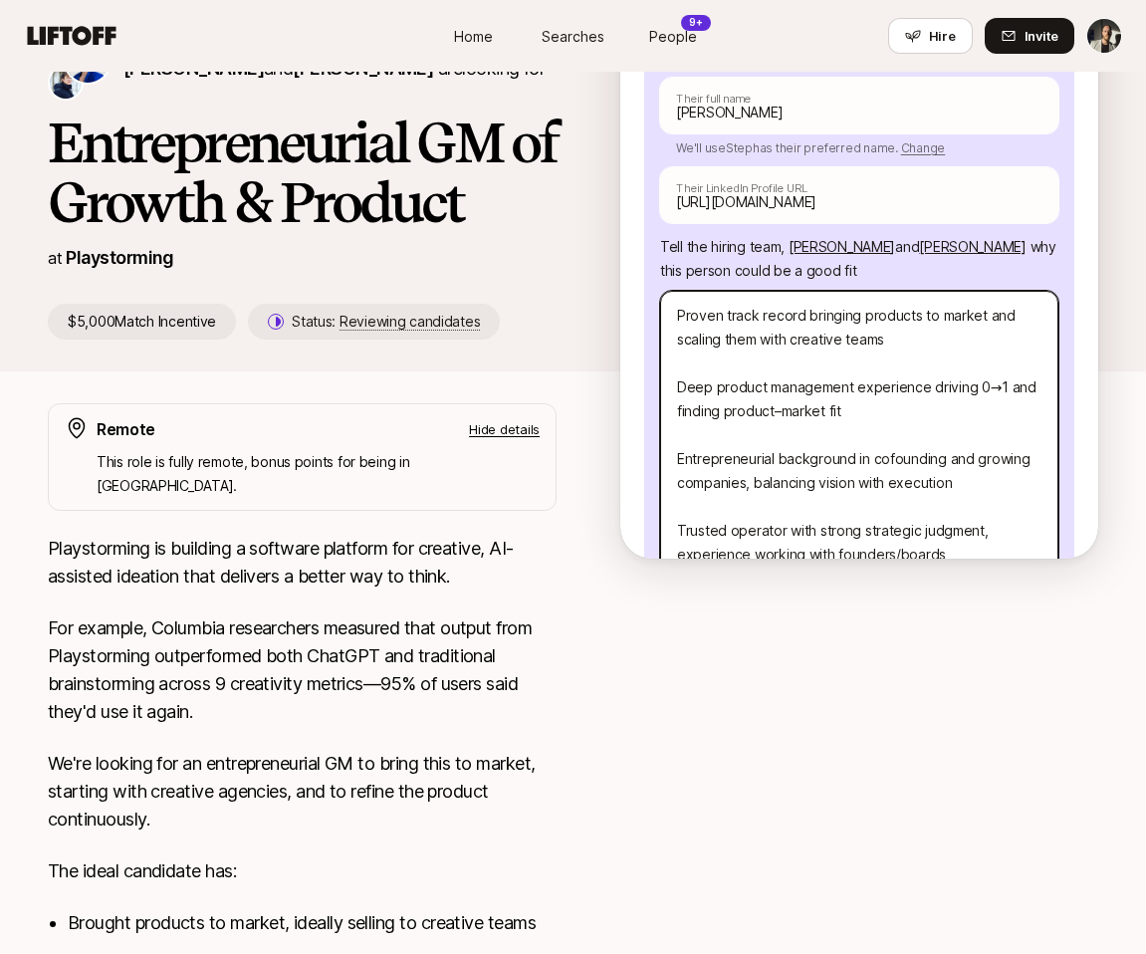
click at [678, 291] on textarea "Proven track record bringing products to market and scaling them with creative …" at bounding box center [859, 471] width 398 height 361
type textarea "x"
type textarea "-Proven track record bringing products to market and scaling them with creative…"
type textarea "x"
type textarea "- Proven track record bringing products to market and scaling them with creativ…"
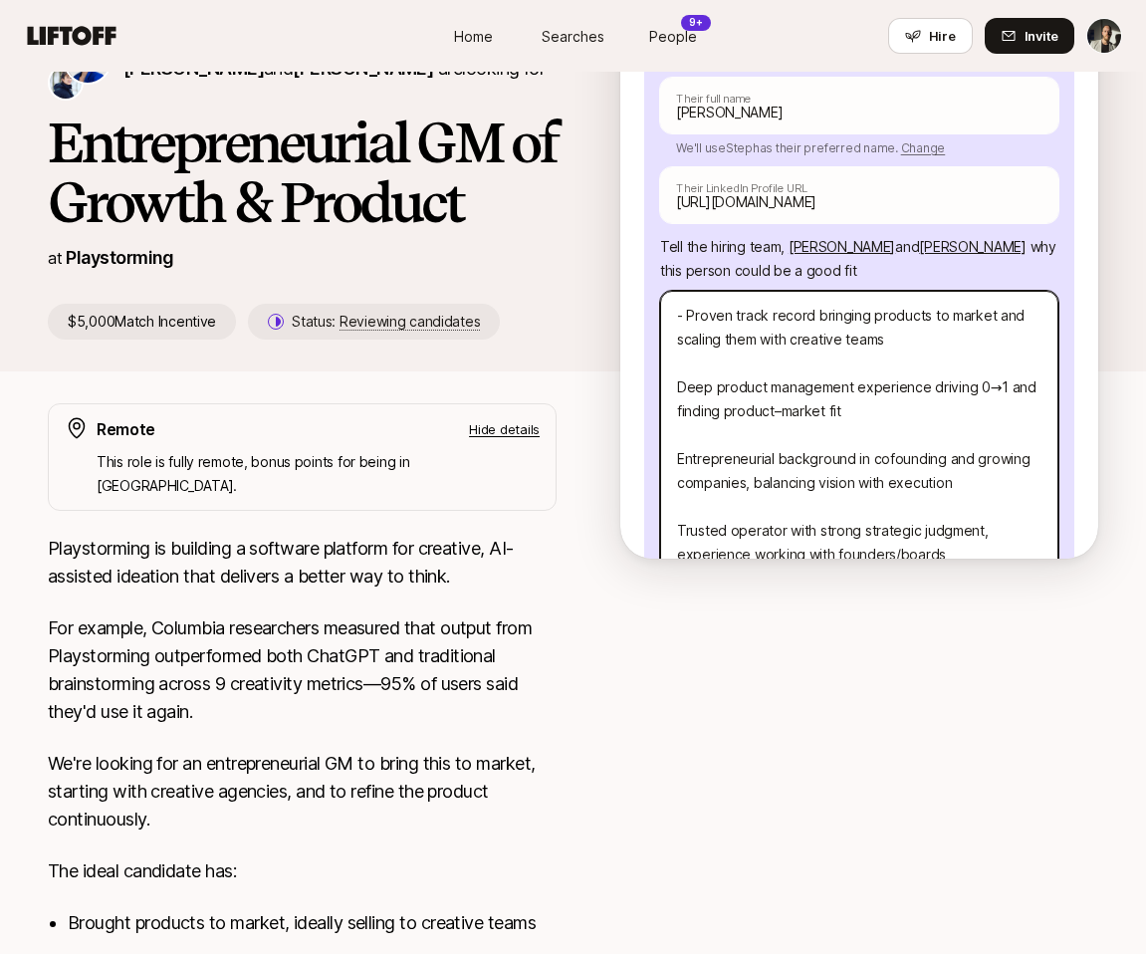
click at [676, 341] on textarea "- Proven track record bringing products to market and scaling them with creativ…" at bounding box center [859, 471] width 398 height 361
type textarea "x"
type textarea "- Proven track record bringing products to market and scaling them with creativ…"
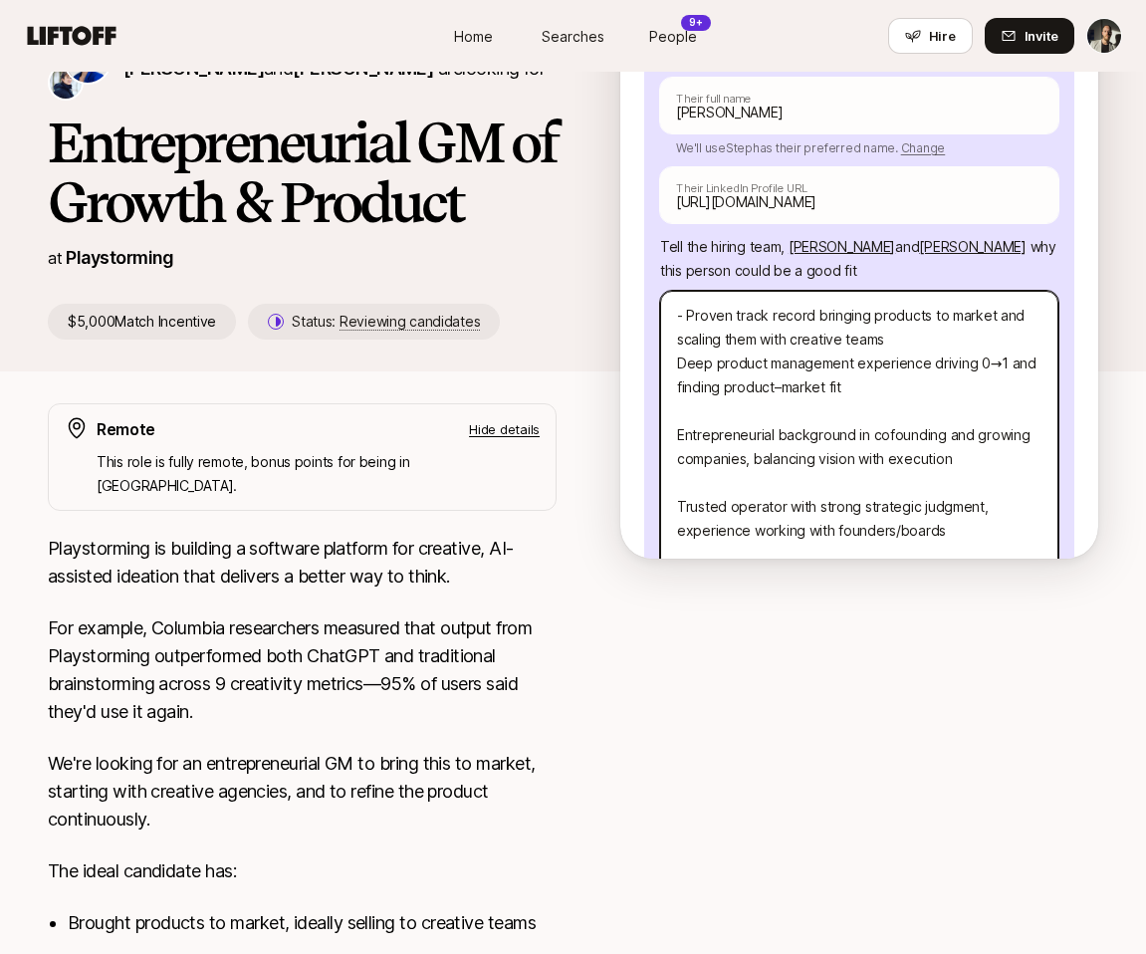
type textarea "x"
type textarea "- Proven track record bringing products to market and scaling them with creativ…"
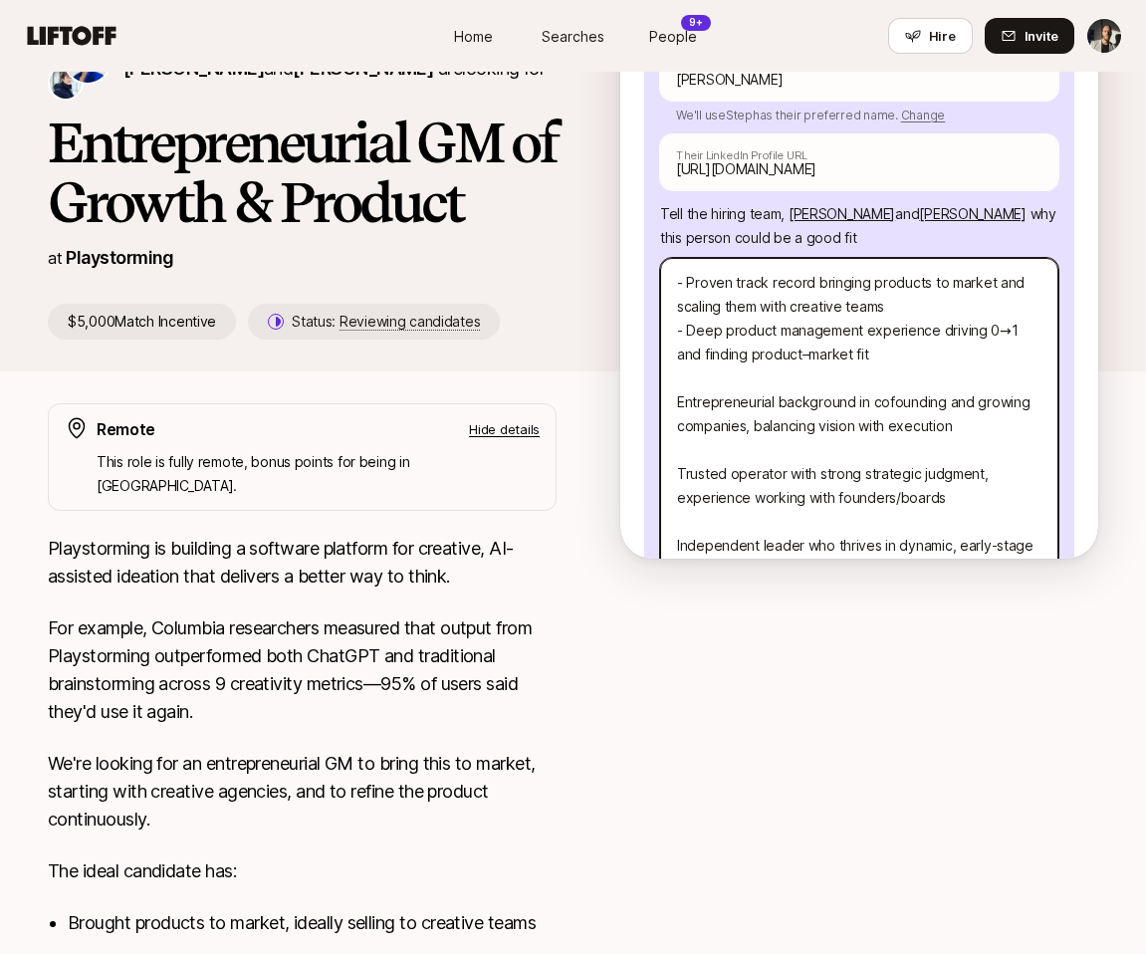
click at [681, 358] on textarea "- Proven track record bringing products to market and scaling them with creativ…" at bounding box center [859, 426] width 398 height 337
type textarea "x"
type textarea "- Proven track record bringing products to market and scaling them with creativ…"
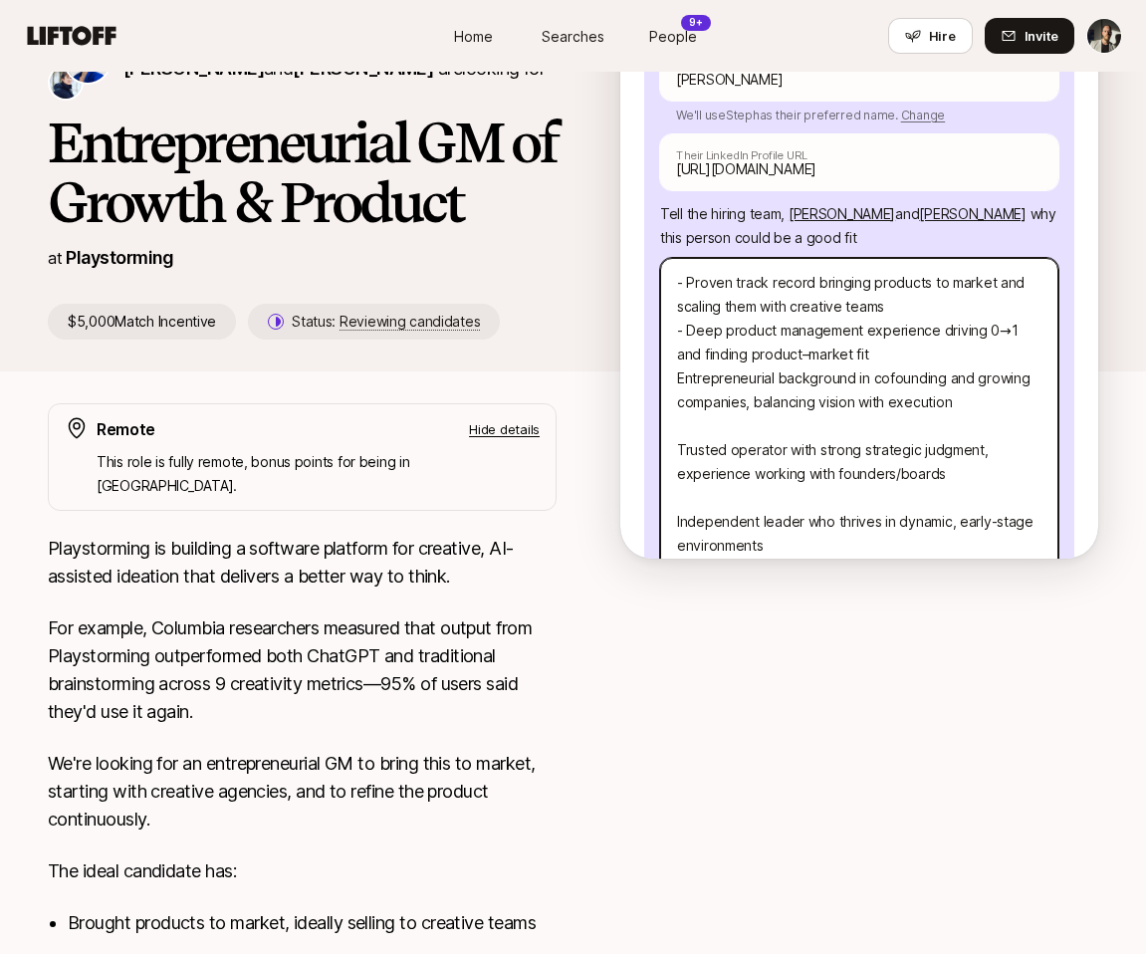
type textarea "x"
type textarea "- Proven track record bringing products to market and scaling them with creativ…"
type textarea "x"
type textarea "- Proven track record bringing products to market and scaling them with creativ…"
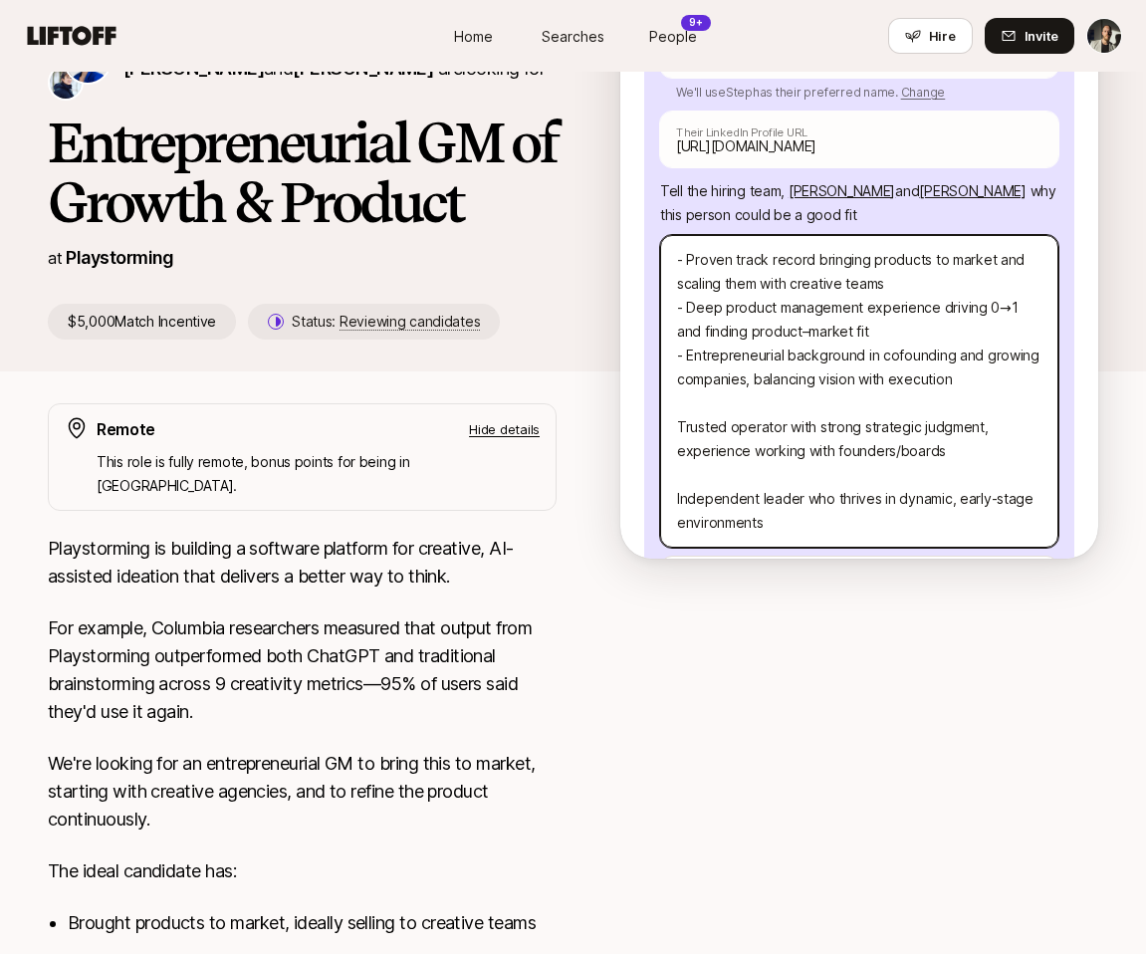
drag, startPoint x: 677, startPoint y: 383, endPoint x: 779, endPoint y: 485, distance: 143.7
click at [779, 485] on textarea "- Proven track record bringing products to market and scaling them with creativ…" at bounding box center [859, 391] width 398 height 313
type textarea "x"
type textarea "- Proven track record bringing products to market and scaling them with creativ…"
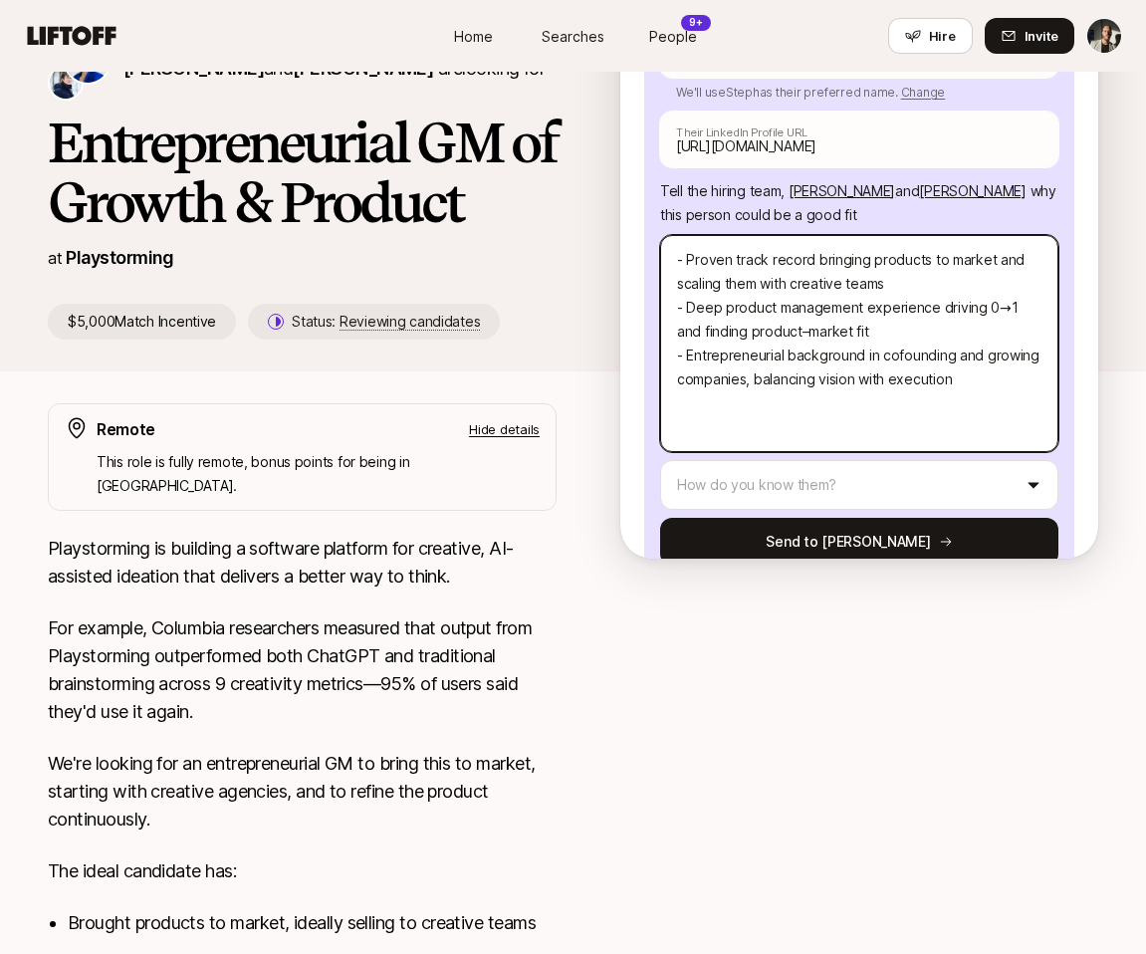
type textarea "x"
type textarea "- Proven track record bringing products to market and scaling them with creativ…"
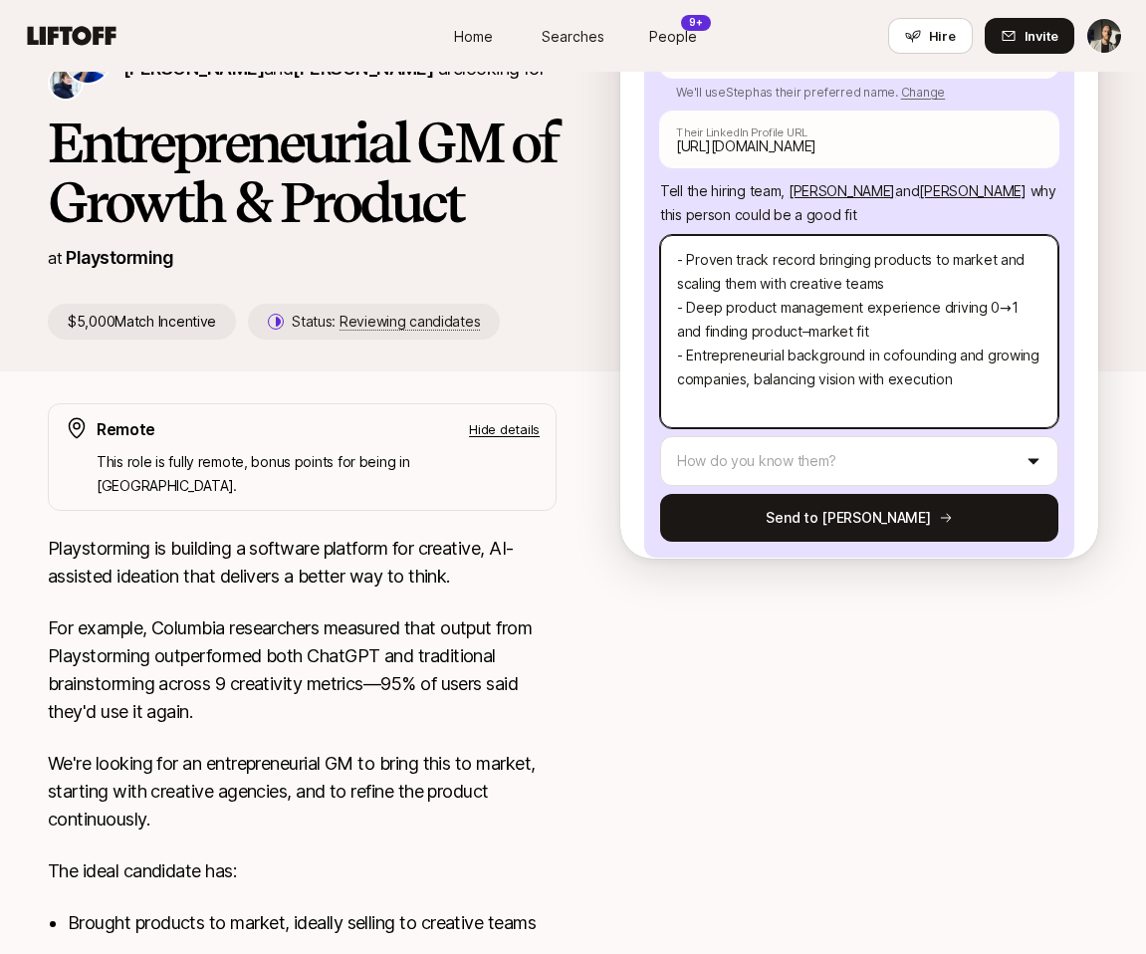
scroll to position [115, 0]
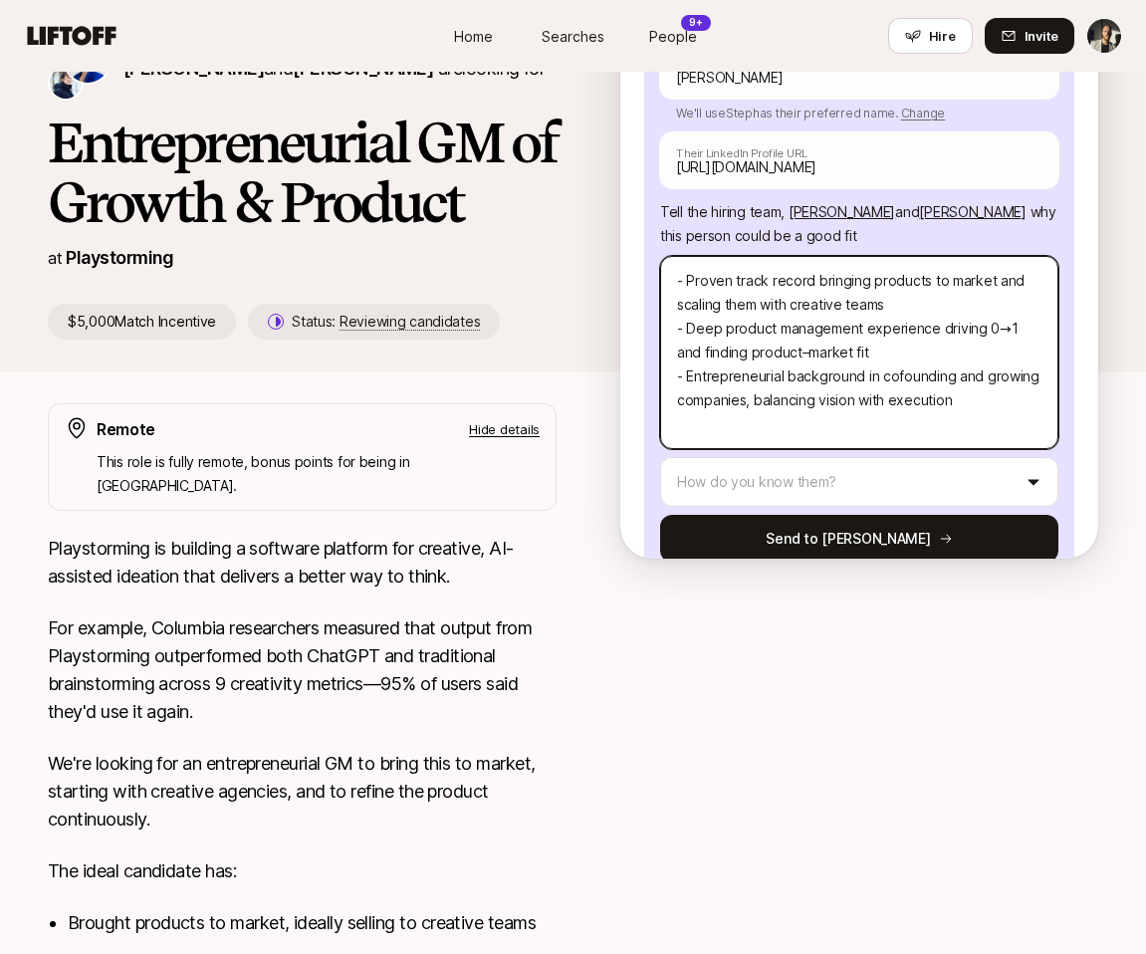
click at [678, 256] on textarea "- Proven track record bringing products to market and scaling them with creativ…" at bounding box center [859, 352] width 398 height 193
type textarea "x"
type textarea "- Proven track record bringing products to market and scaling them with creativ…"
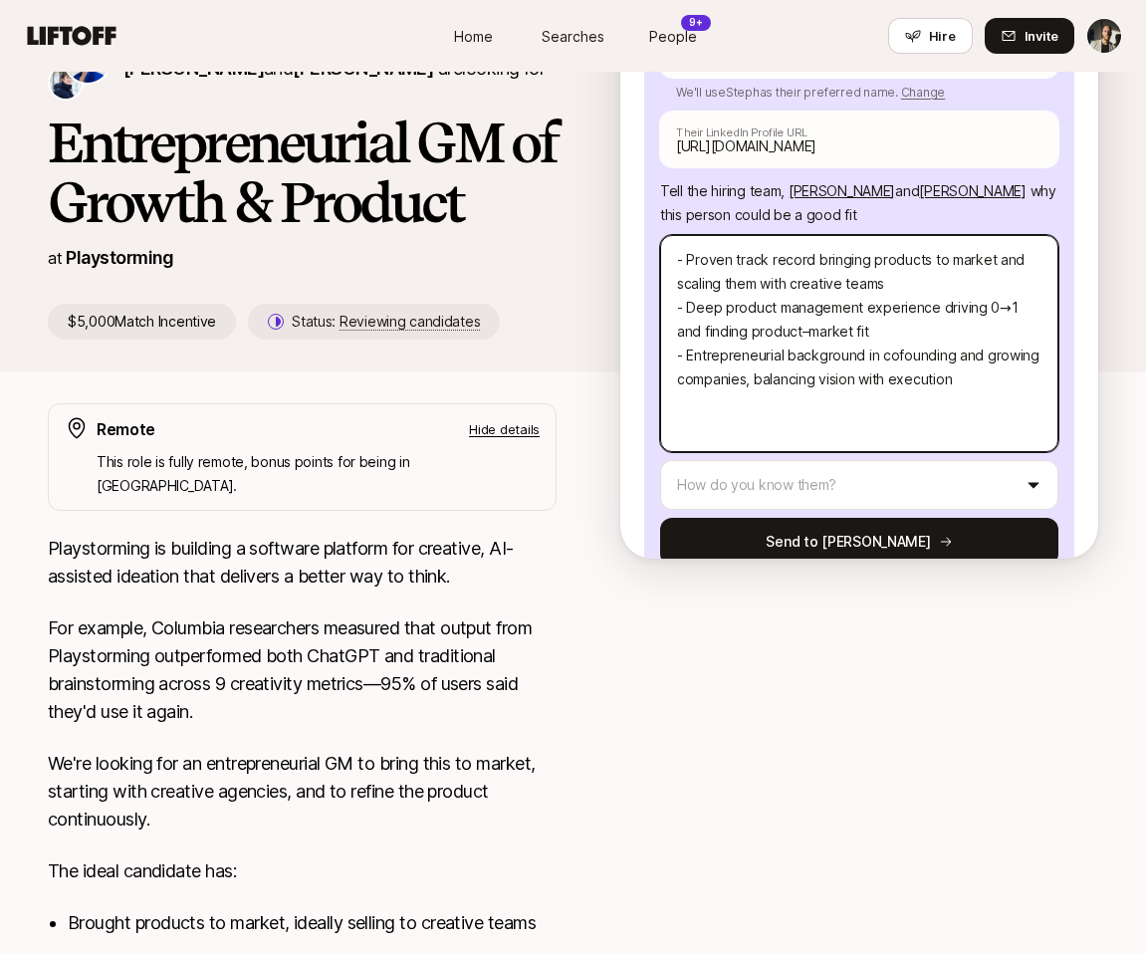
type textarea "x"
type textarea "E - Proven track record bringing products to market and scaling them with creat…"
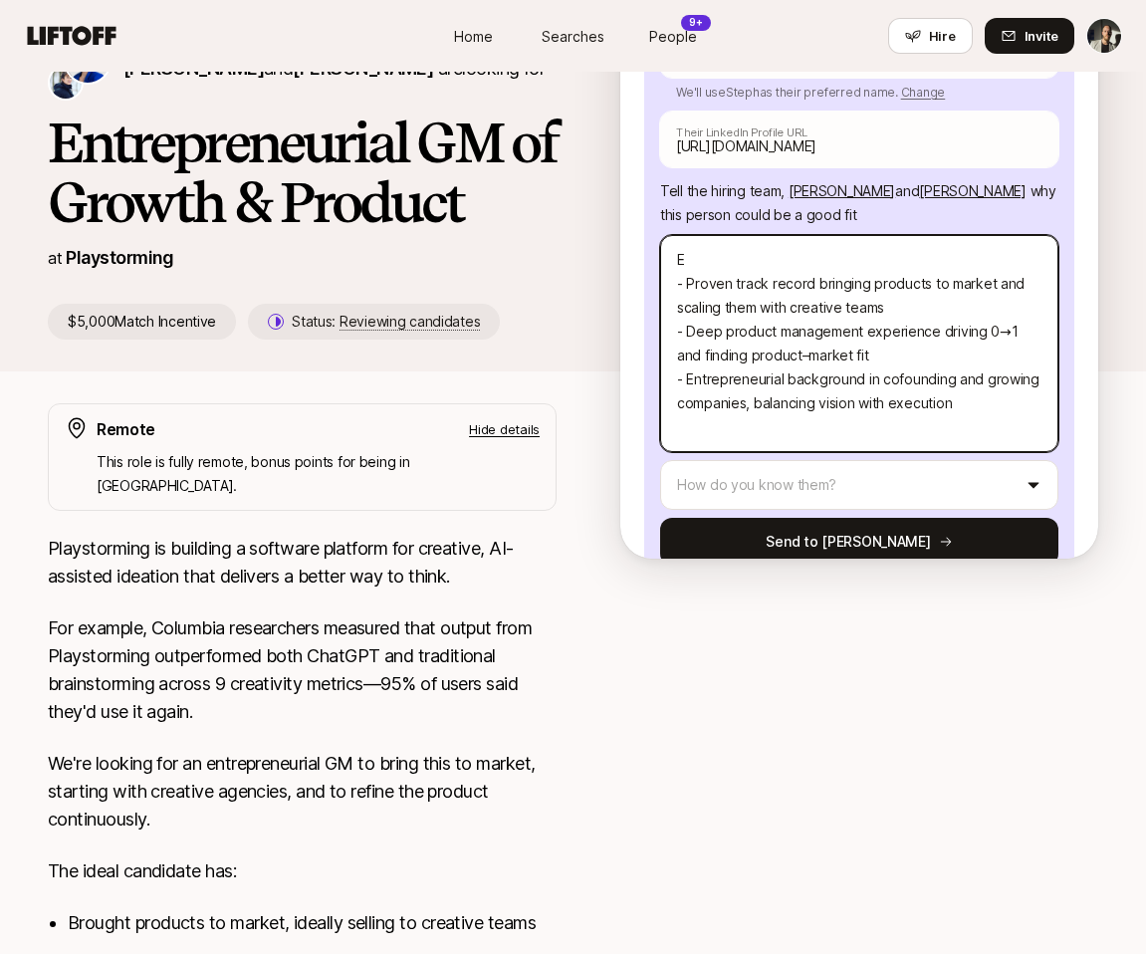
type textarea "x"
type textarea "Ea - Proven track record bringing products to market and scaling them with crea…"
type textarea "x"
type textarea "Ear - Proven track record bringing products to market and scaling them with cre…"
type textarea "x"
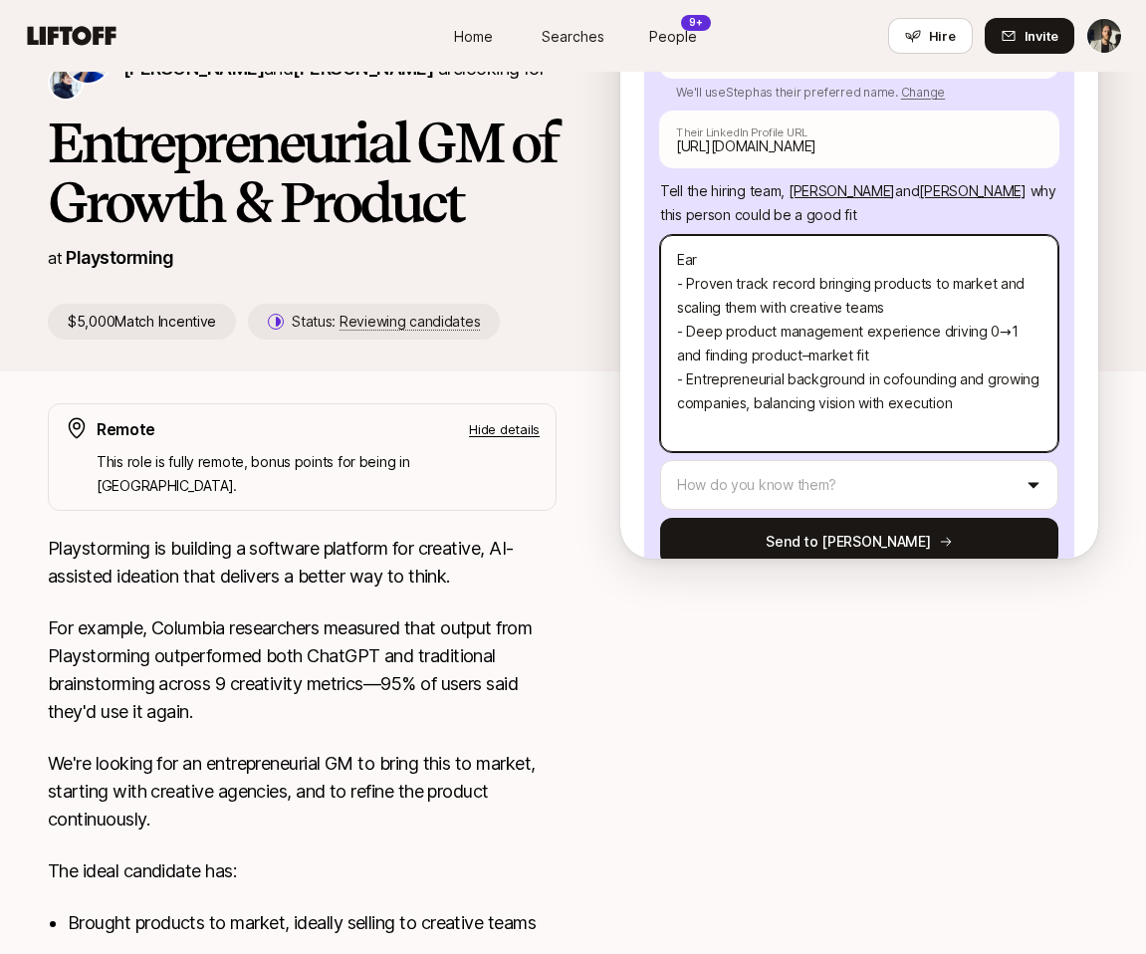
type textarea "Earl - Proven track record bringing products to market and scaling them with cr…"
type textarea "x"
type textarea "Early - Proven track record bringing products to market and scaling them with c…"
type textarea "x"
type textarea "Early - Proven track record bringing products to market and scaling them with c…"
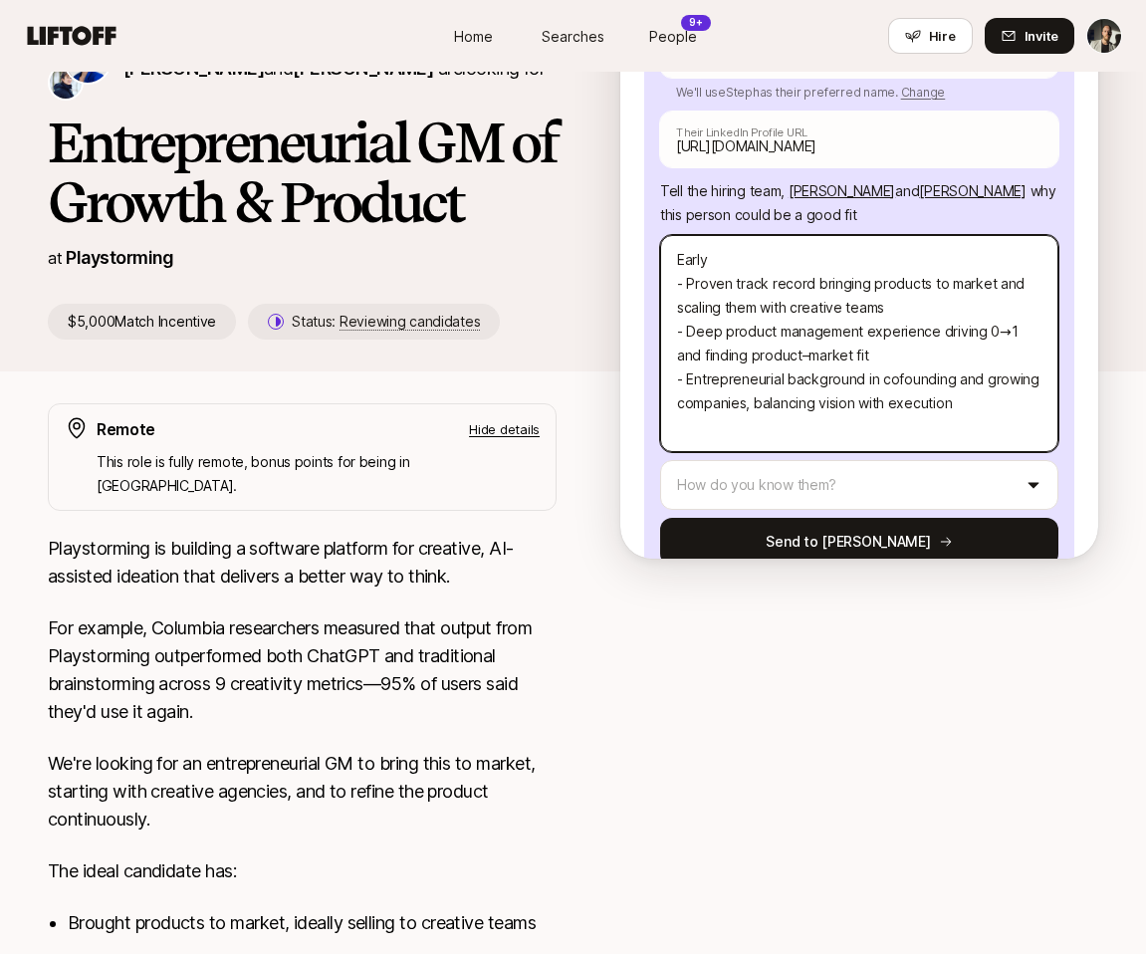
type textarea "x"
type textarea "Early s - Proven track record bringing products to market and scaling them with…"
type textarea "x"
type textarea "Early st - Proven track record bringing products to market and scaling them wit…"
type textarea "x"
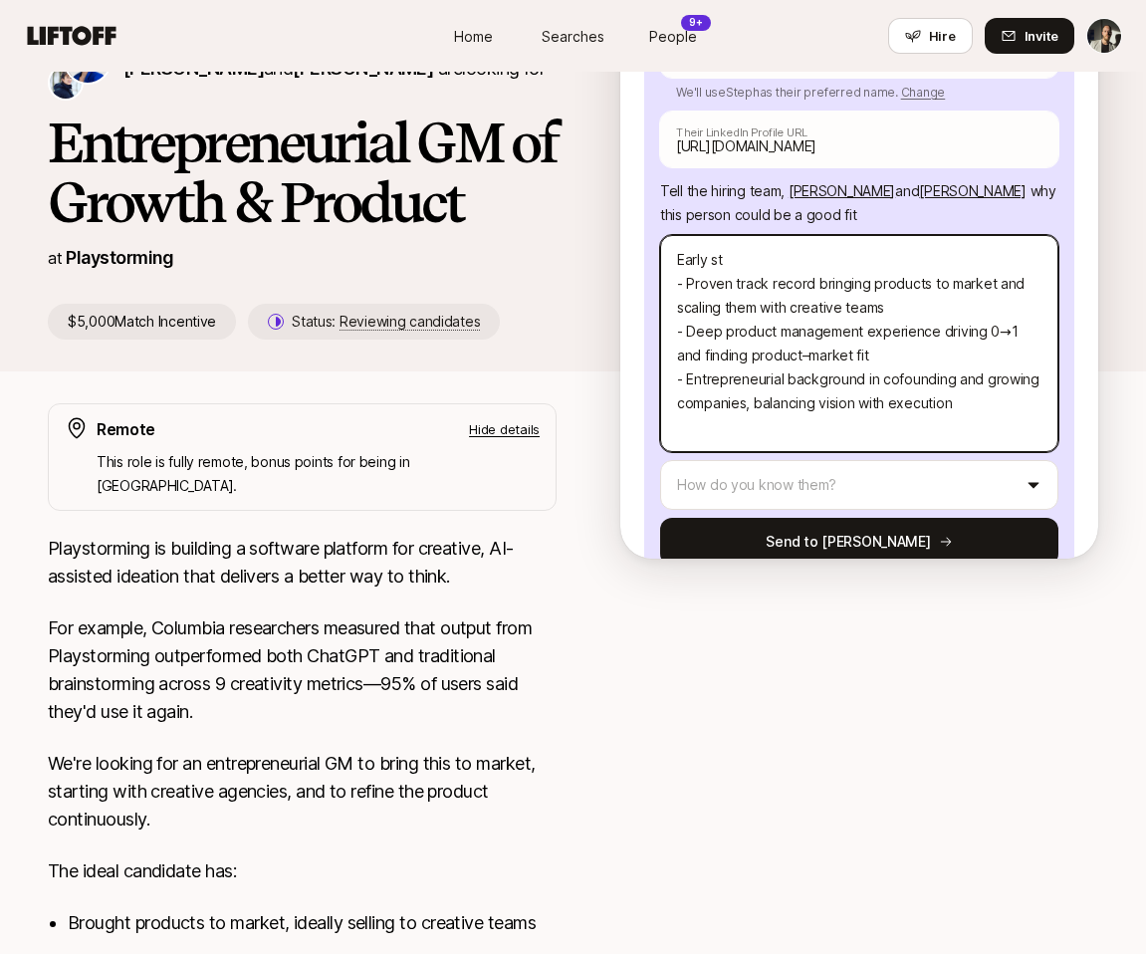
type textarea "Early sta - Proven track record bringing products to market and scaling them wi…"
type textarea "x"
type textarea "Early stag - Proven track record bringing products to market and scaling them w…"
type textarea "x"
type textarea "Early stage - Proven track record bringing products to market and scaling them …"
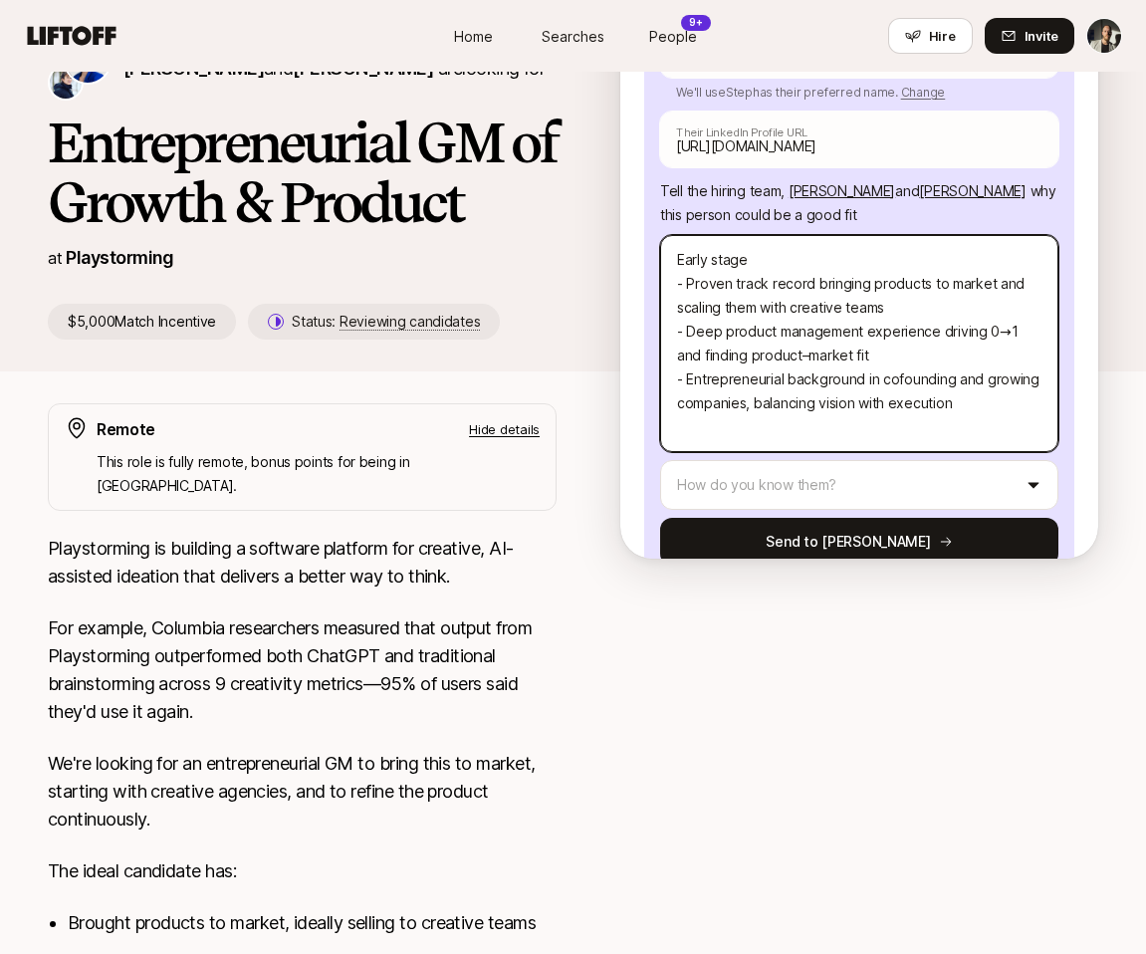
type textarea "x"
type textarea "Early stage - Proven track record bringing products to market and scaling them …"
type textarea "x"
type textarea "Early stage G - Proven track record bringing products to market and scaling the…"
type textarea "x"
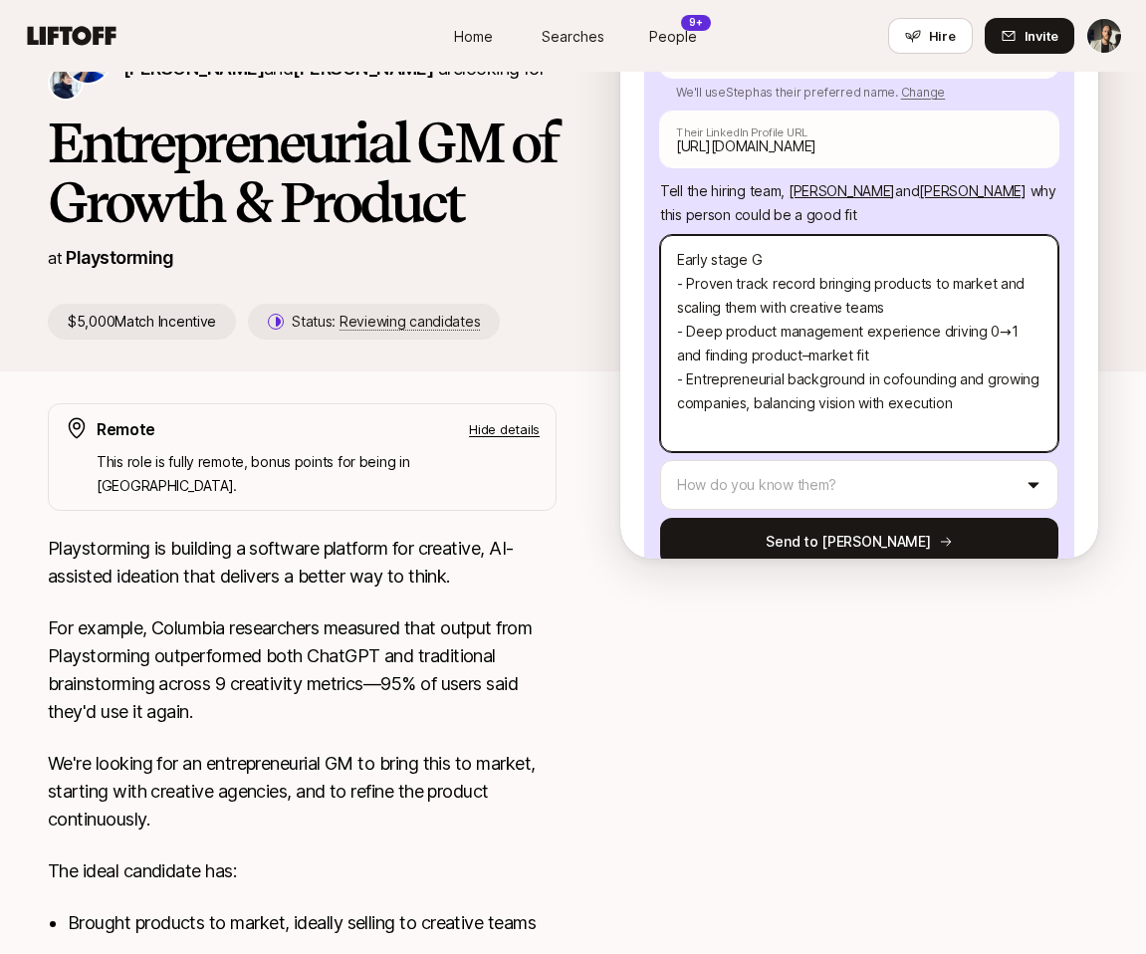
type textarea "Early stage GT - Proven track record bringing products to market and scaling th…"
type textarea "x"
type textarea "Early stage GTM - Proven track record bringing products to market and scaling t…"
type textarea "x"
type textarea "Early stage GTM - Proven track record bringing products to market and scaling t…"
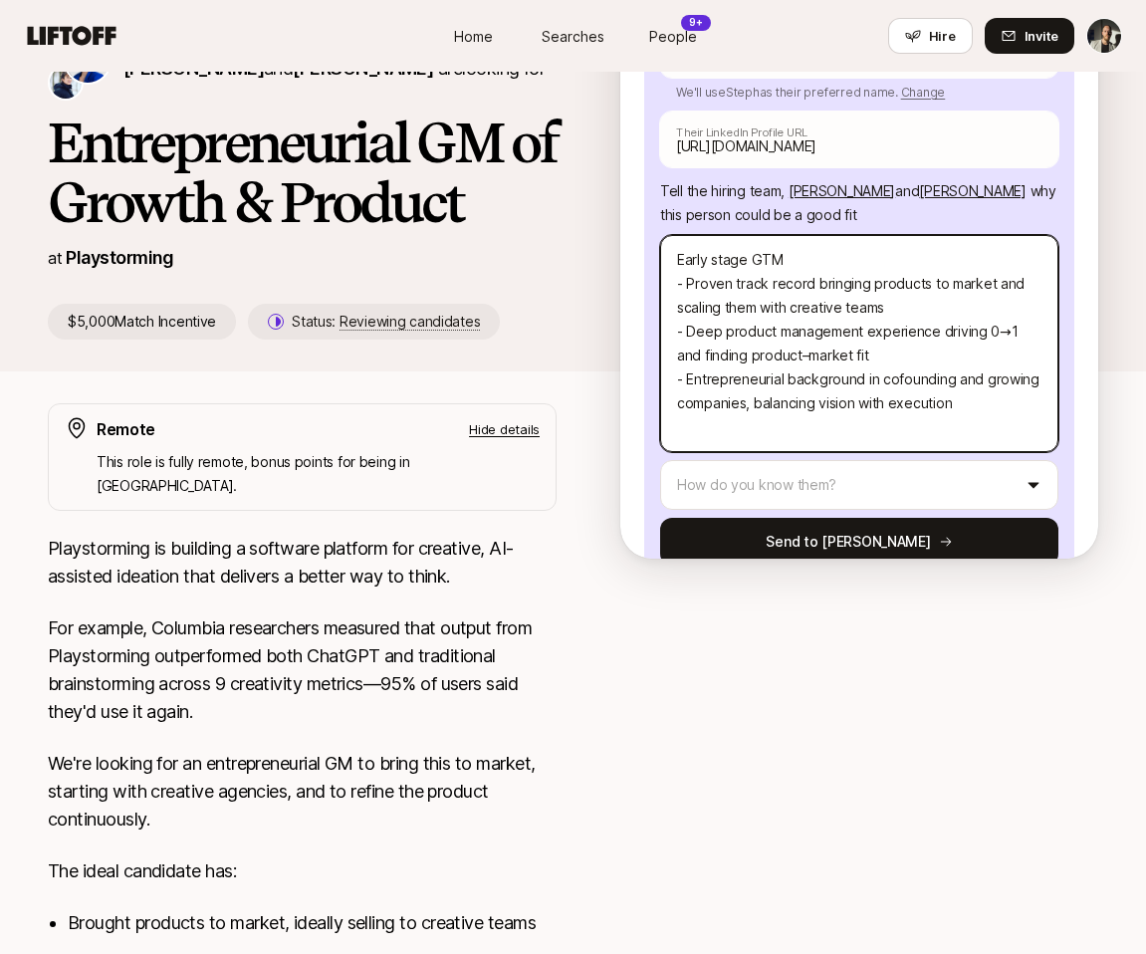
type textarea "x"
type textarea "Early stage GTM s - Proven track record bringing products to market and scaling…"
type textarea "x"
type textarea "Early stage GTM se - Proven track record bringing products to market and scalin…"
type textarea "x"
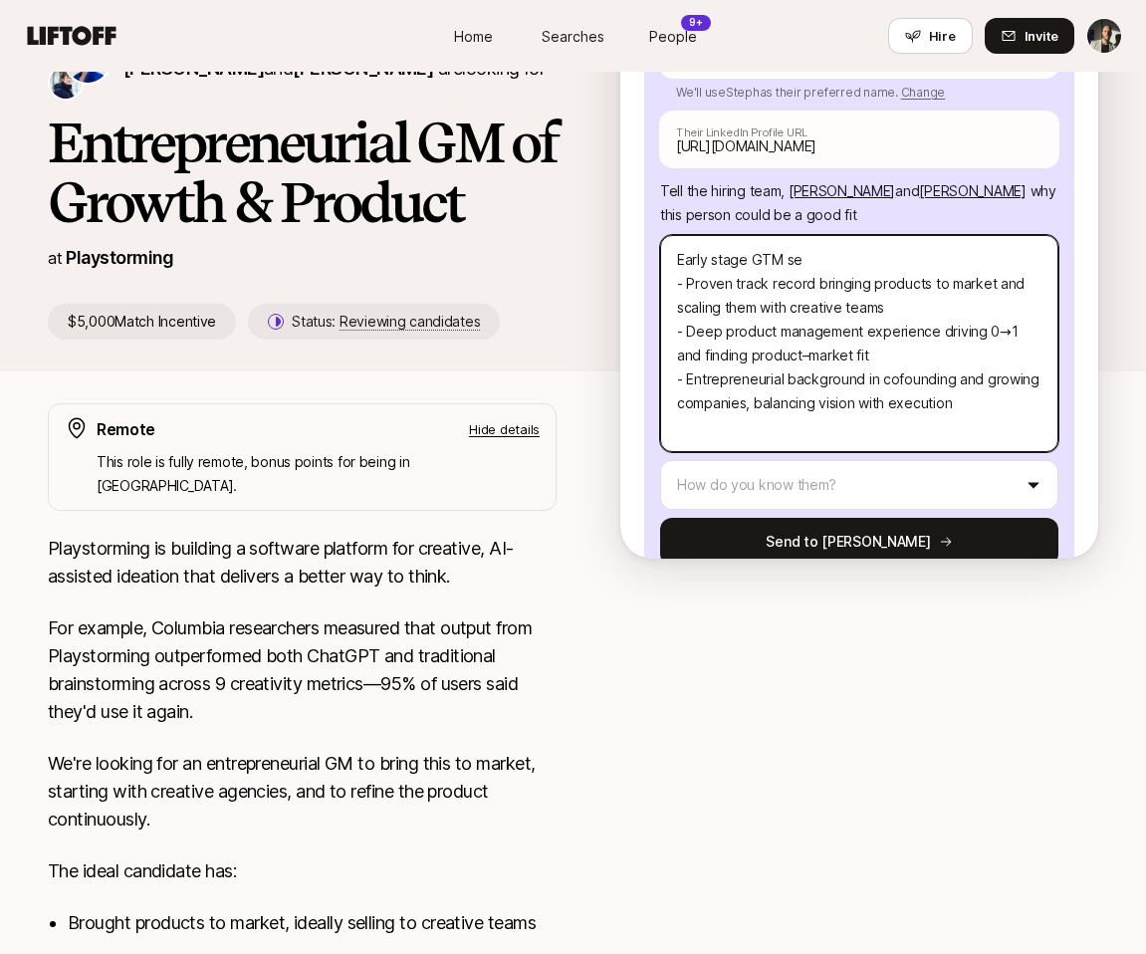
type textarea "Early stage GTM s - Proven track record bringing products to market and scaling…"
type textarea "x"
type textarea "Early stage GTM sp - Proven track record bringing products to market and scalin…"
type textarea "x"
type textarea "Early stage GTM spe - Proven track record bringing products to market and scali…"
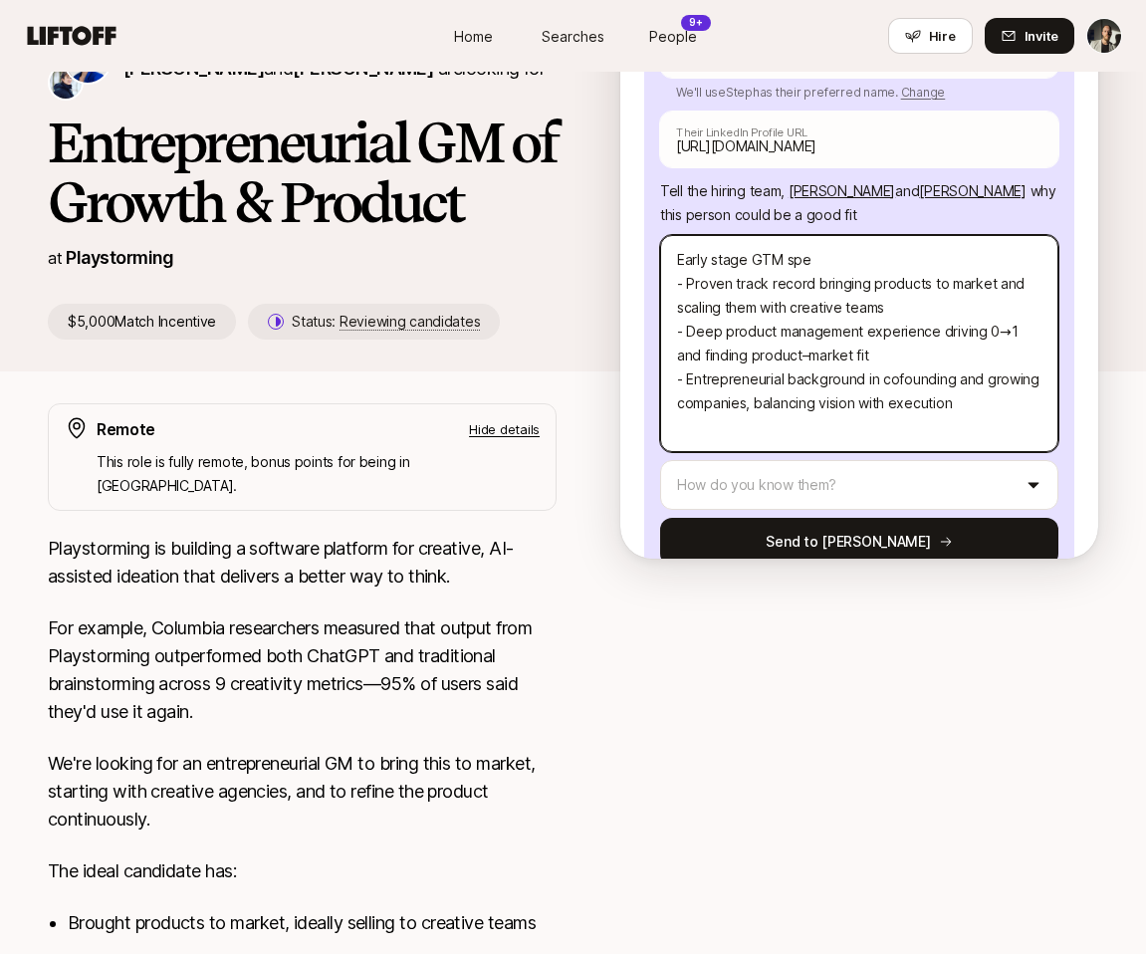
type textarea "x"
type textarea "Early stage GTM spec - Proven track record bringing products to market and scal…"
type textarea "x"
type textarea "Early stage GTM speci - Proven track record bringing products to market and sca…"
type textarea "x"
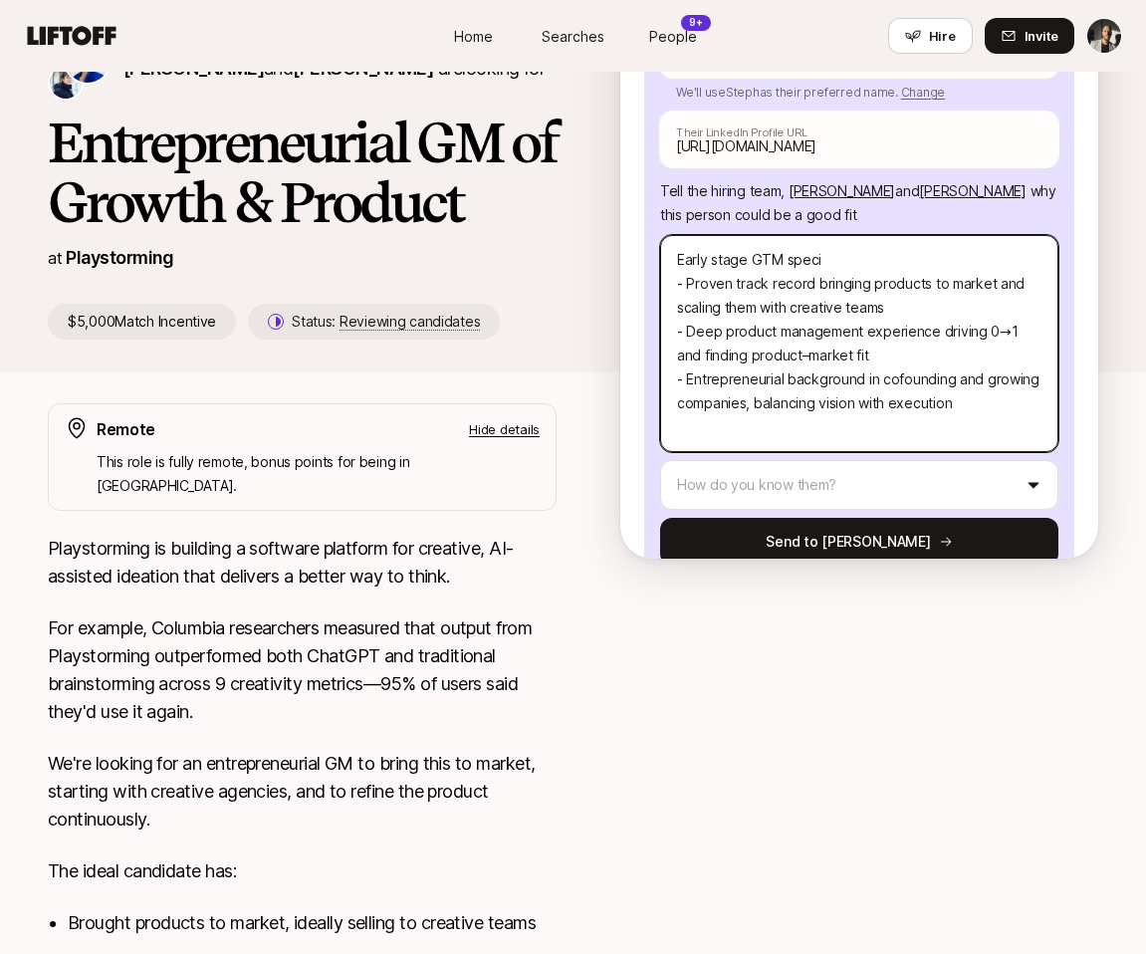
type textarea "Early stage GTM specia - Proven track record bringing products to market and sc…"
type textarea "x"
type textarea "Early stage GTM special - Proven track record bringing products to market and s…"
type textarea "x"
type textarea "Early stage GTM specialis - Proven track record bringing products to market and…"
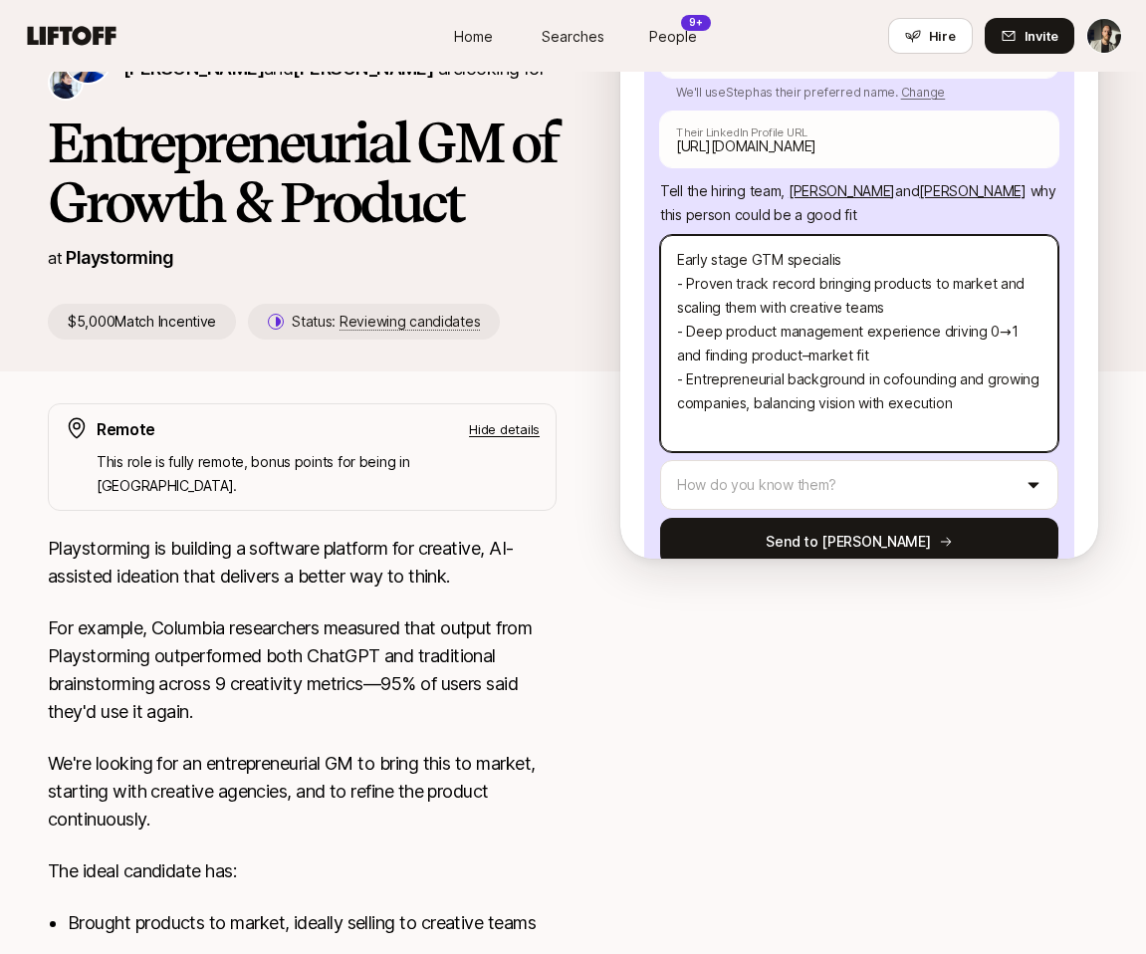
type textarea "x"
type textarea "Early stage GTM specialist - Proven track record bringing products to market an…"
type textarea "x"
type textarea "Early stage GTM specialist - Proven track record bringing products to market an…"
type textarea "x"
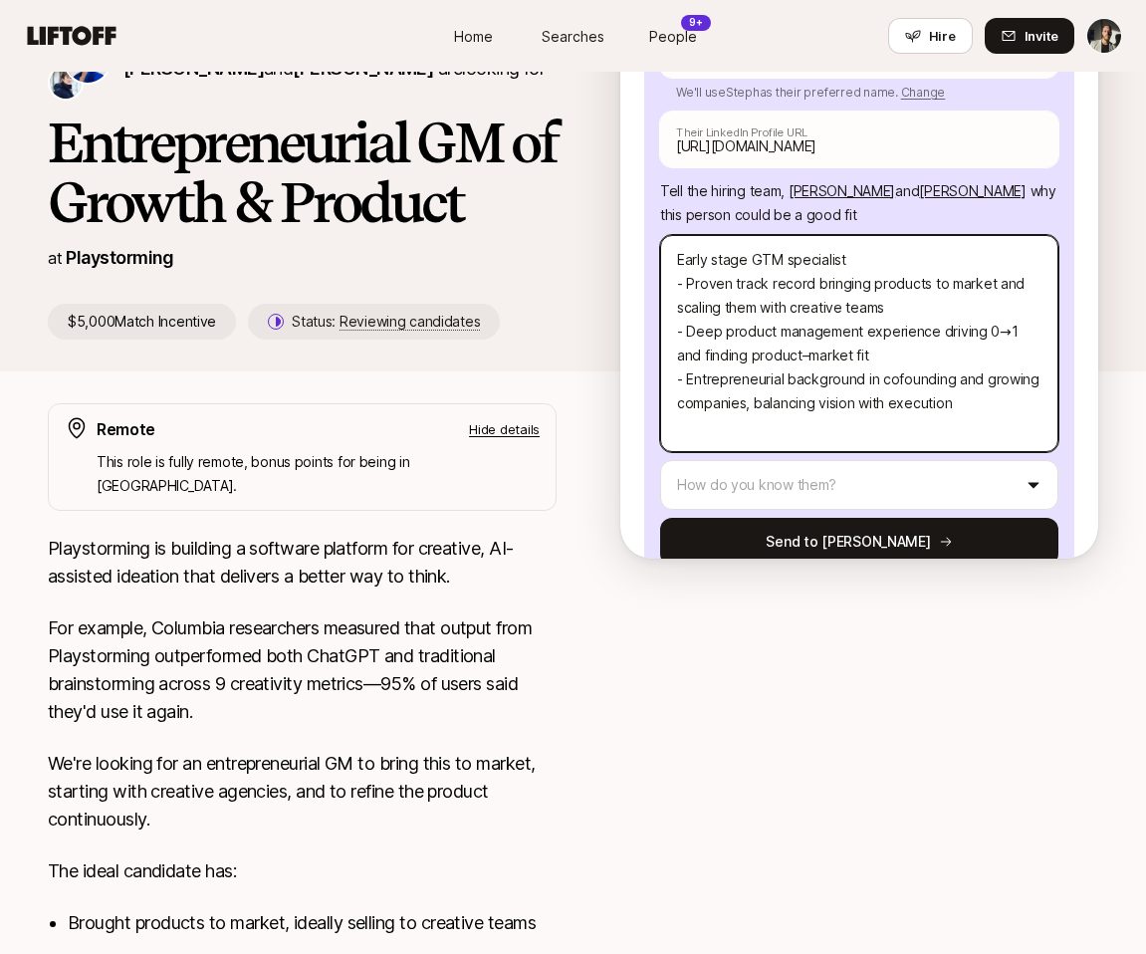
type textarea "Early stage GTM specialist i - Proven track record bringing products to market …"
type textarea "x"
type textarea "Early stage GTM specialist in - Proven track record bringing products to market…"
type textarea "x"
type textarea "Early stage GTM specialist in - Proven track record bringing products to market…"
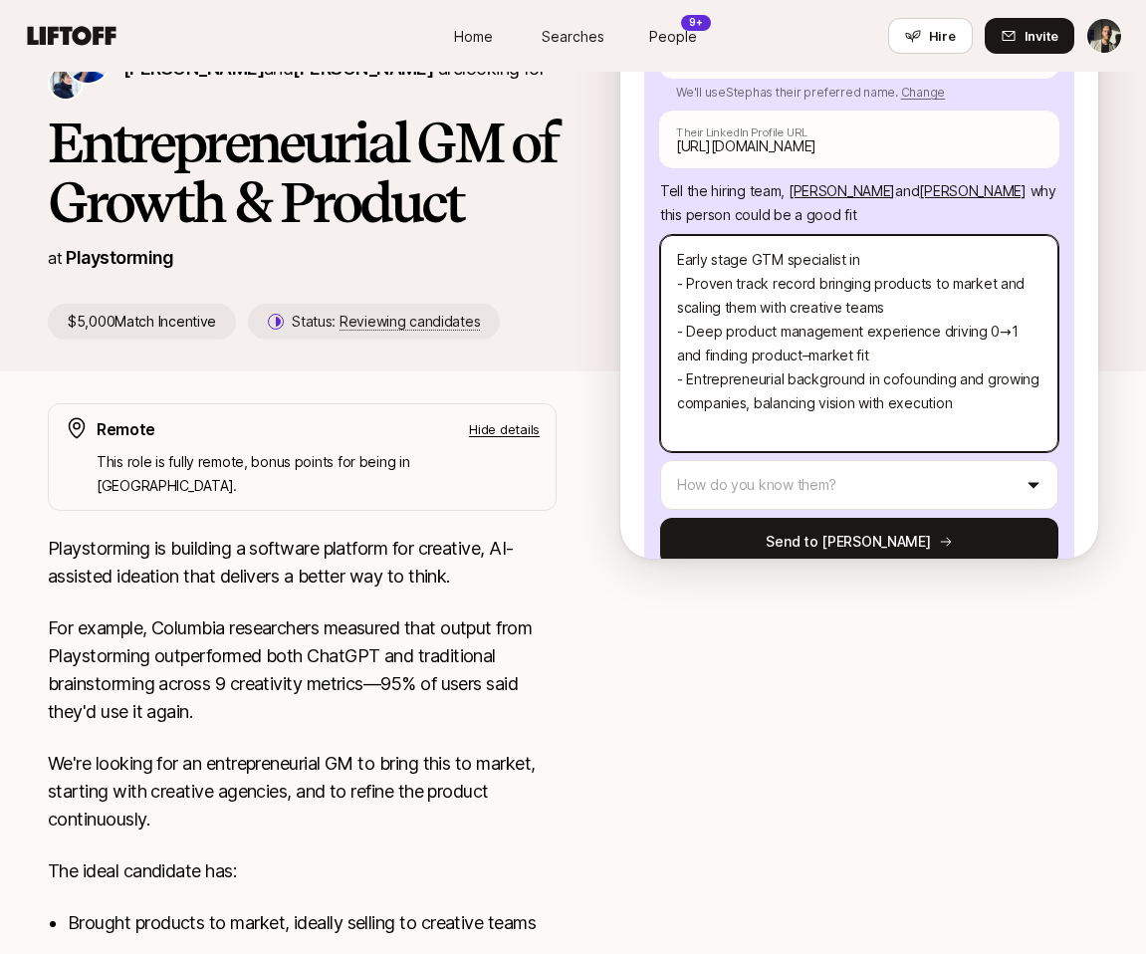
type textarea "x"
type textarea "Early stage GTM specialist in e - Proven track record bringing products to mark…"
type textarea "x"
type textarea "Early stage GTM specialist in em - Proven track record bringing products to mar…"
type textarea "x"
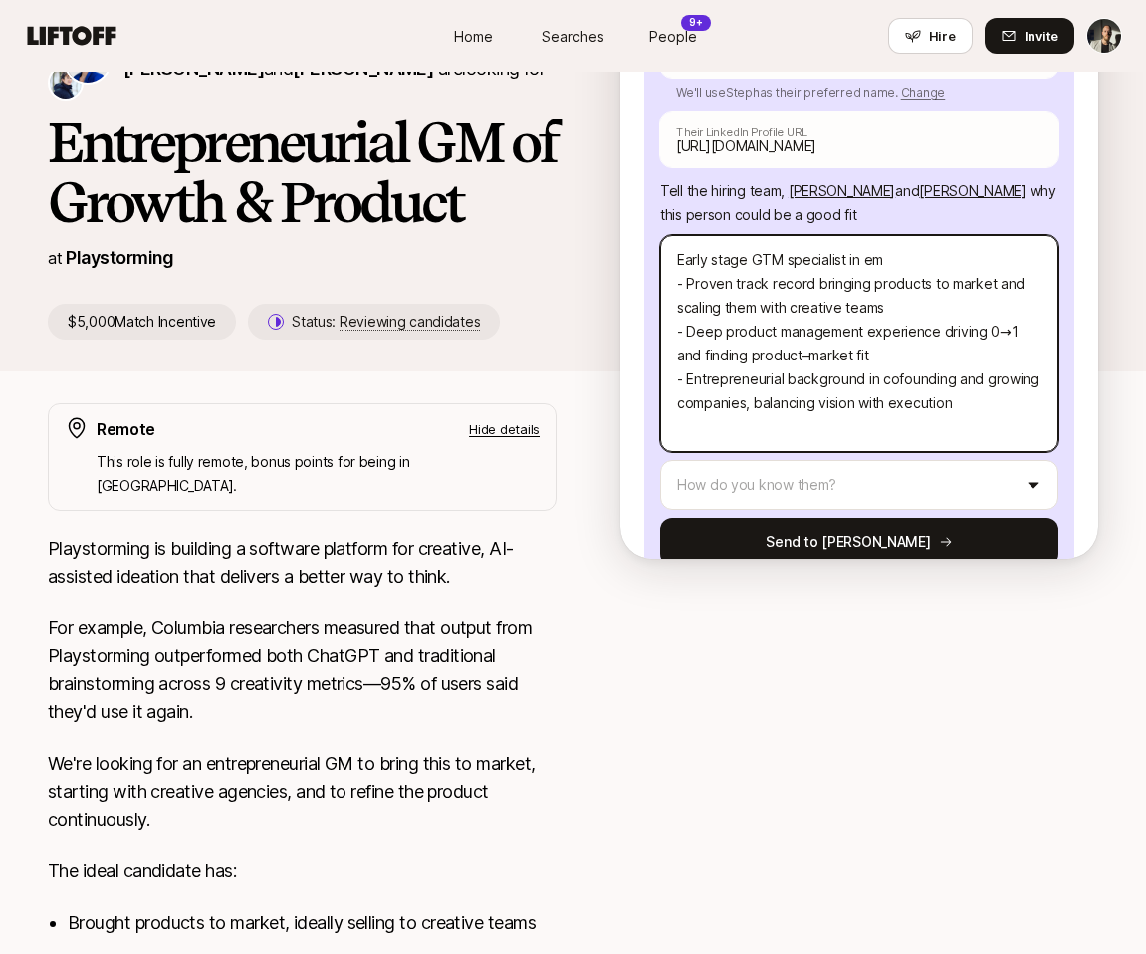
type textarea "Early stage GTM specialist in eme - Proven track record bringing products to ma…"
type textarea "x"
type textarea "Early stage GTM specialist in emer - Proven track record bringing products to m…"
type textarea "x"
type textarea "Early stage GTM specialist in emerg - Proven track record bringing products to …"
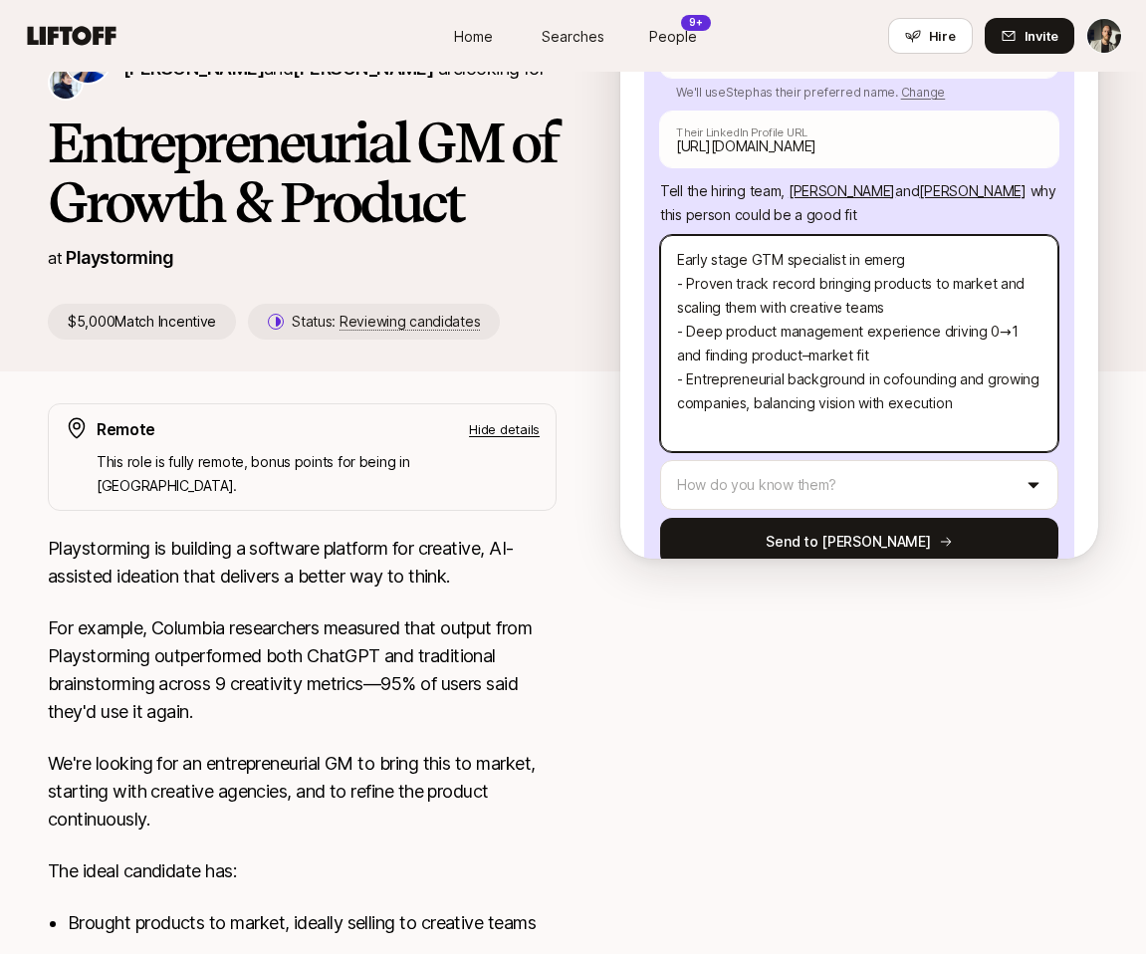
type textarea "x"
type textarea "Early stage GTM specialist in emerge - Proven track record bringing products to…"
type textarea "x"
type textarea "Early stage GTM specialist in emerg - Proven track record bringing products to …"
type textarea "x"
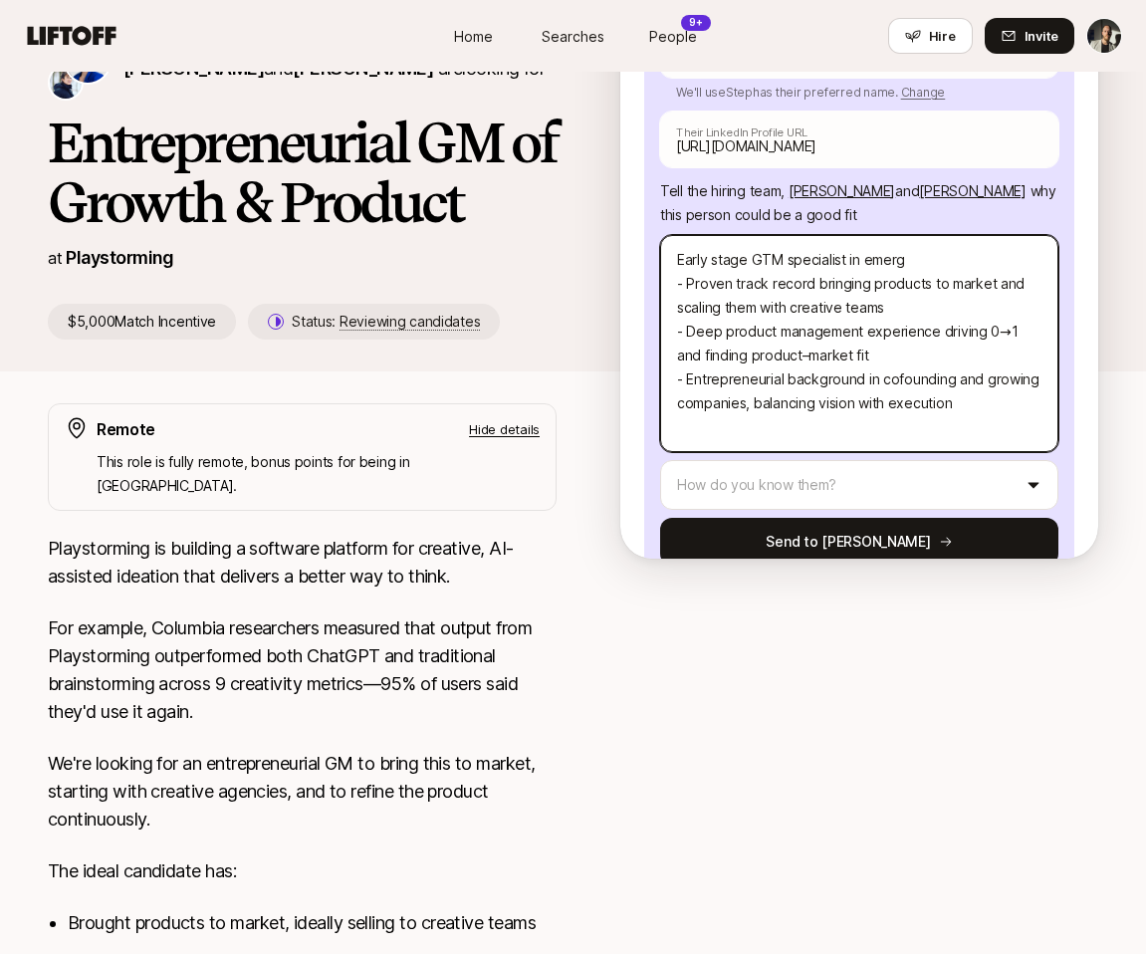
type textarea "Early stage GTM specialist in emergi - Proven track record bringing products to…"
type textarea "x"
type textarea "Early stage GTM specialist in emerging - Proven track record bringing products …"
type textarea "x"
type textarea "Early stage GTM specialist in emerging - Proven track record bringing products …"
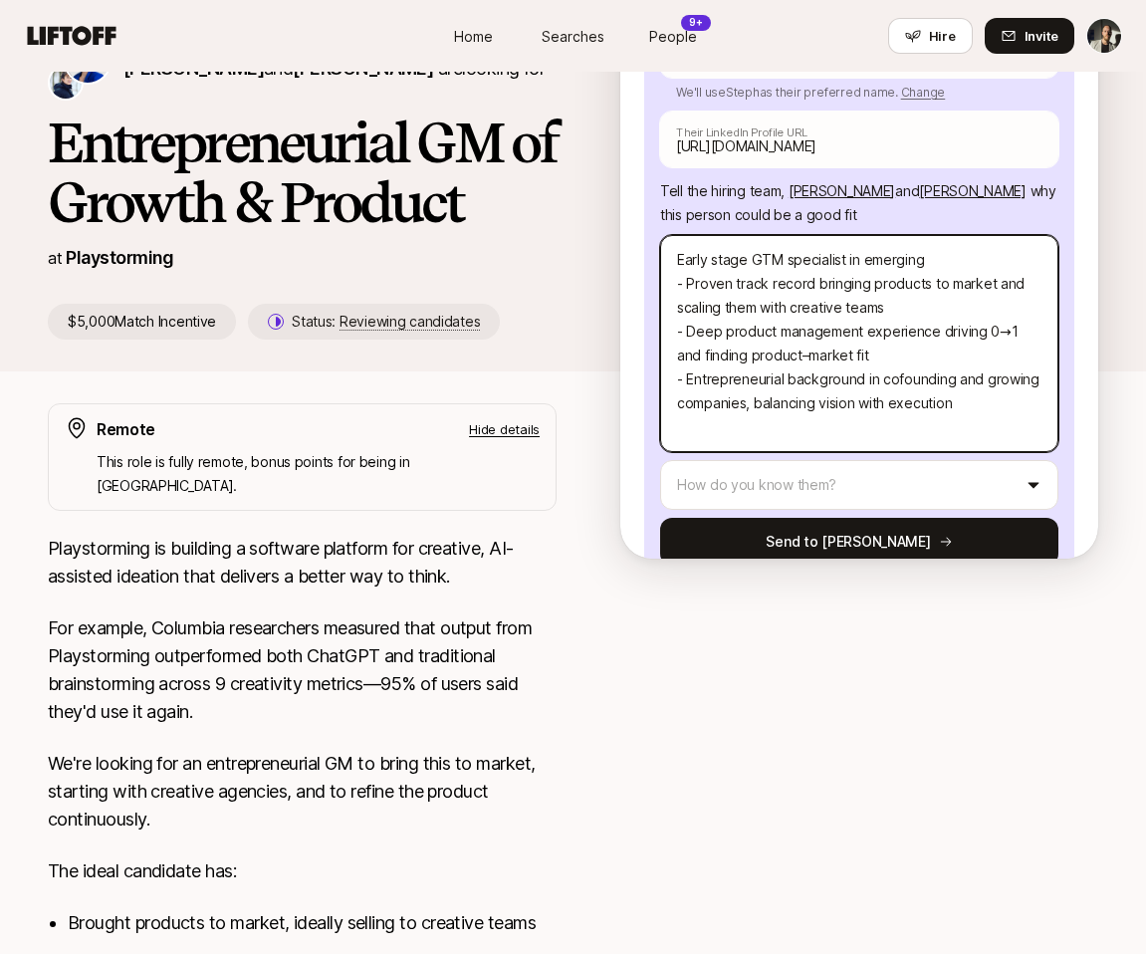
type textarea "x"
type textarea "Early stage GTM specialist in emerging t - Proven track record bringing product…"
type textarea "x"
type textarea "Early stage GTM specialist in emerging te - Proven track record bringing produc…"
type textarea "x"
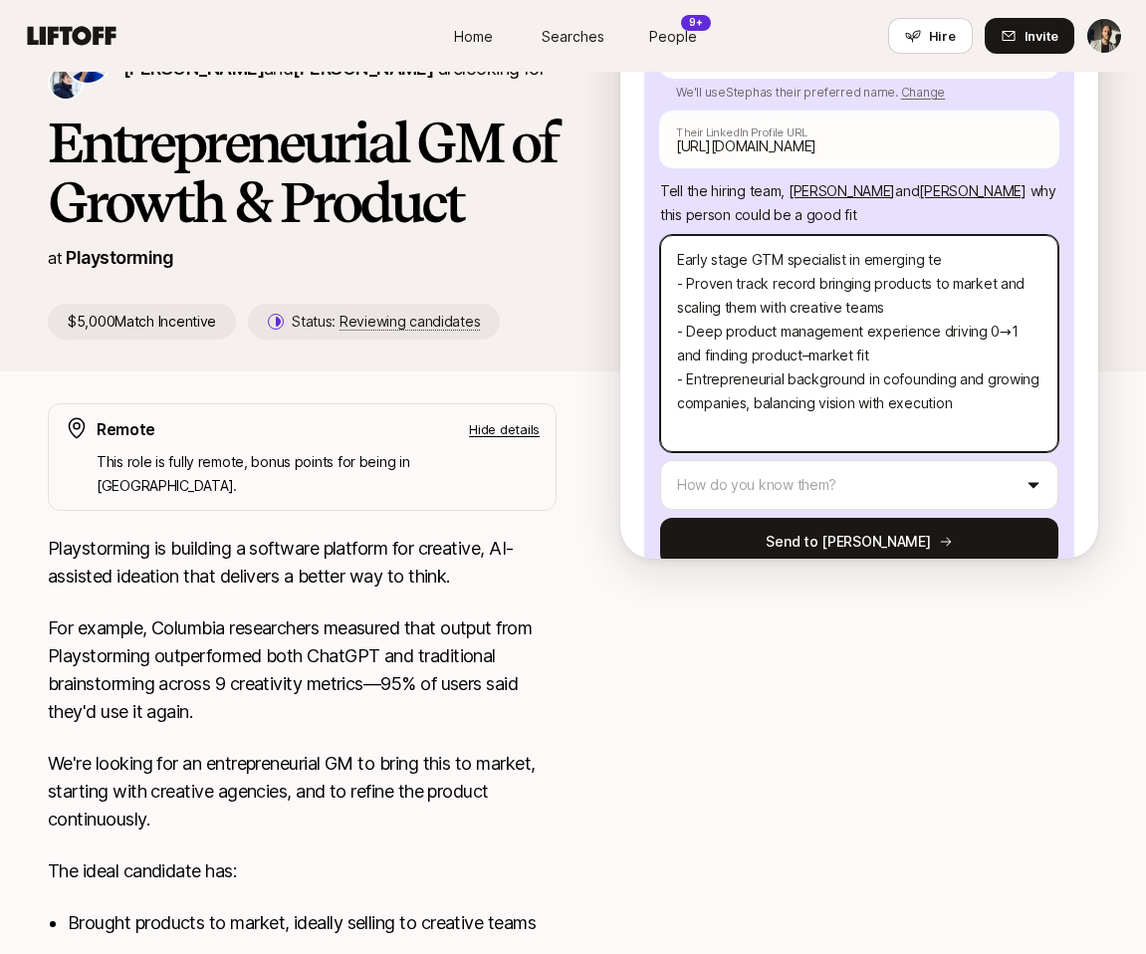
type textarea "Early stage GTM specialist in emerging tec - Proven track record bringing produ…"
type textarea "x"
type textarea "Early stage GTM specialist in emerging tech - Proven track record bringing prod…"
type textarea "x"
type textarea "Early stage GTM specialist in emerging tech! - Proven track record bringing pro…"
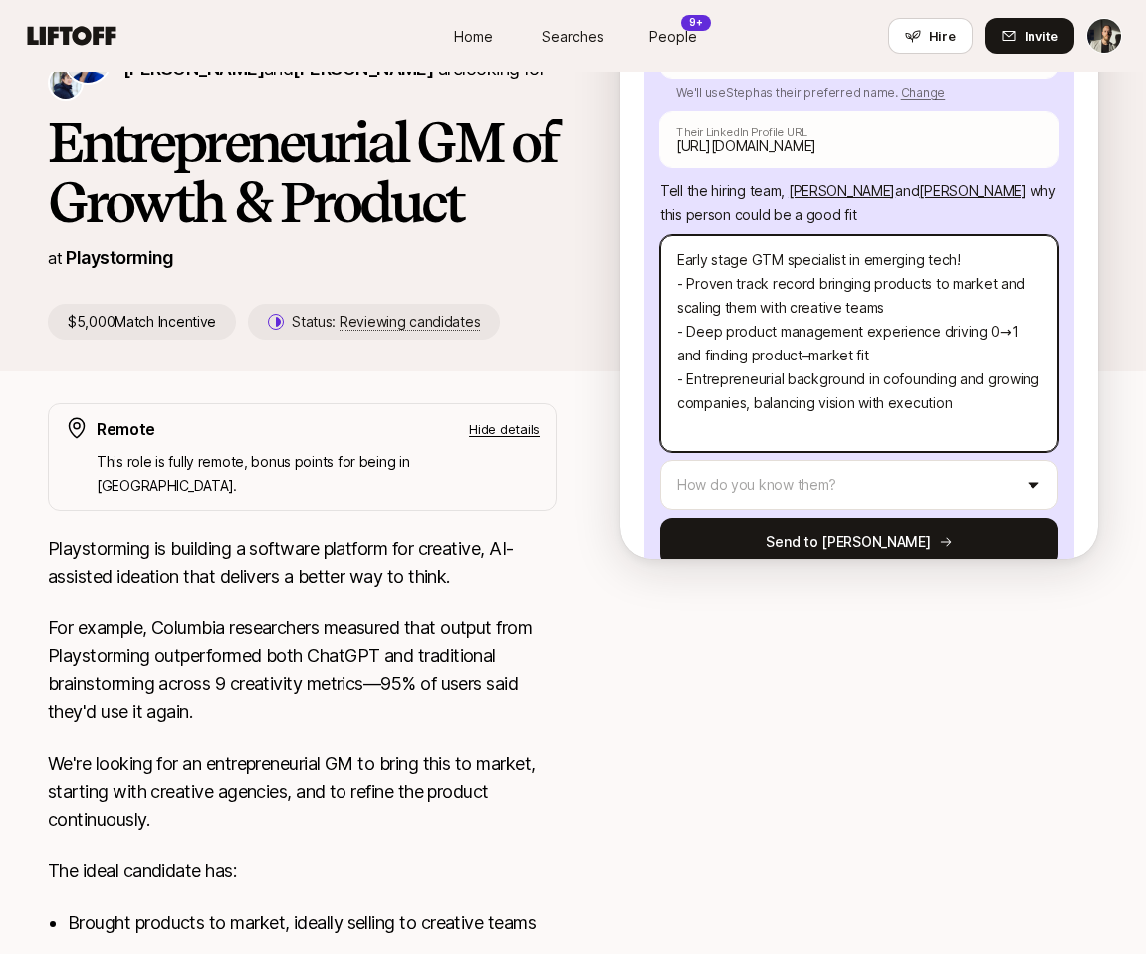
type textarea "x"
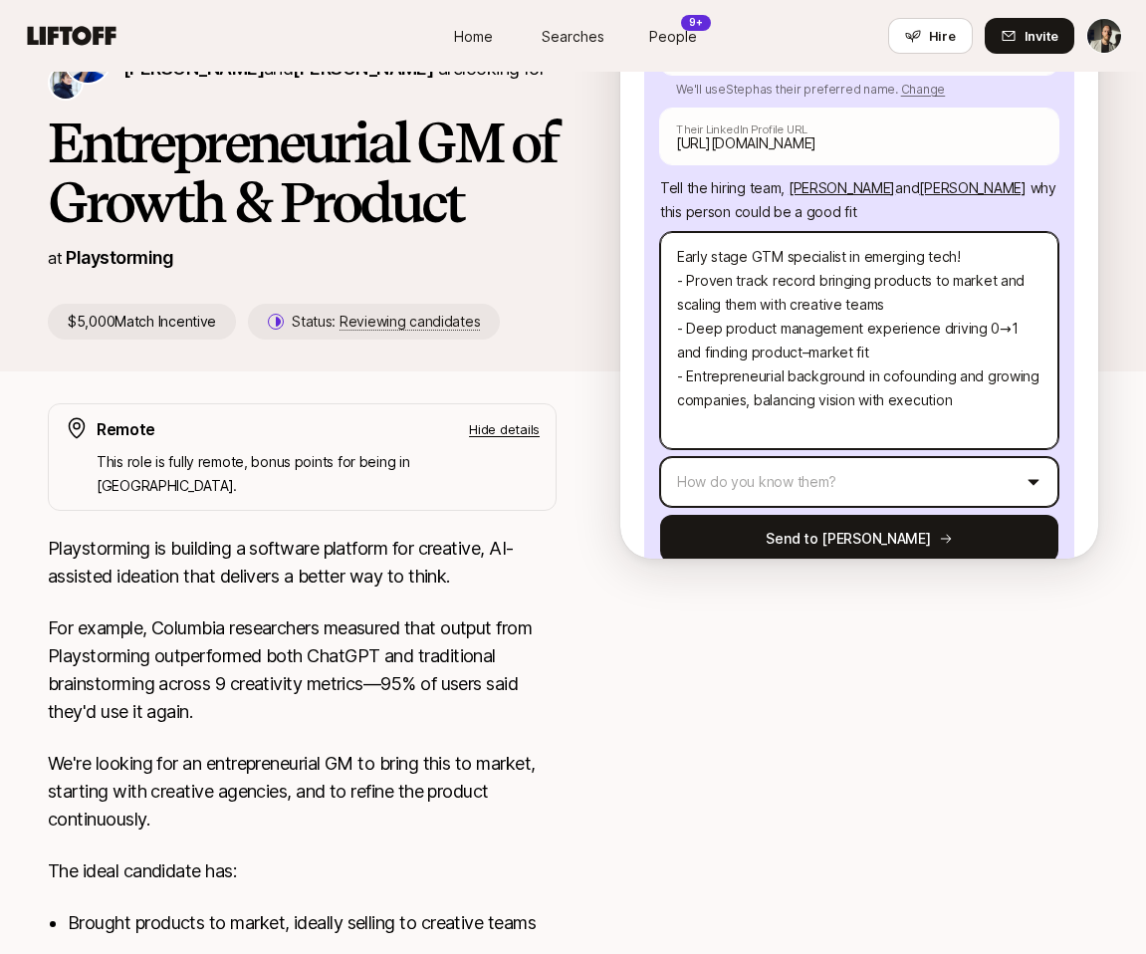
type textarea "Early stage GTM specialist in emerging tech! - Proven track record bringing pro…"
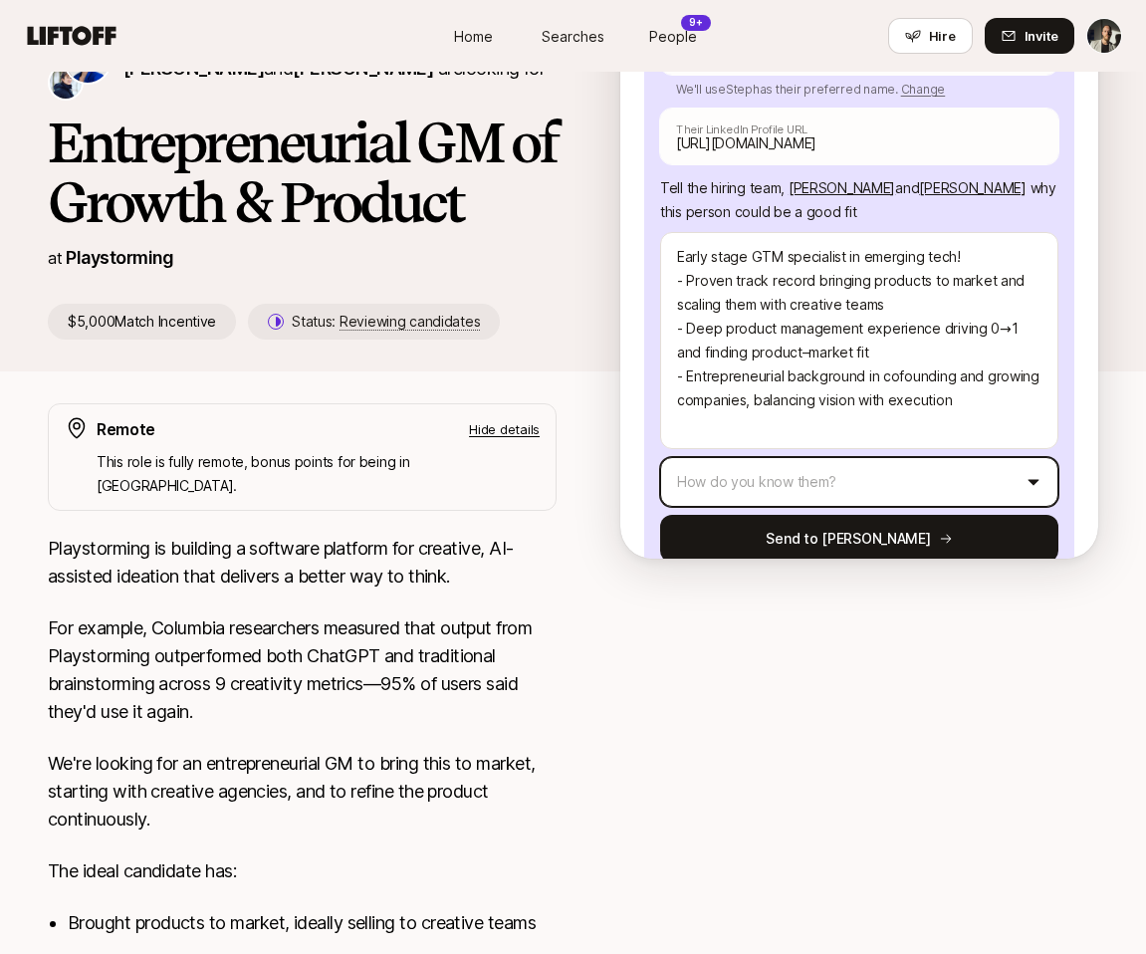
click at [730, 427] on html "Home Searches People 9+ Hire Home Searches People 9+ Hire Hire Invite Eleanor M…" at bounding box center [573, 161] width 1146 height 954
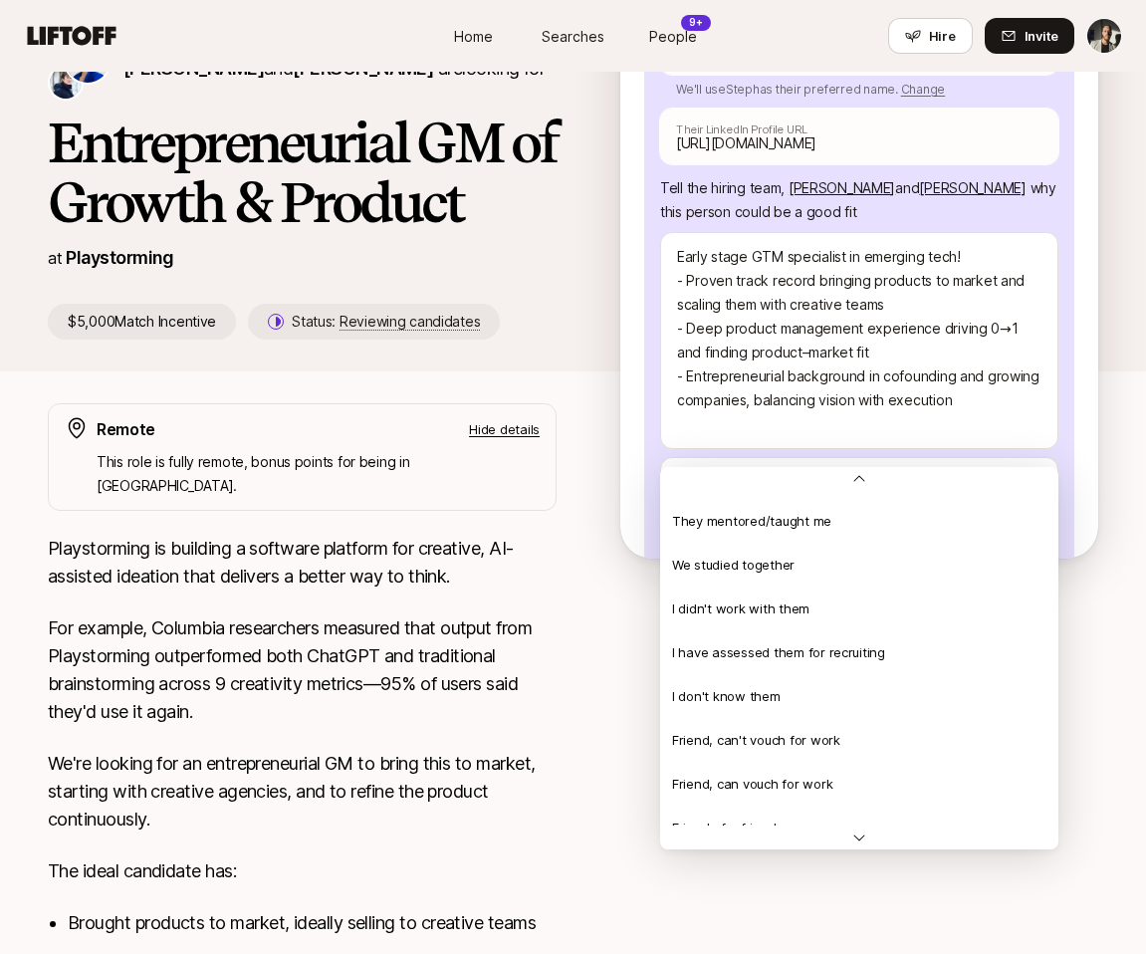
scroll to position [430, 0]
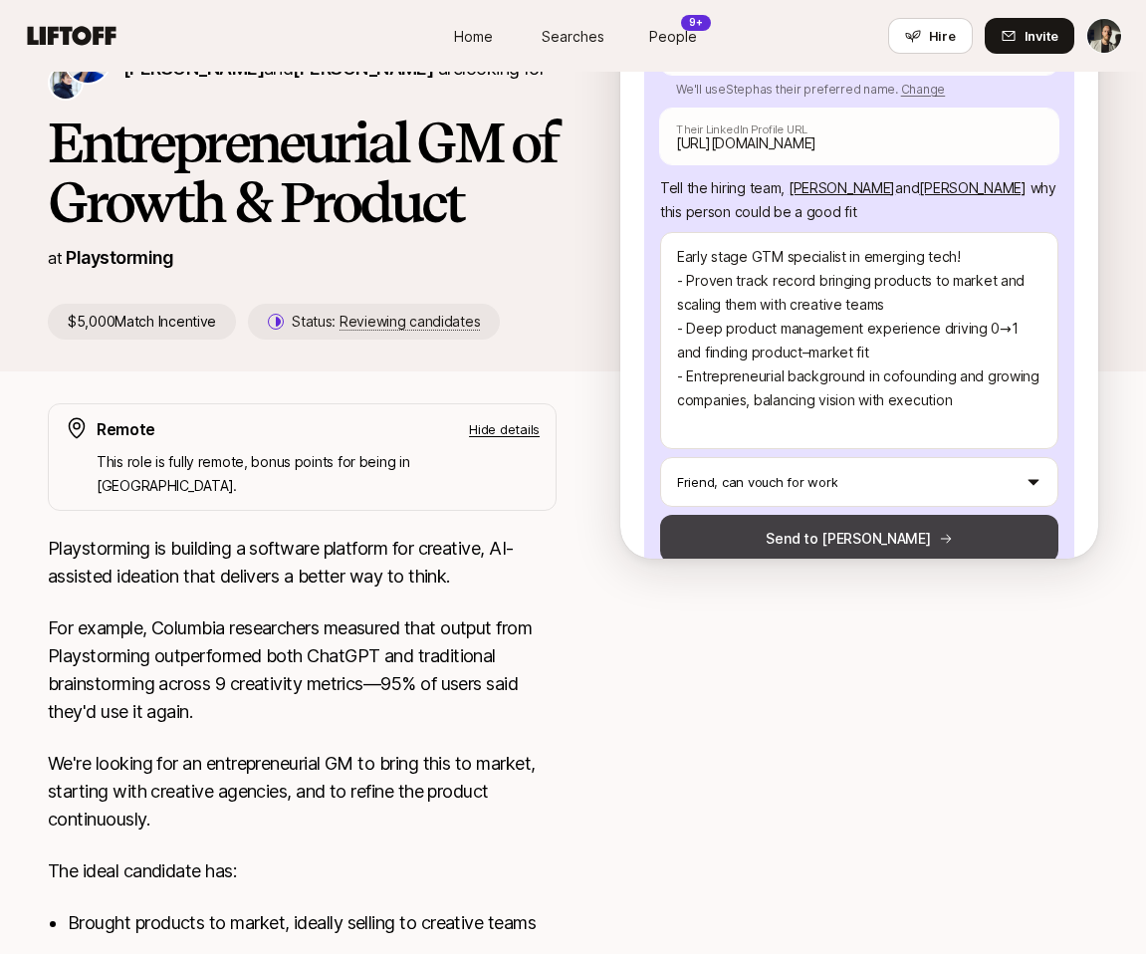
click at [745, 515] on button "Send to Daniela" at bounding box center [859, 539] width 398 height 48
type textarea "x"
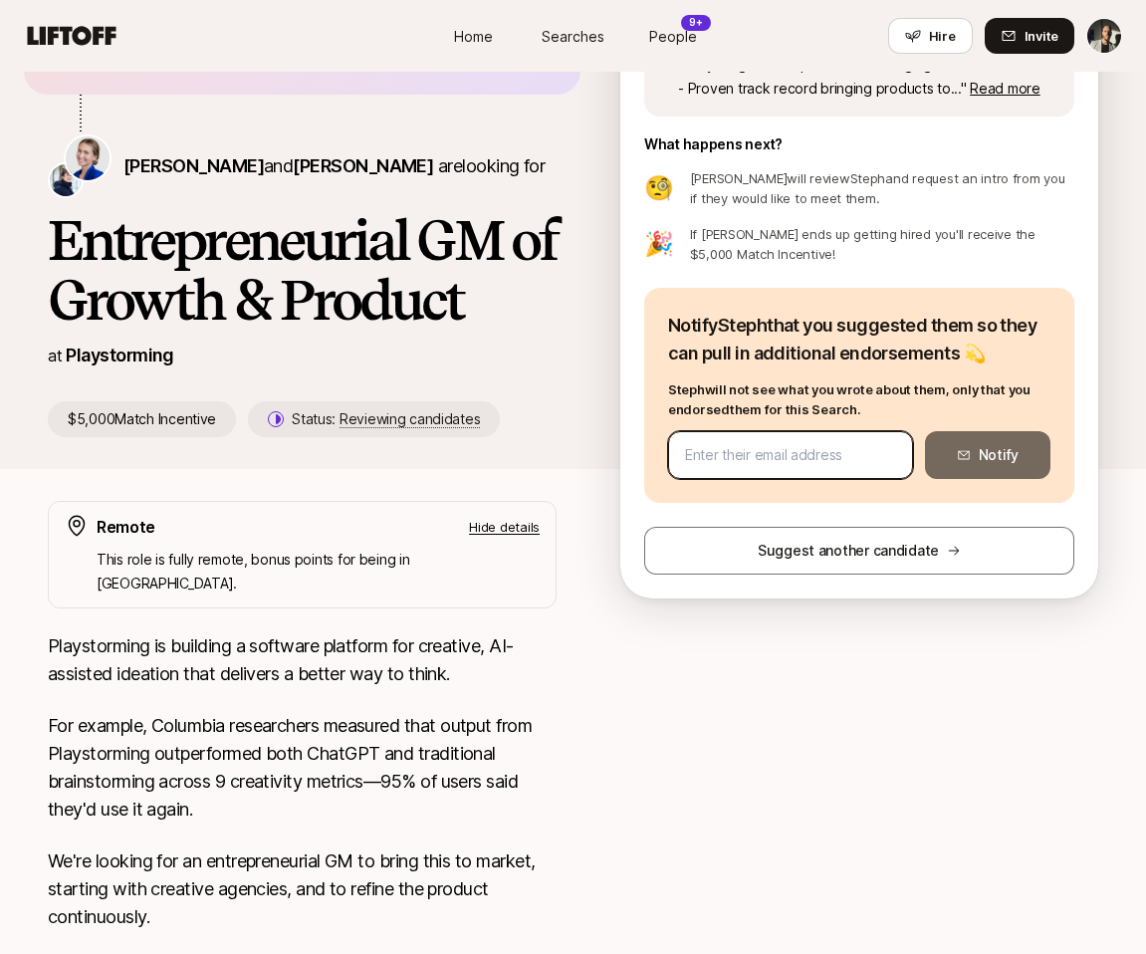
scroll to position [0, 0]
